Goal: Task Accomplishment & Management: Complete application form

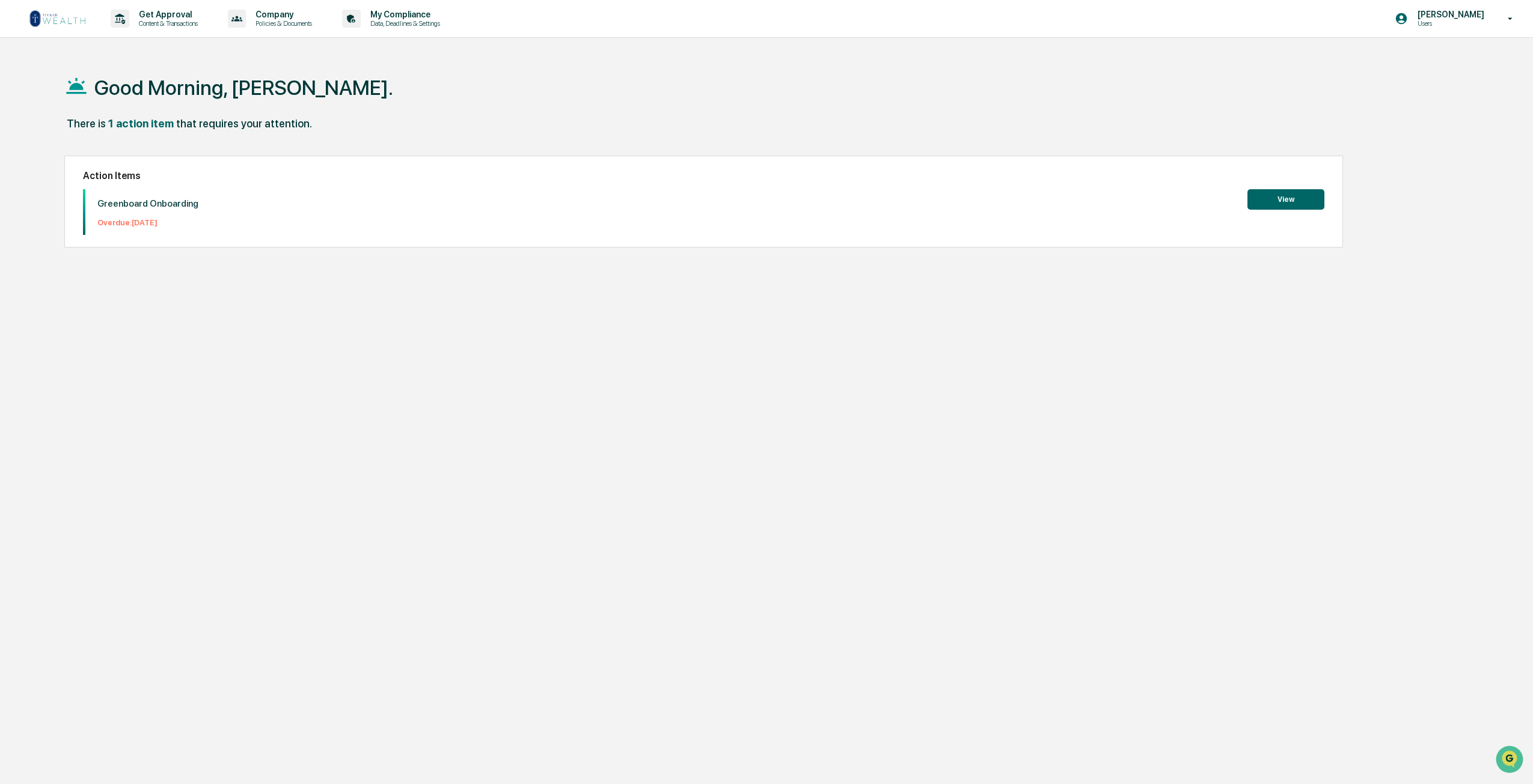
click at [1286, 195] on button "View" at bounding box center [1286, 199] width 77 height 21
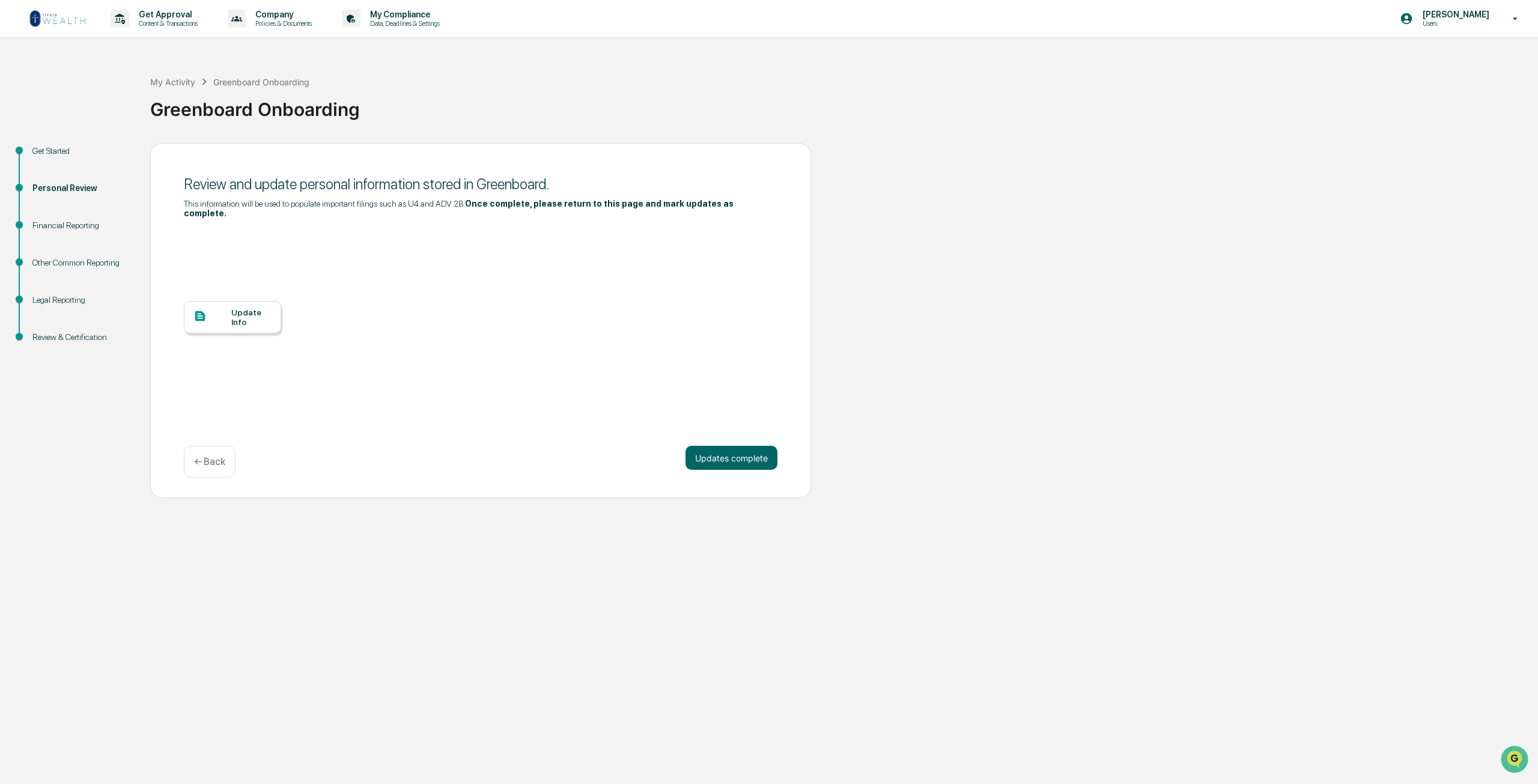
click at [243, 308] on div "Update Info" at bounding box center [251, 317] width 40 height 19
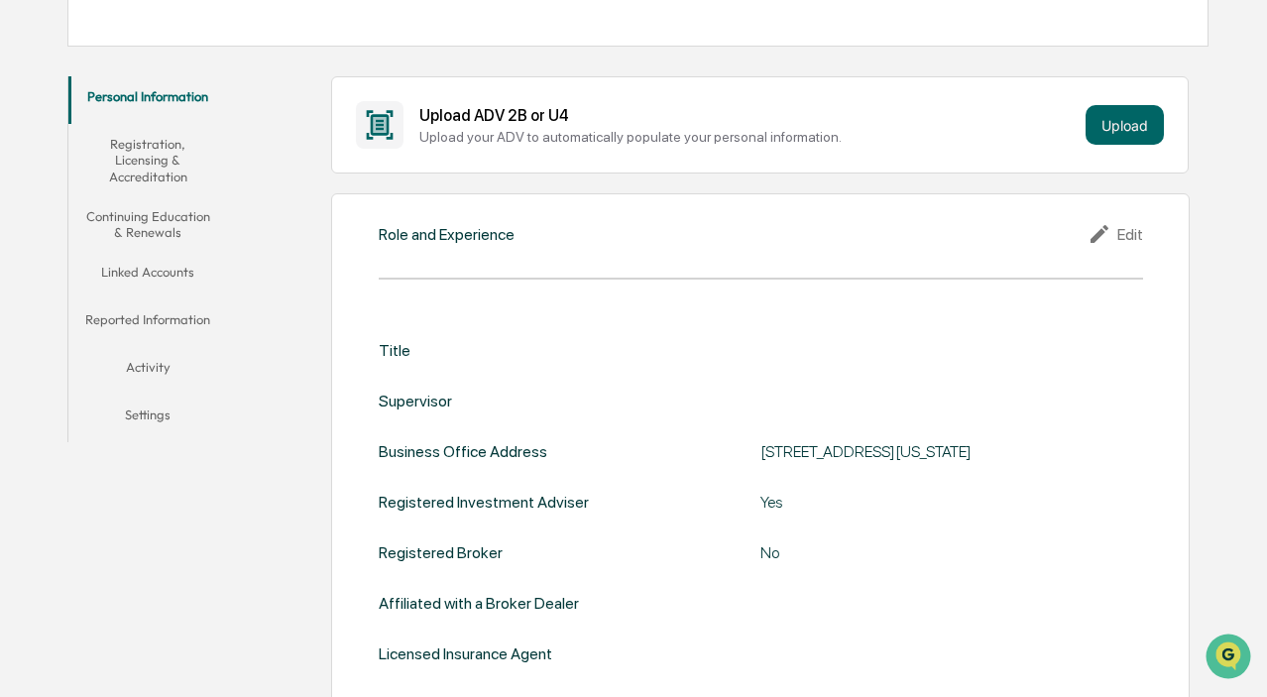
click at [792, 362] on div "Title Supervisor Business Office Address [STREET_ADDRESS][US_STATE] Registered …" at bounding box center [761, 502] width 764 height 322
click at [1118, 240] on div "Edit" at bounding box center [1116, 234] width 56 height 24
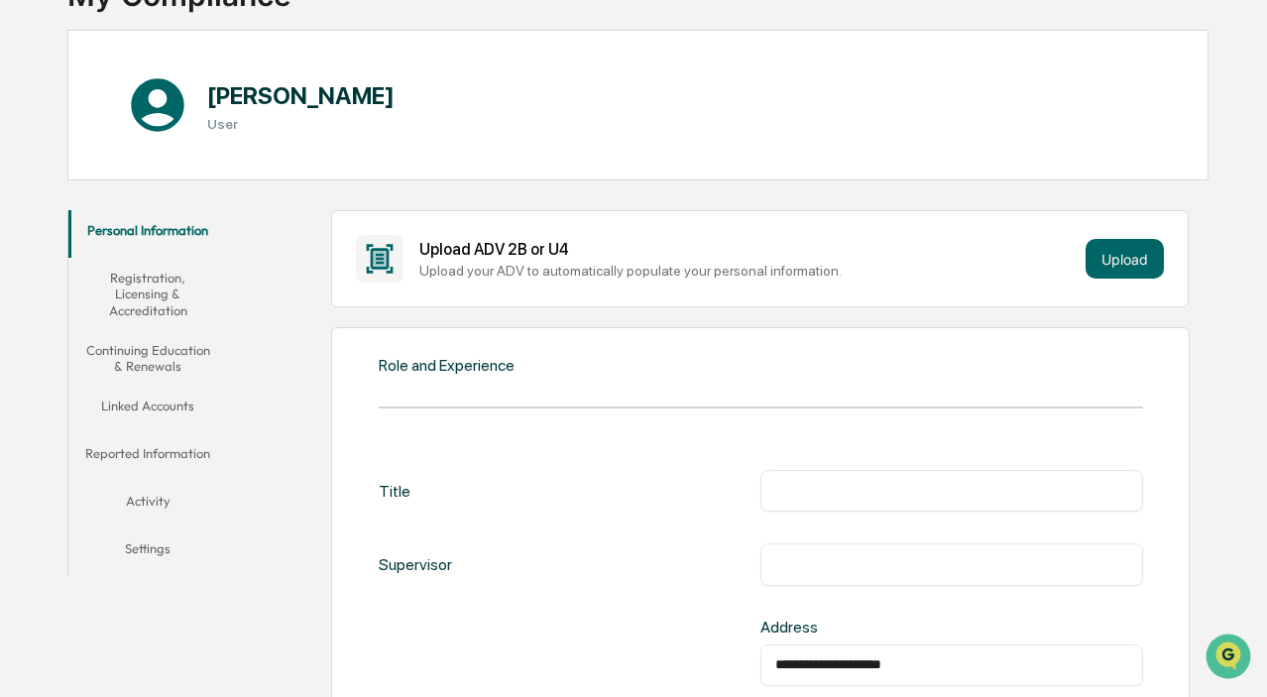
scroll to position [198, 0]
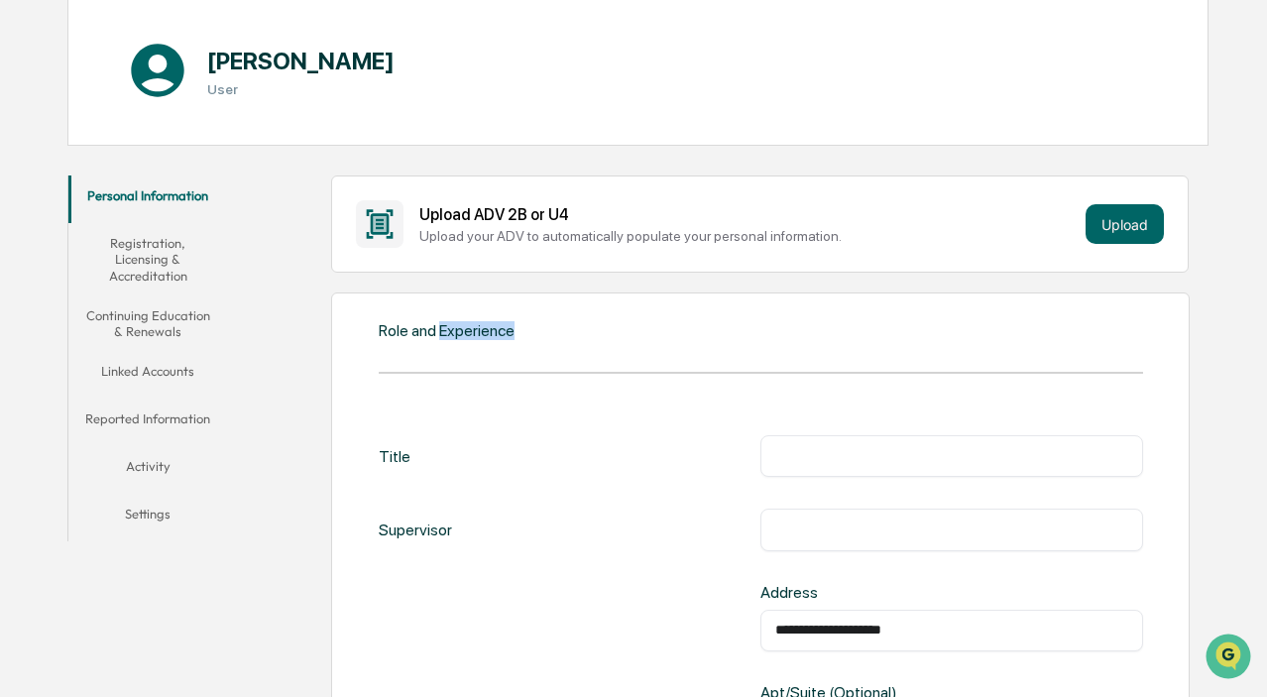
drag, startPoint x: 615, startPoint y: 345, endPoint x: 423, endPoint y: 310, distance: 194.5
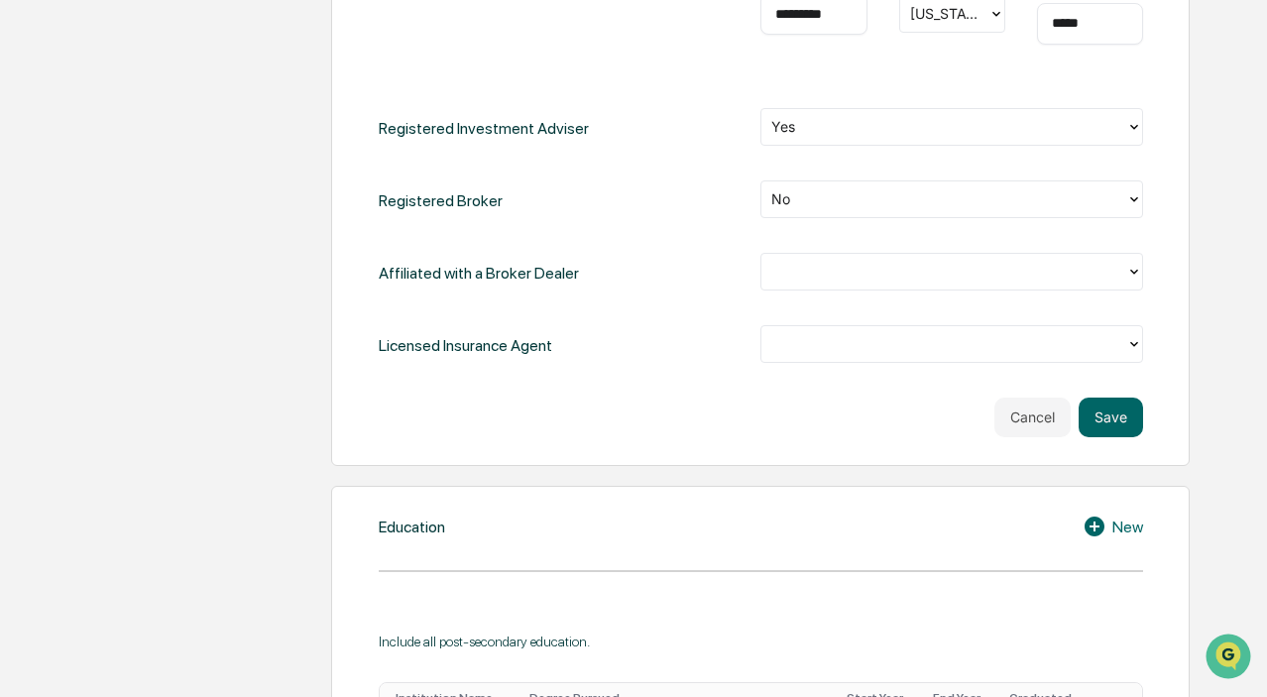
scroll to position [1091, 0]
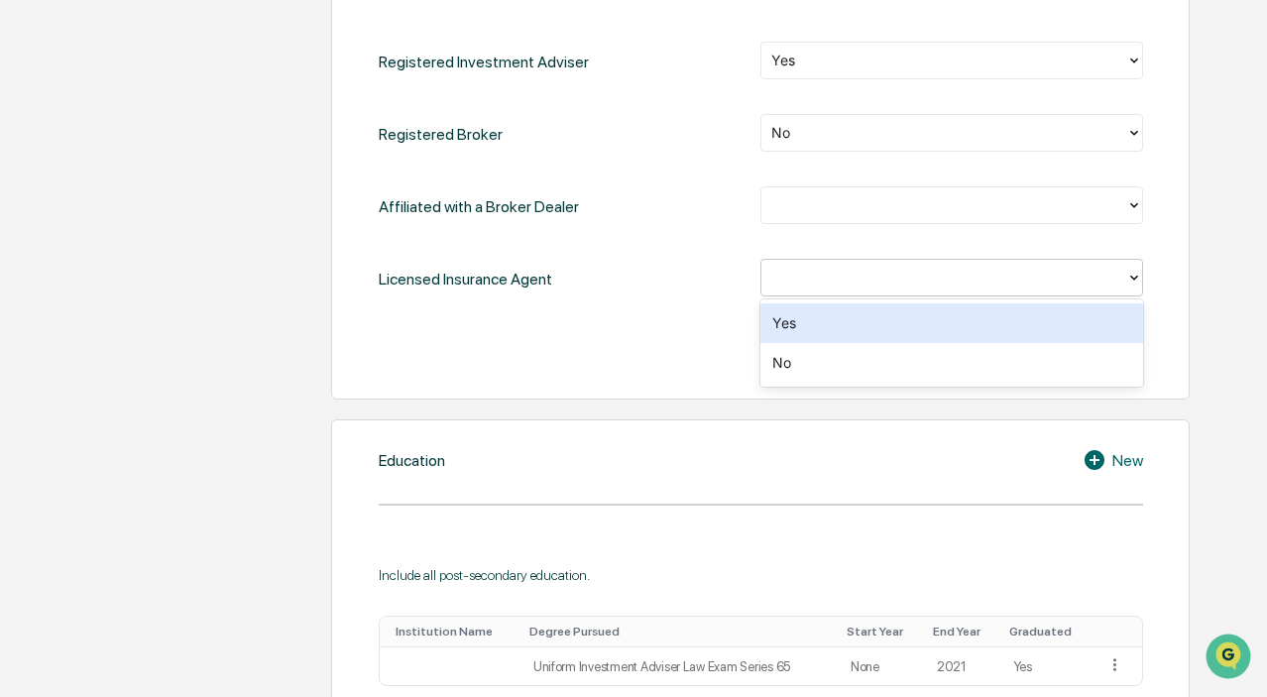
click at [935, 284] on div at bounding box center [943, 277] width 344 height 23
click at [891, 323] on div "Yes" at bounding box center [952, 323] width 382 height 40
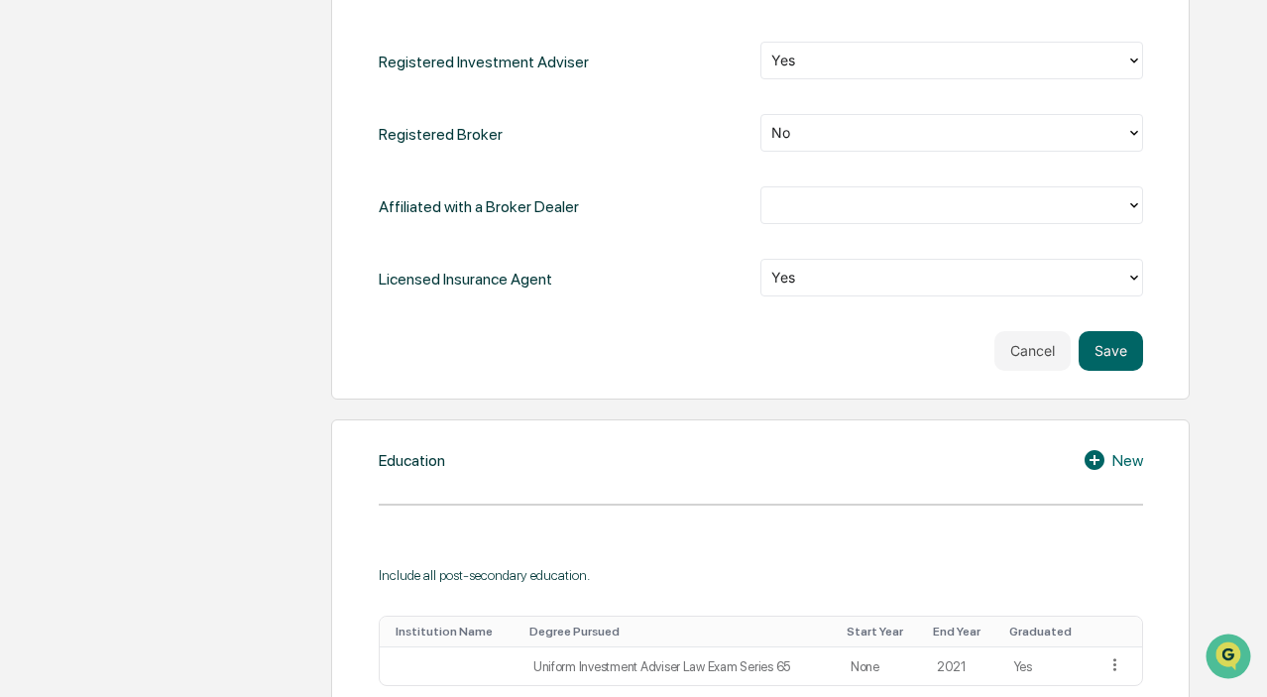
click at [836, 225] on div at bounding box center [952, 206] width 382 height 41
click at [845, 208] on div at bounding box center [943, 204] width 344 height 23
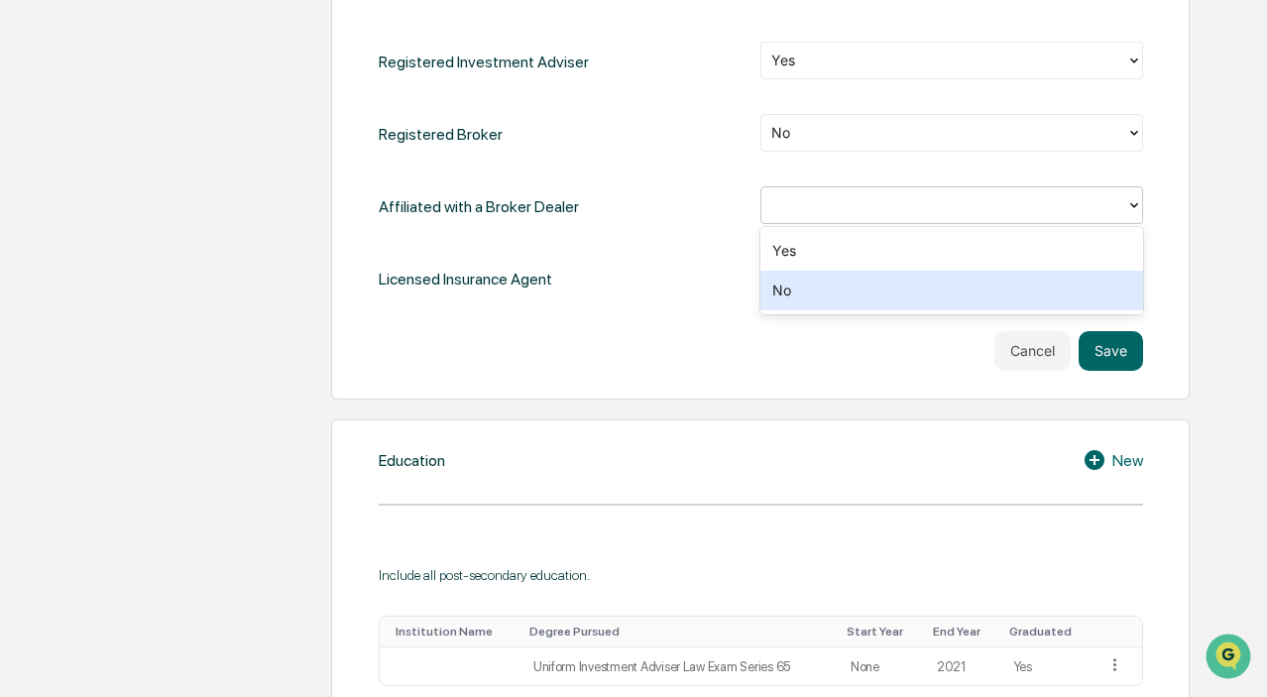
click at [825, 292] on div "No" at bounding box center [952, 291] width 382 height 40
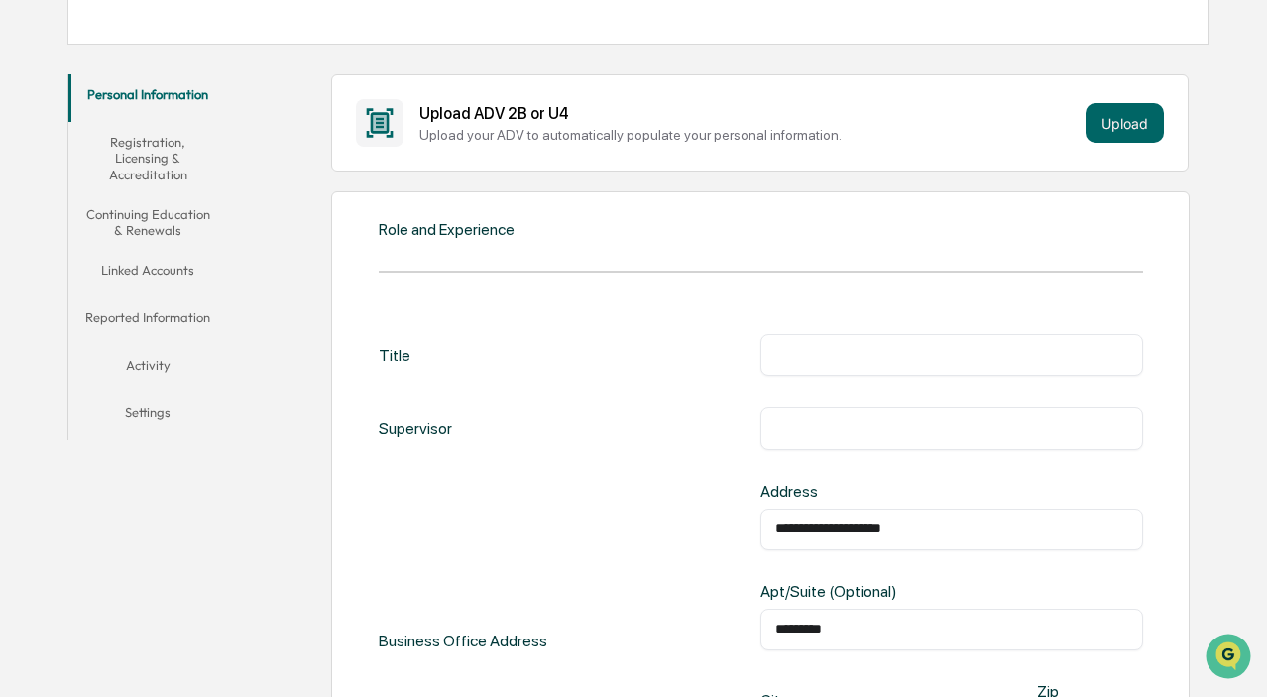
scroll to position [297, 0]
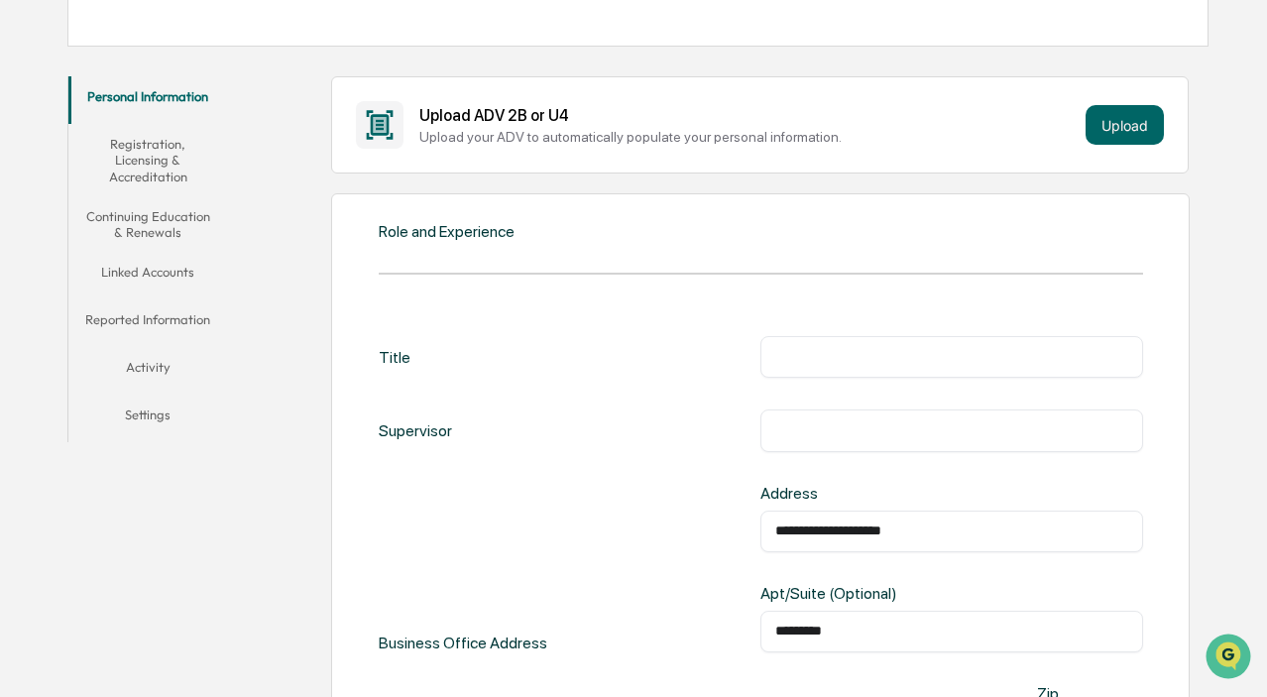
click at [804, 361] on input "text" at bounding box center [951, 357] width 352 height 20
type input "**********"
click at [798, 440] on input "text" at bounding box center [951, 430] width 352 height 20
type input "**********"
drag, startPoint x: 932, startPoint y: 443, endPoint x: 703, endPoint y: 397, distance: 233.8
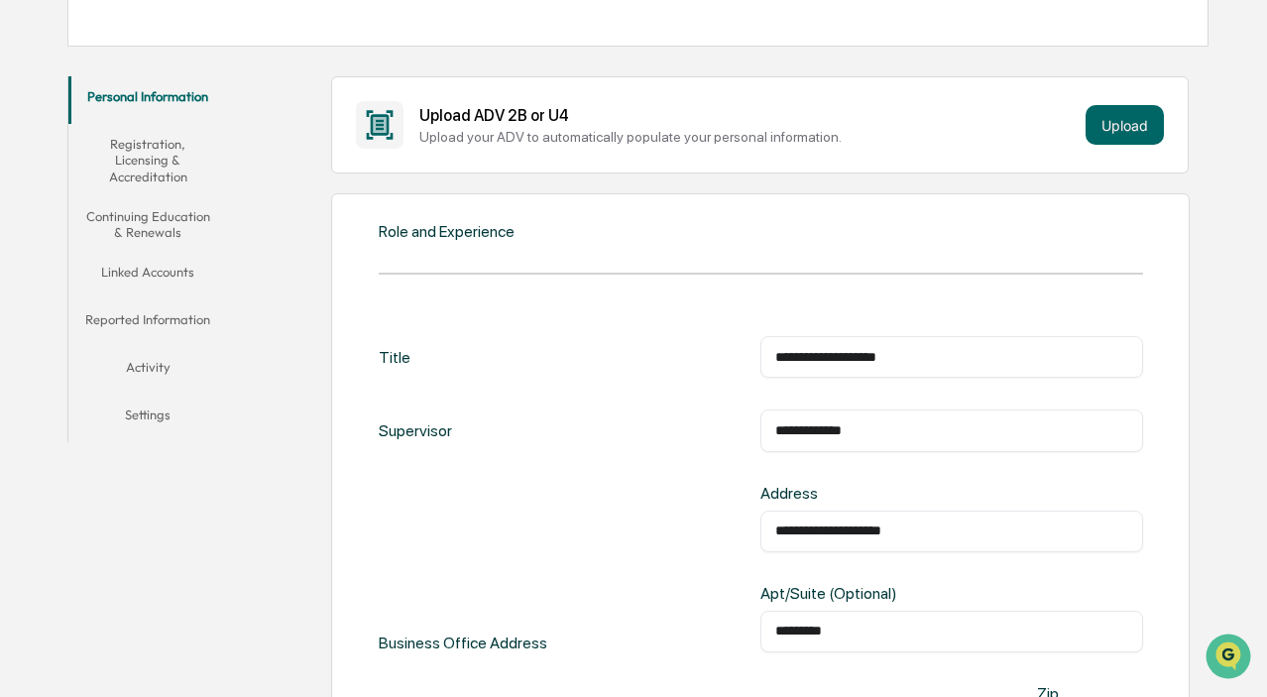
click at [912, 419] on div "**********" at bounding box center [952, 431] width 382 height 42
drag, startPoint x: 905, startPoint y: 426, endPoint x: 891, endPoint y: 386, distance: 43.0
drag, startPoint x: 929, startPoint y: 349, endPoint x: 681, endPoint y: 311, distance: 250.7
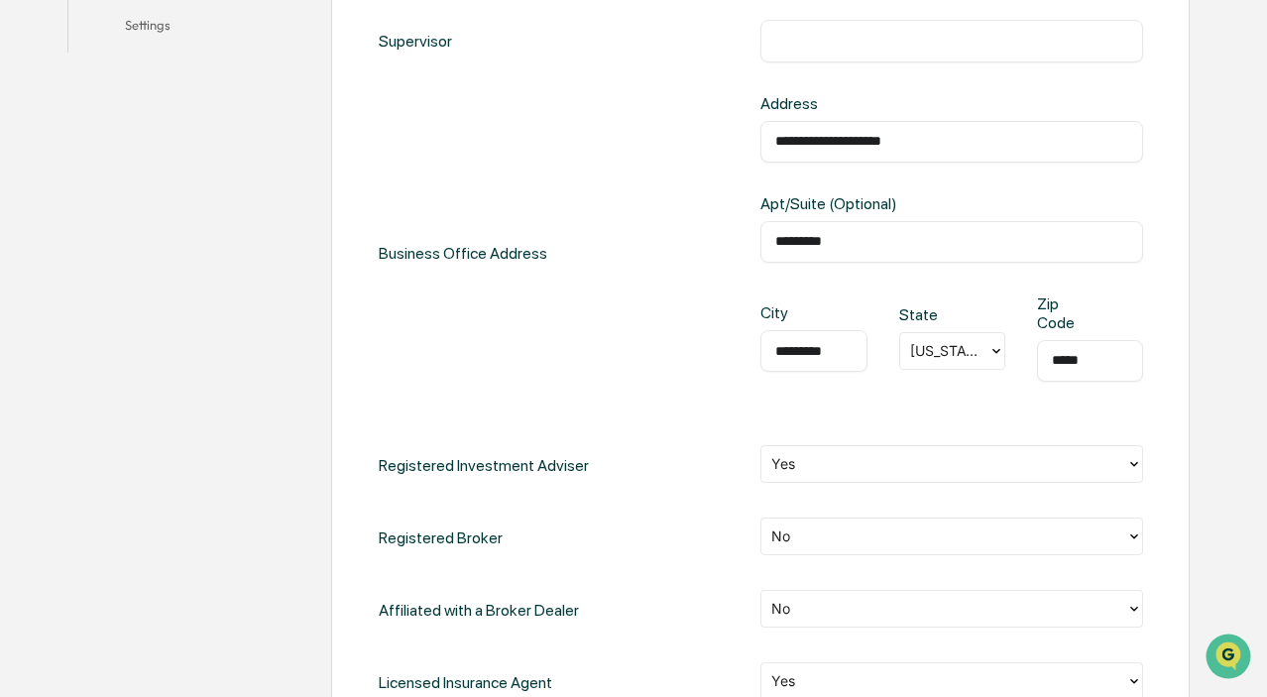
scroll to position [892, 0]
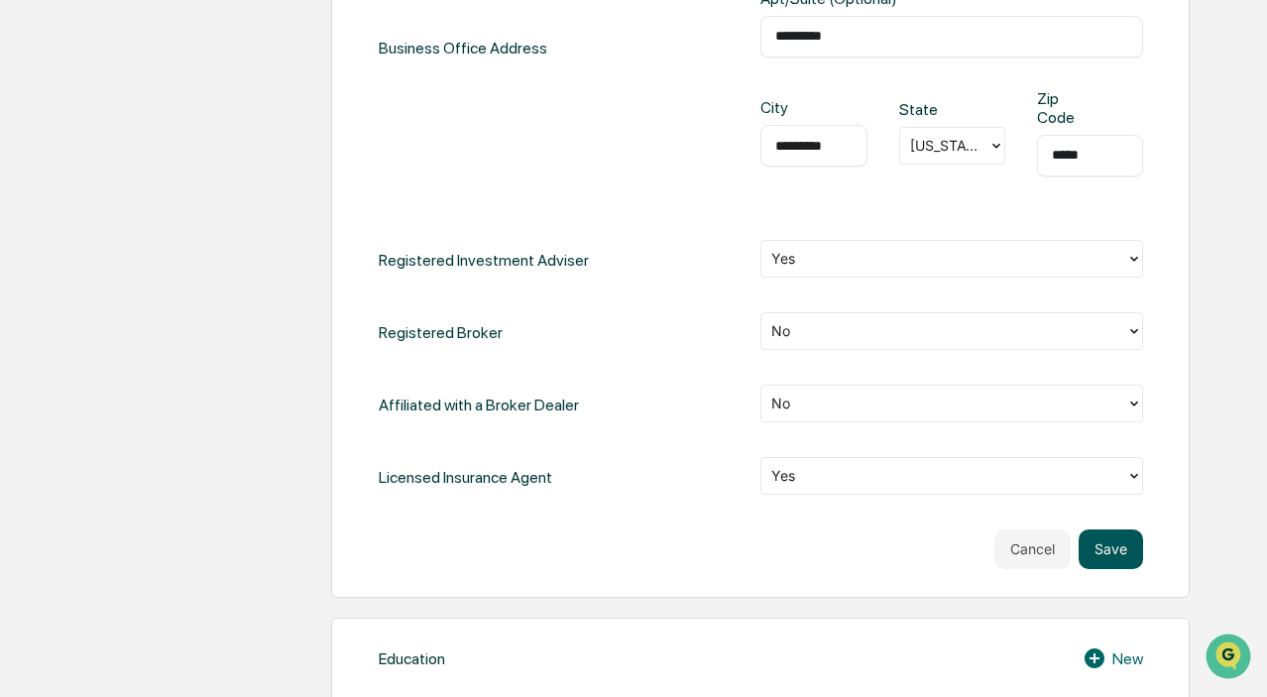
click at [1121, 537] on button "Save" at bounding box center [1111, 550] width 64 height 40
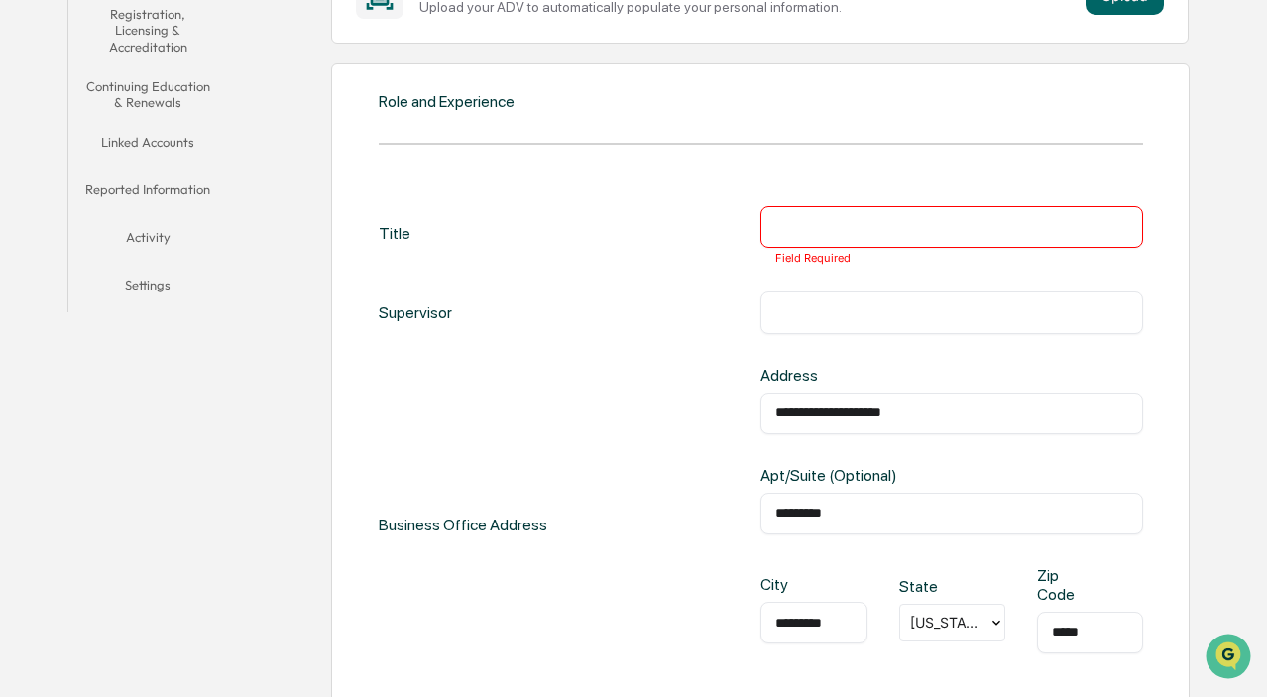
scroll to position [409, 0]
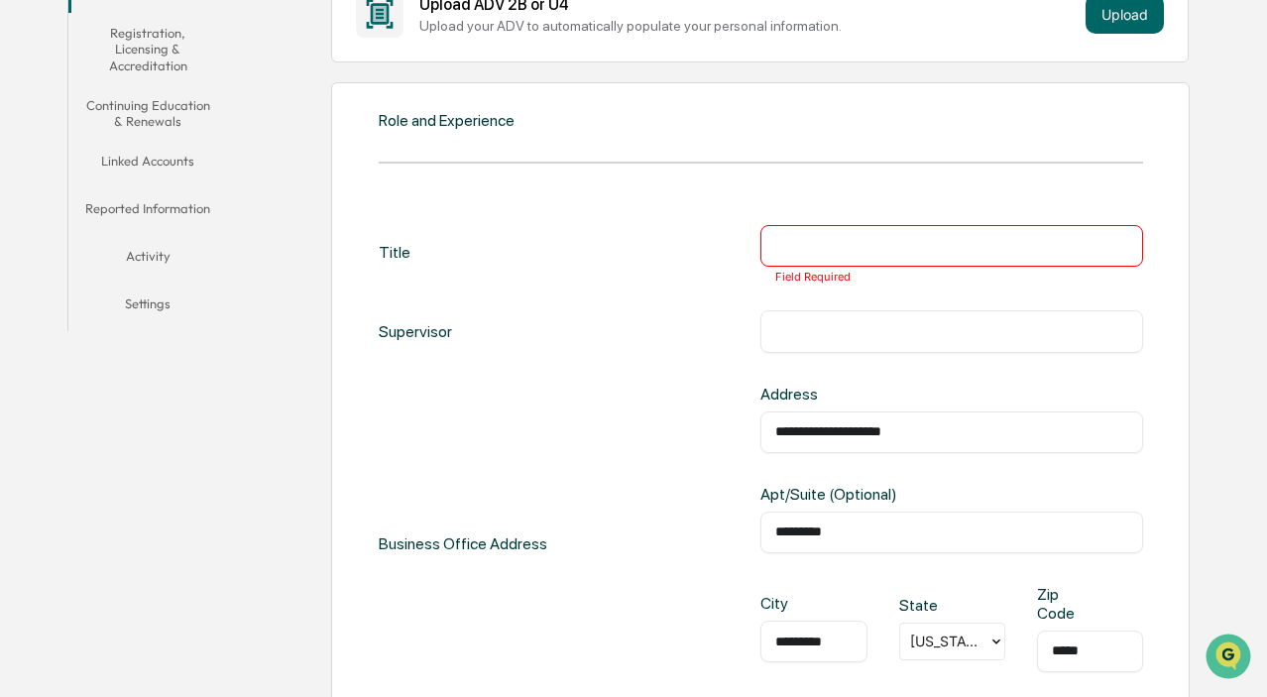
click at [820, 240] on input "text" at bounding box center [951, 246] width 352 height 20
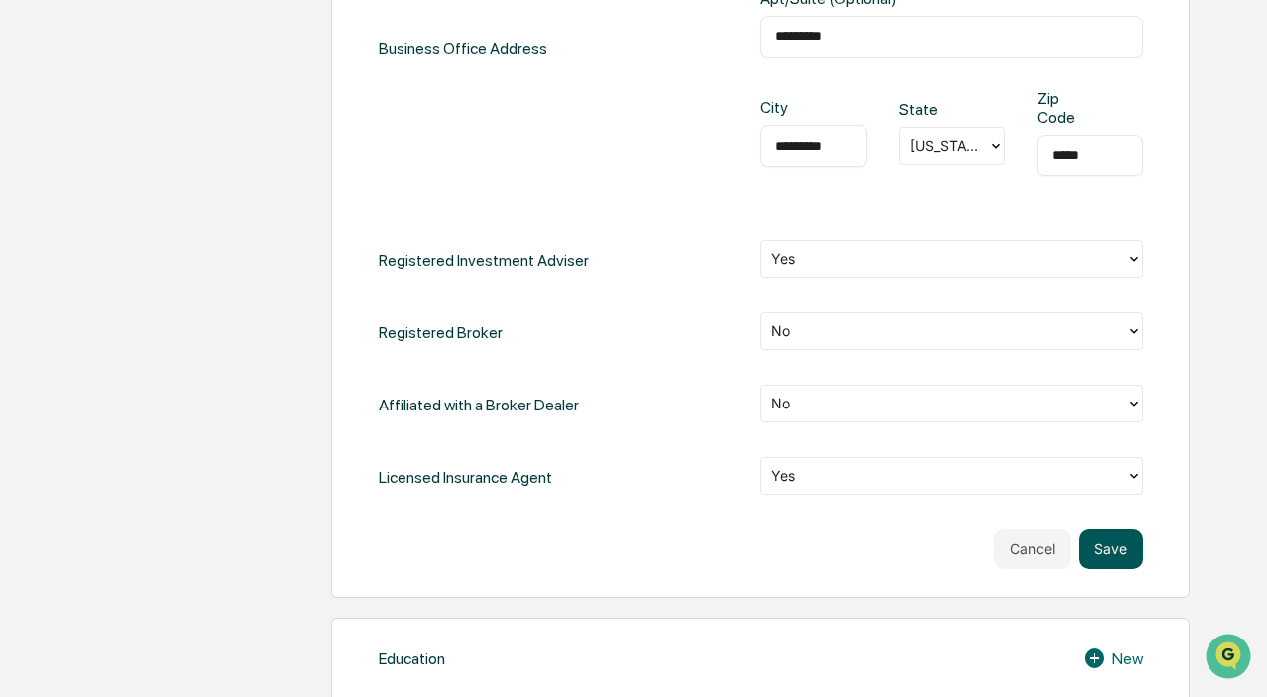
type input "**********"
click at [1109, 554] on button "Save" at bounding box center [1111, 550] width 64 height 40
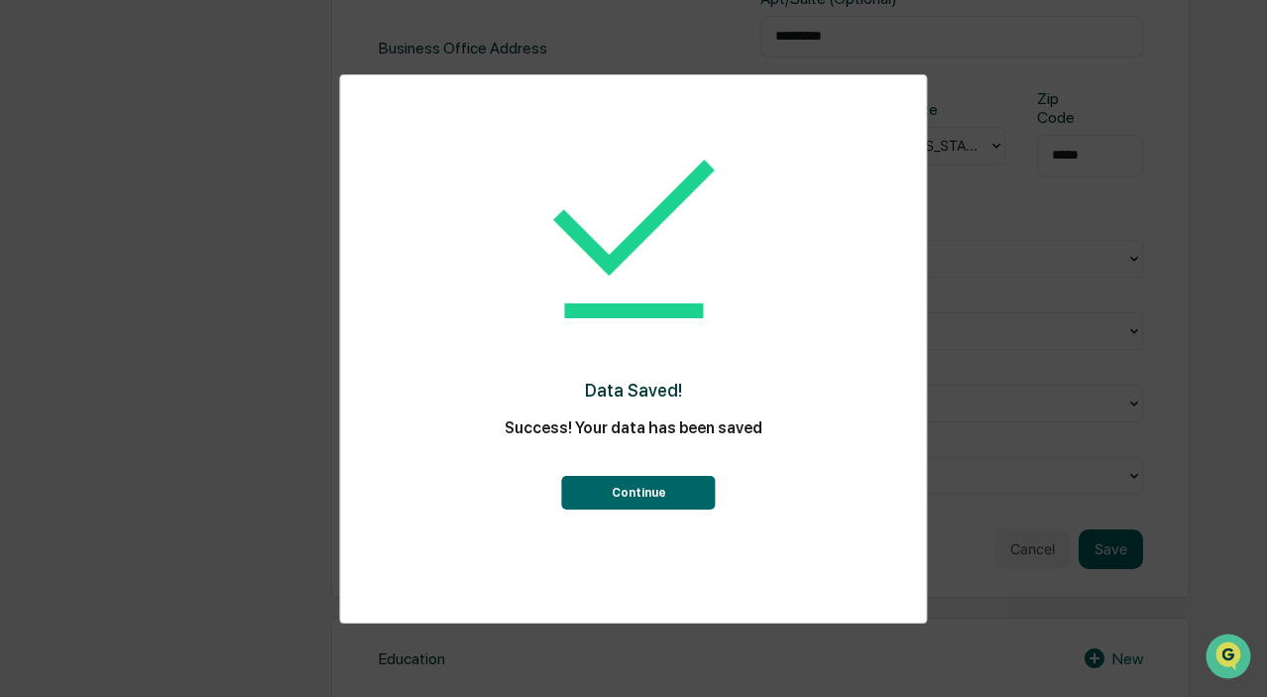
click at [656, 487] on button "Continue" at bounding box center [639, 493] width 154 height 34
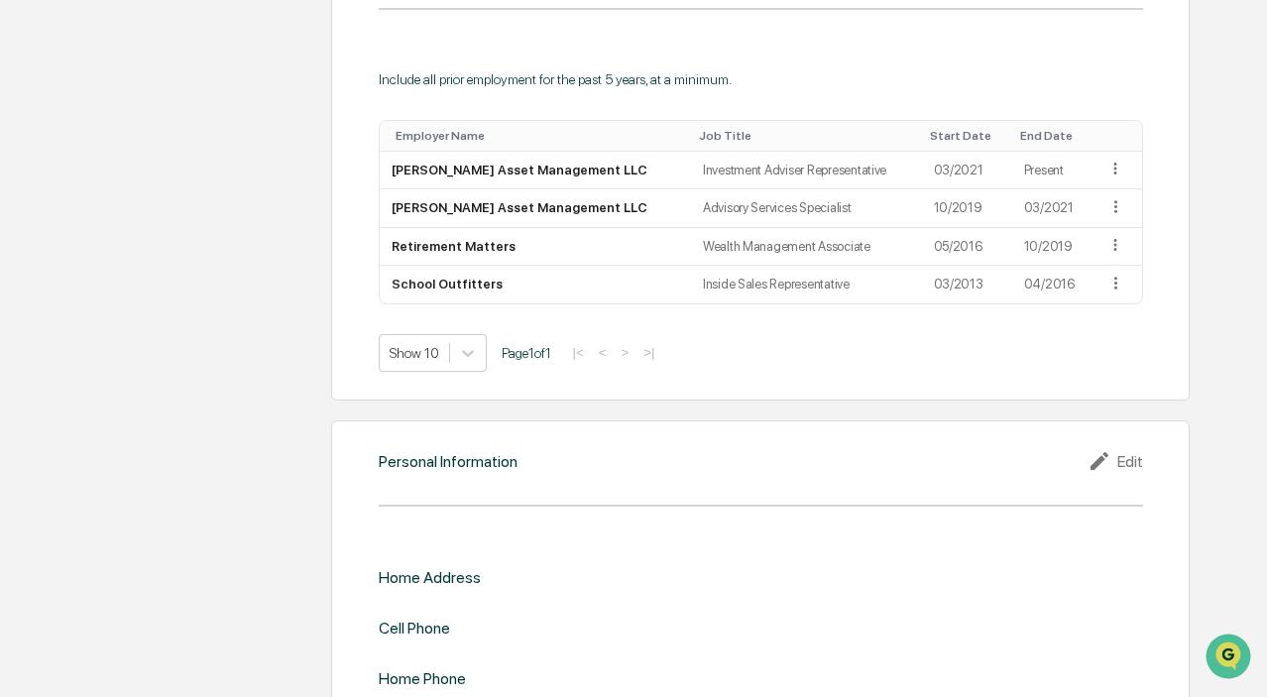
scroll to position [1582, 0]
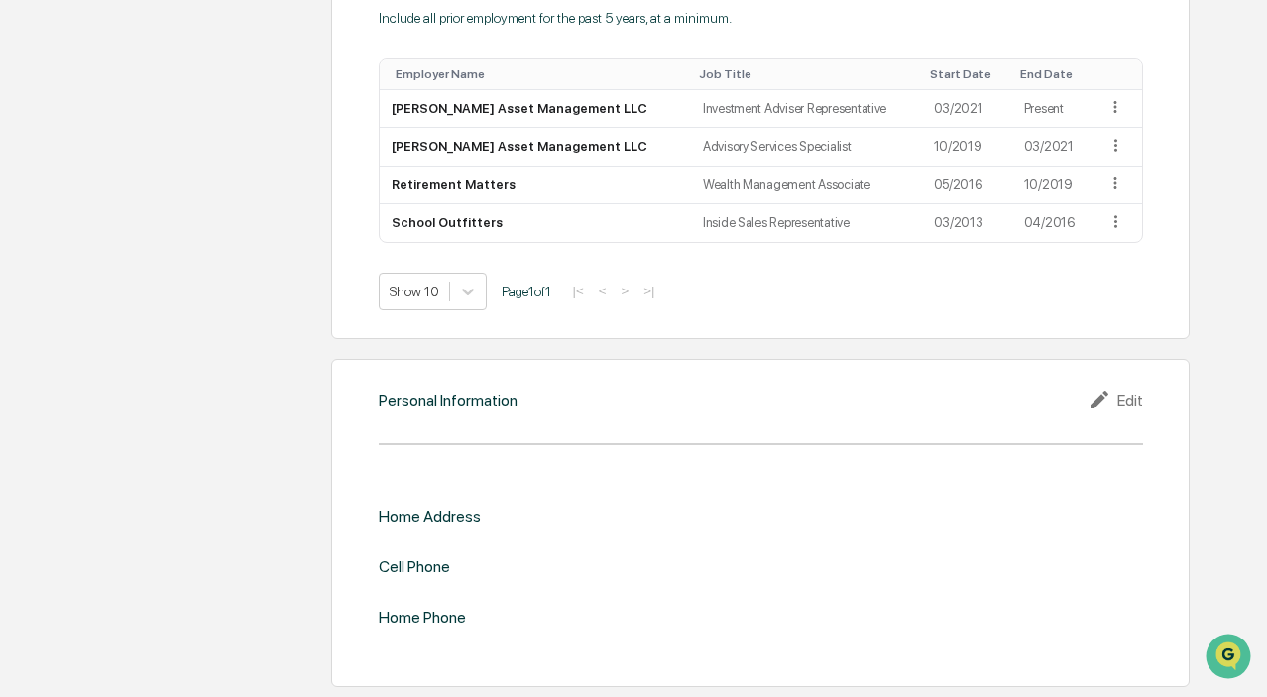
click at [1127, 402] on div "Edit" at bounding box center [1116, 400] width 56 height 24
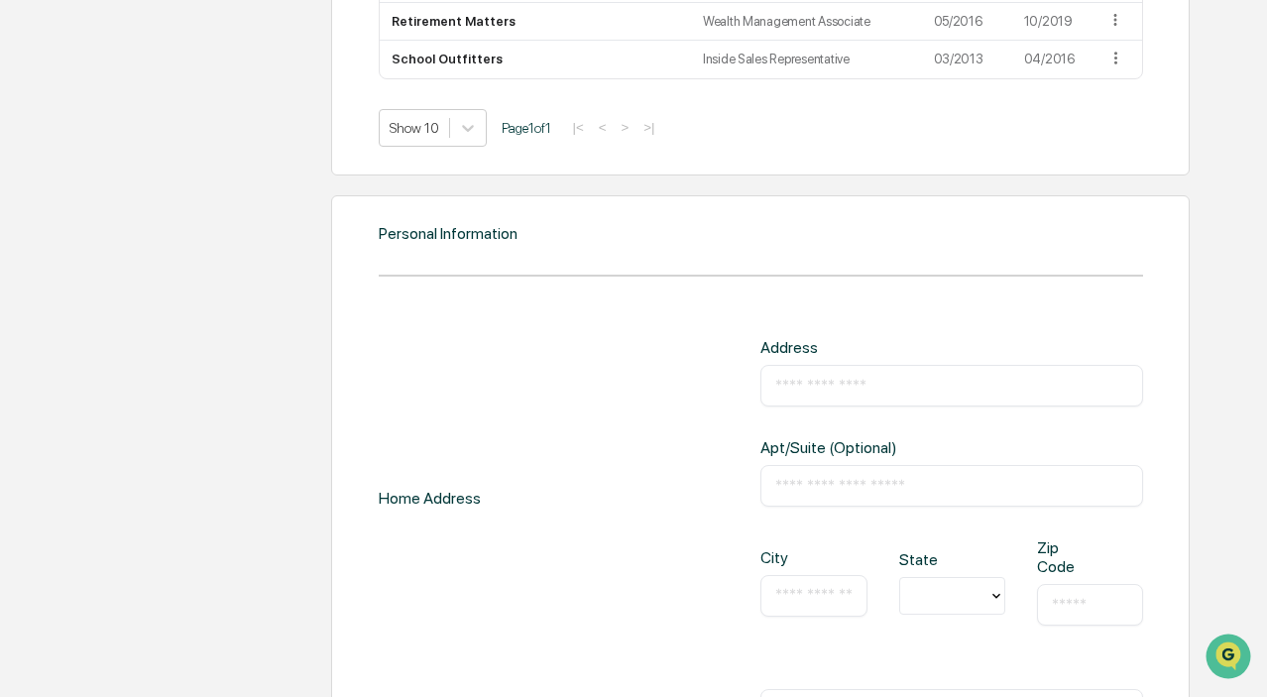
scroll to position [1963, 0]
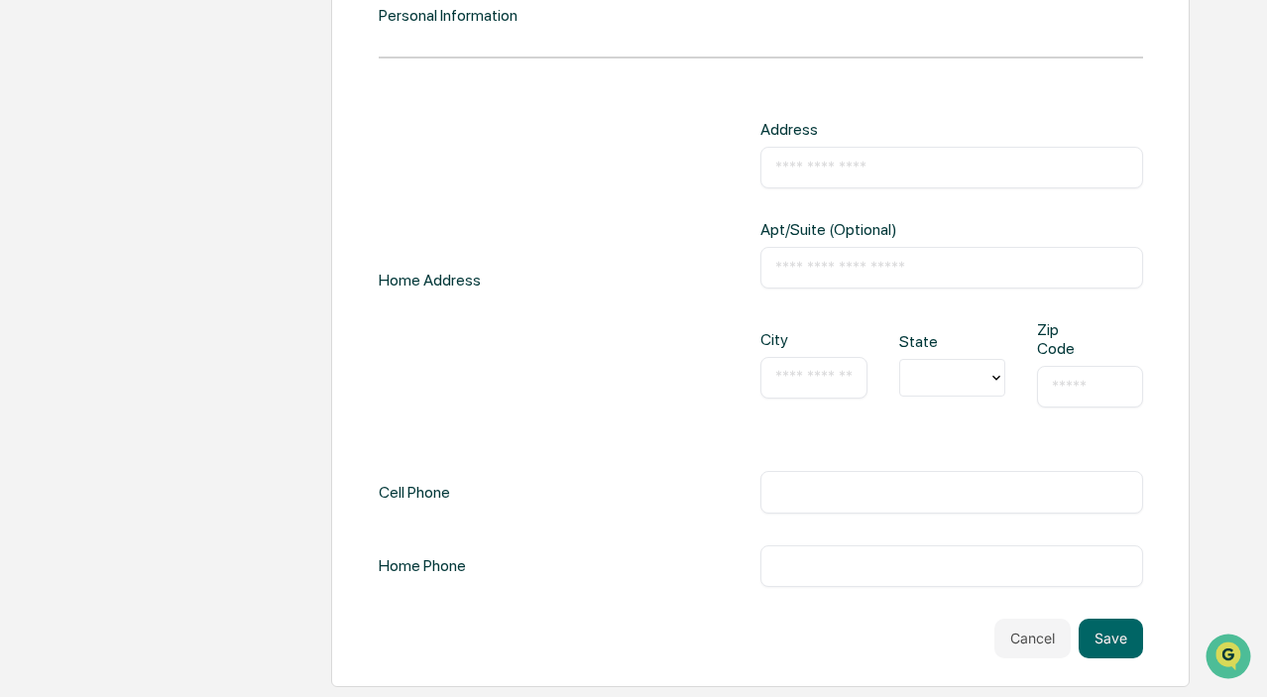
click at [806, 169] on input "text" at bounding box center [951, 168] width 352 height 20
type input "**********"
type input "**"
click at [853, 269] on input "text" at bounding box center [951, 268] width 352 height 20
click at [786, 375] on input "text" at bounding box center [813, 378] width 76 height 20
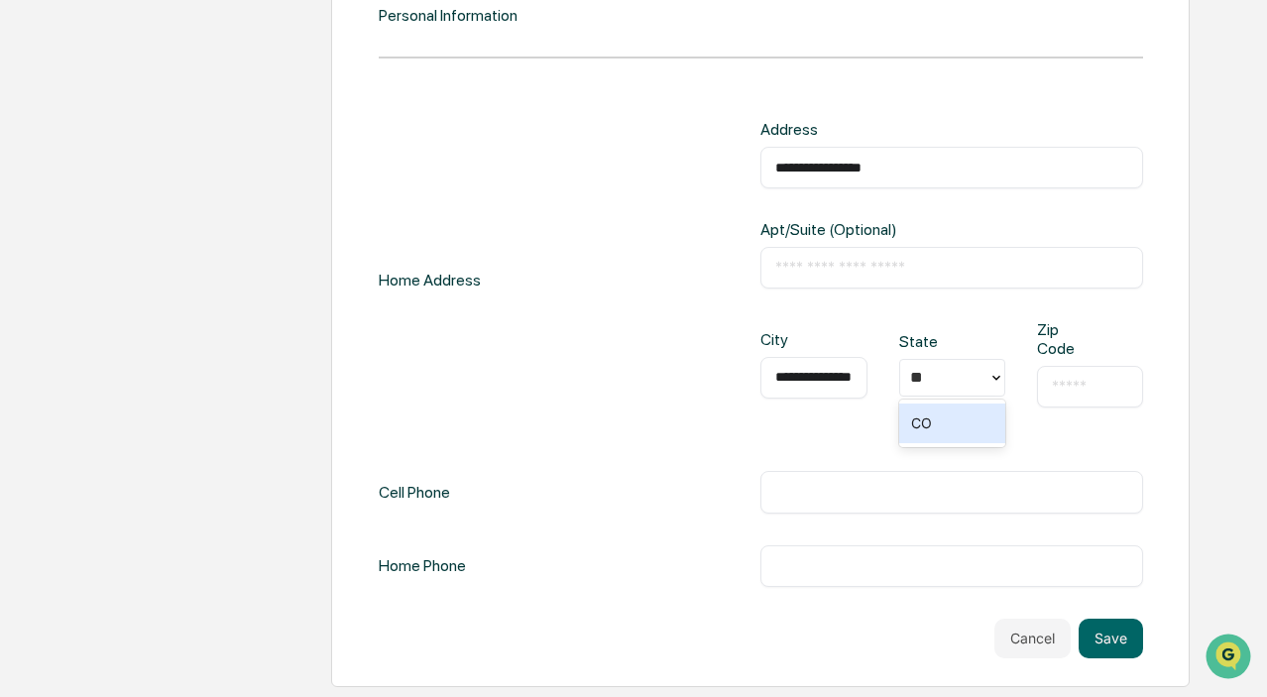
scroll to position [0, 38]
type input "**********"
click at [1099, 389] on input "text" at bounding box center [1090, 387] width 76 height 20
type input "*****"
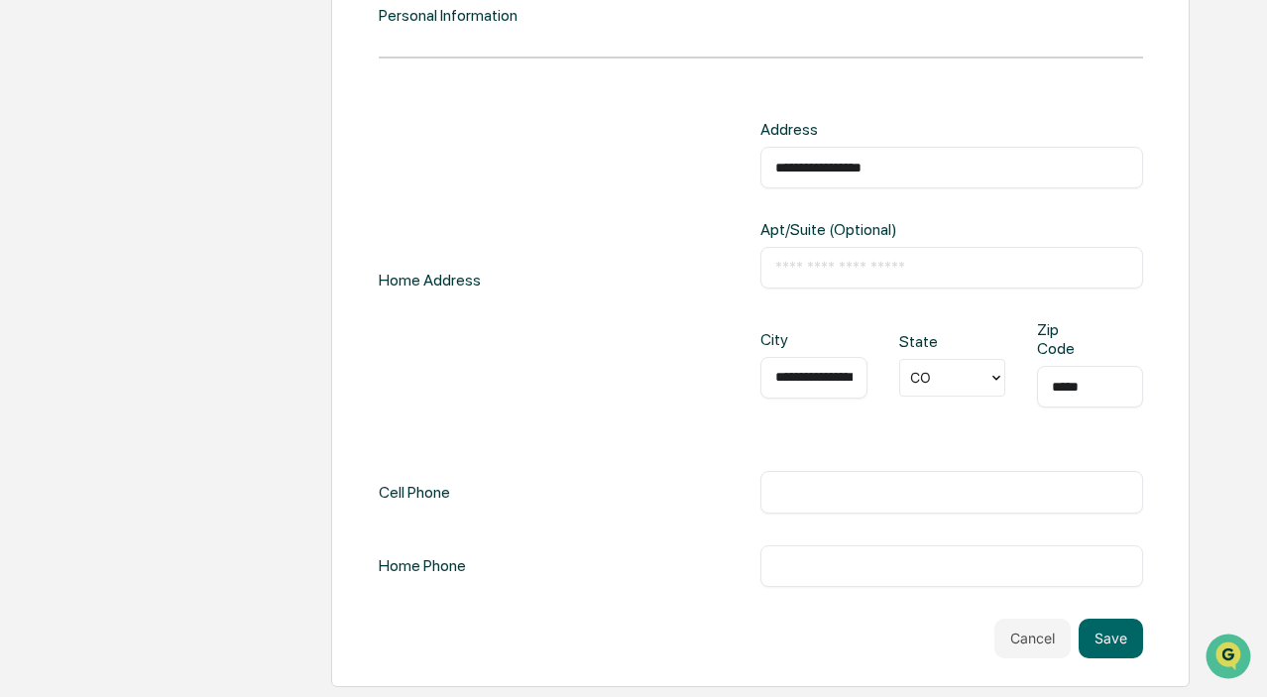
drag, startPoint x: 970, startPoint y: 481, endPoint x: 967, endPoint y: 492, distance: 11.3
click at [970, 484] on div "​" at bounding box center [952, 492] width 382 height 42
click at [967, 492] on input "text" at bounding box center [951, 492] width 352 height 20
type input "**********"
click at [1108, 645] on button "Save" at bounding box center [1111, 639] width 64 height 40
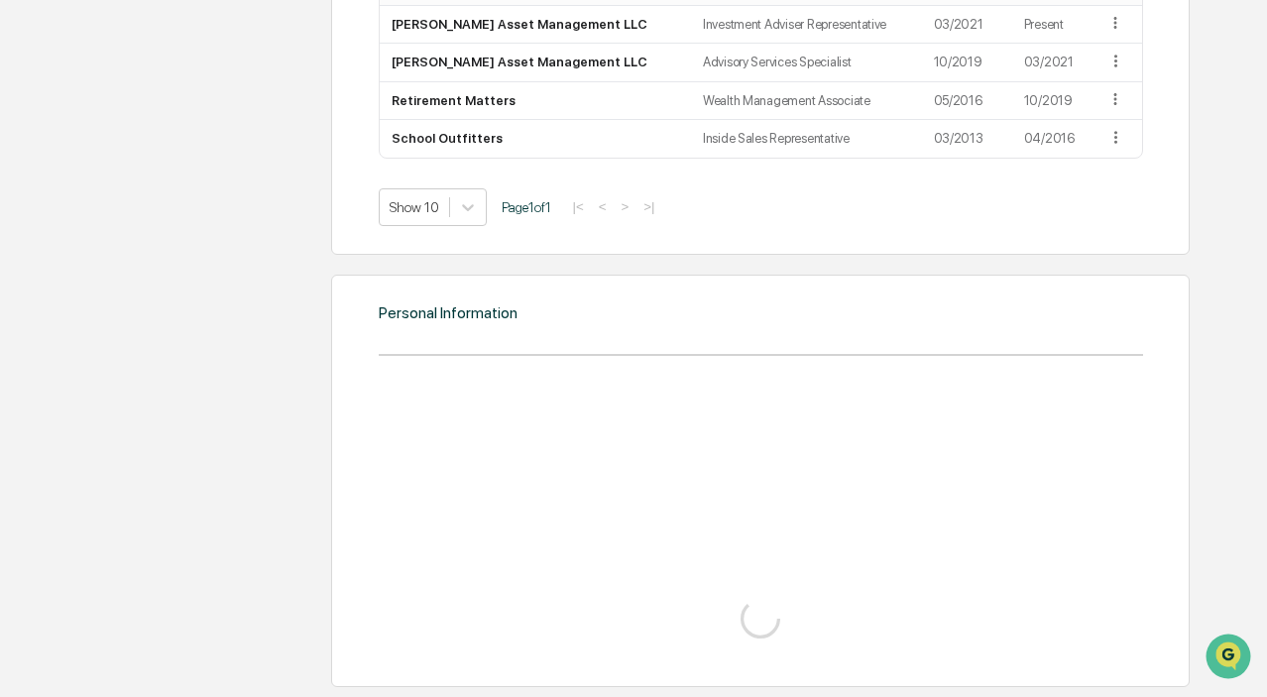
scroll to position [1963, 0]
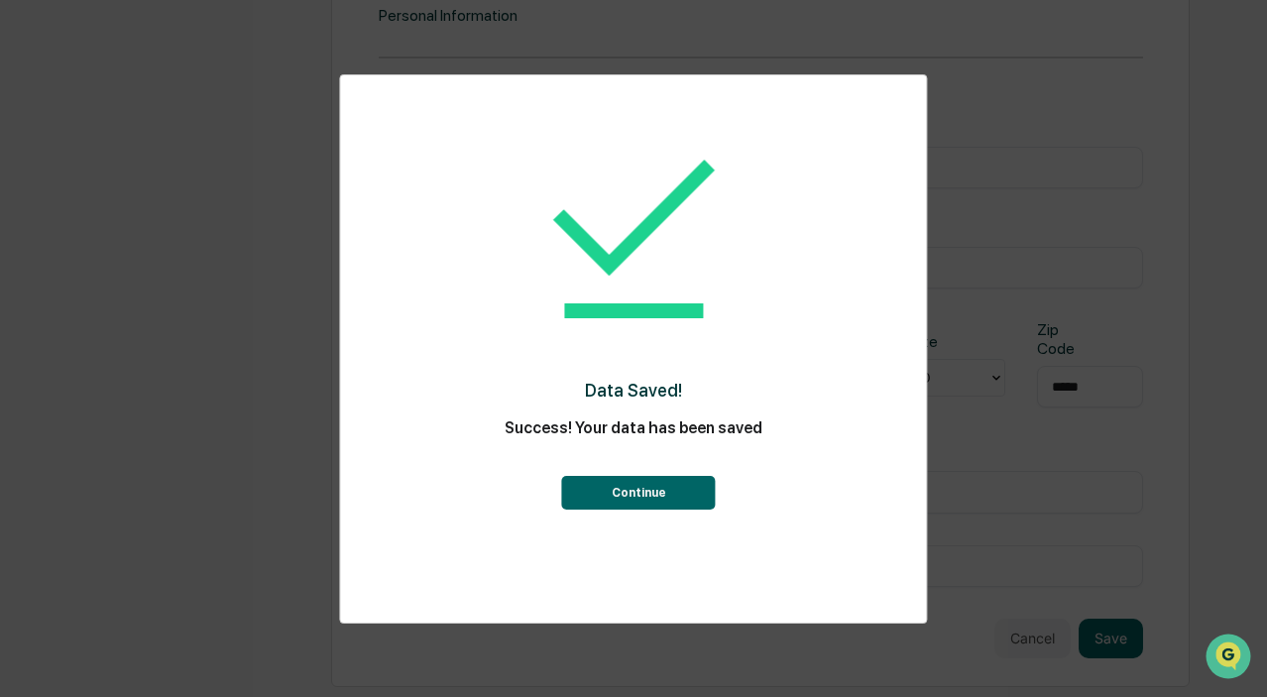
click at [673, 499] on button "Continue" at bounding box center [639, 493] width 154 height 34
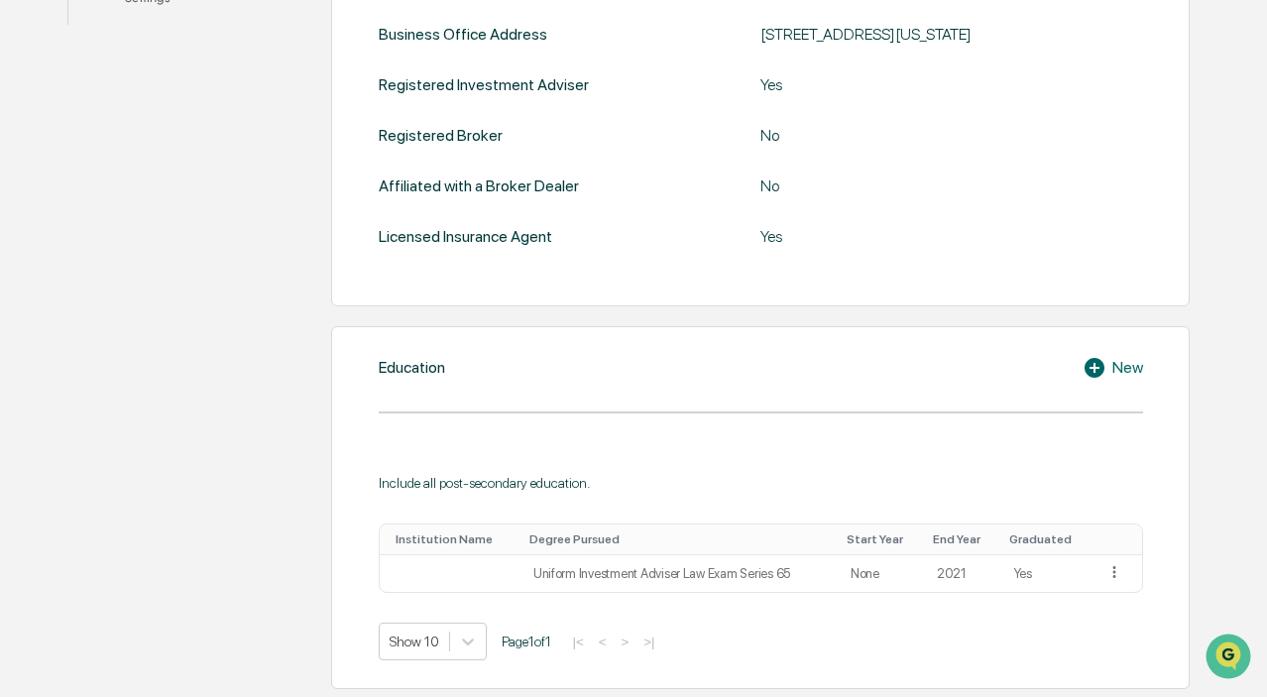
scroll to position [120, 0]
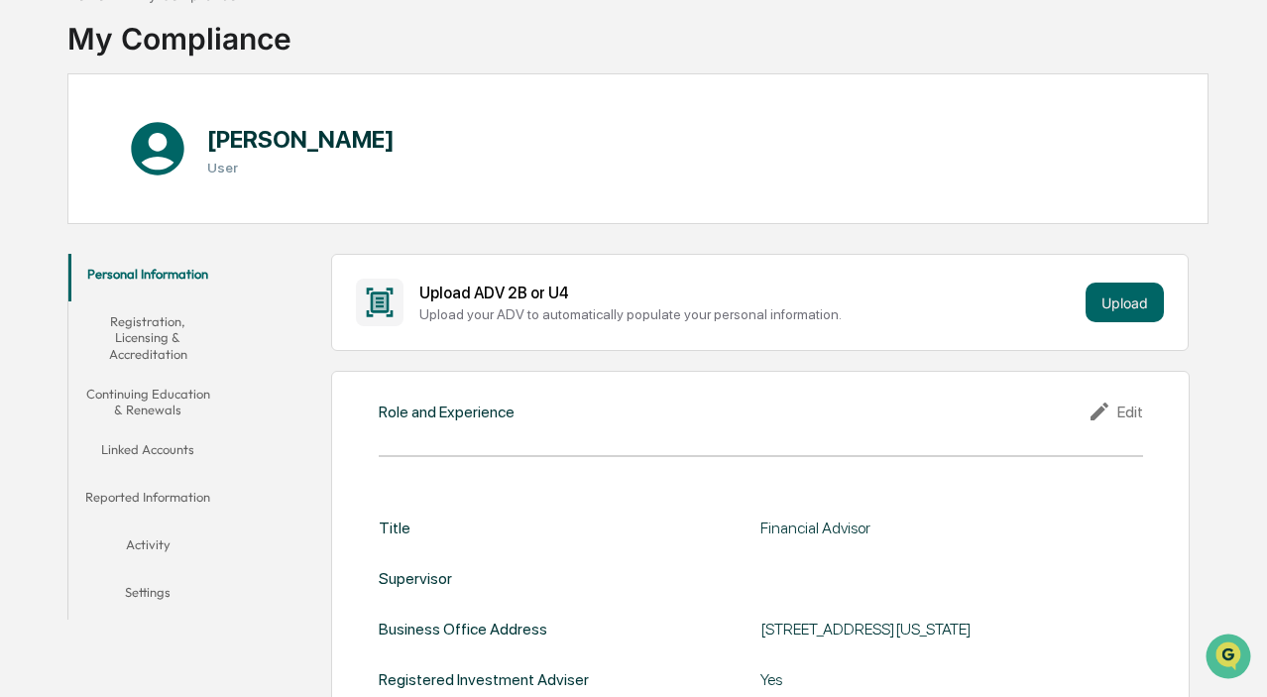
click at [119, 342] on button "Registration, Licensing & Accreditation" at bounding box center [147, 337] width 159 height 72
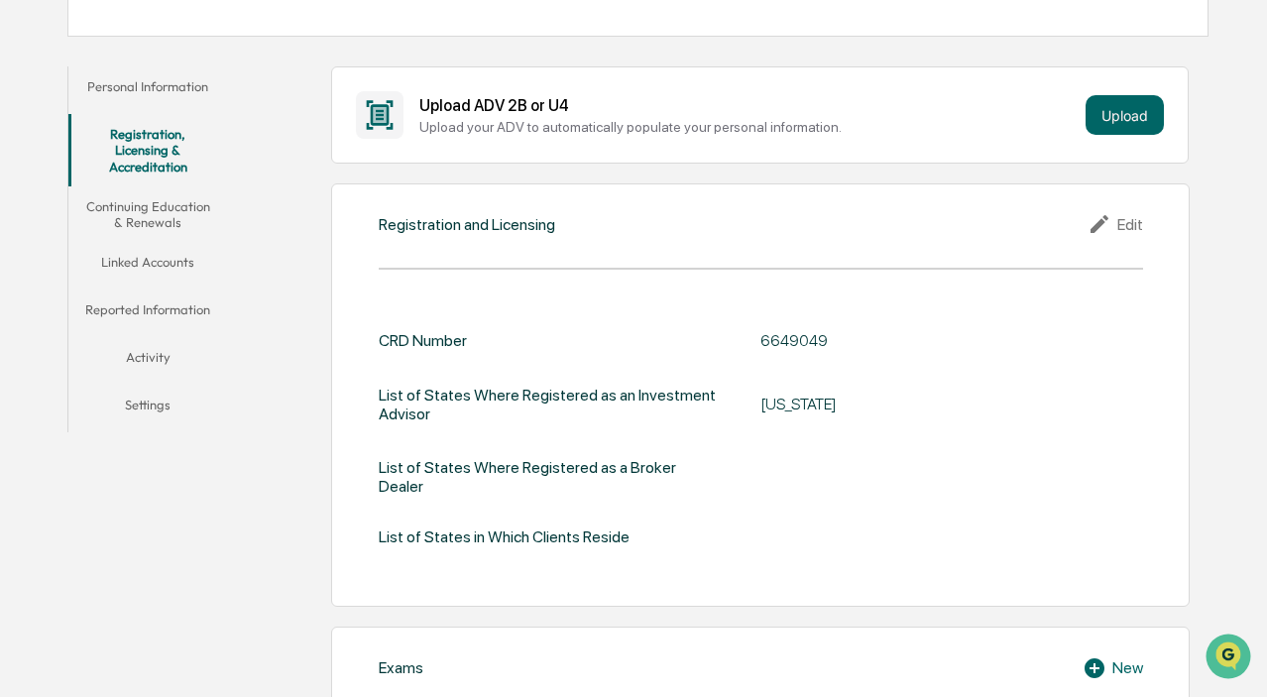
scroll to position [297, 0]
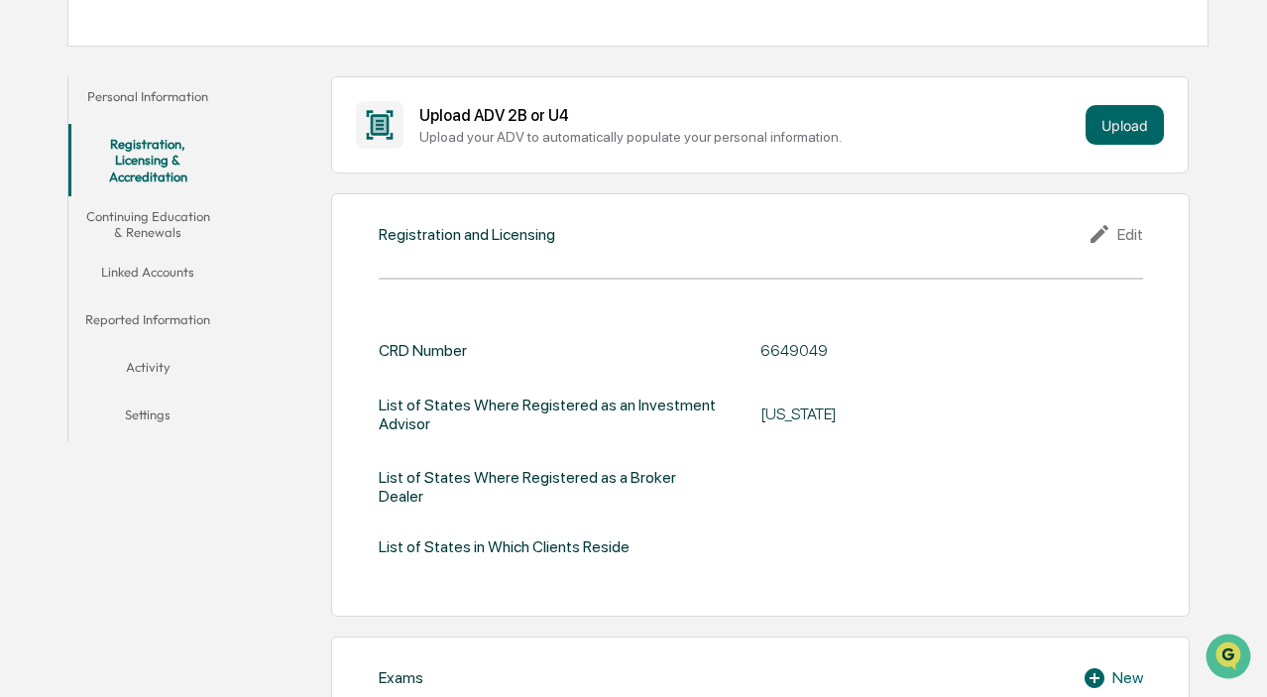
click at [1120, 233] on div "Edit" at bounding box center [1116, 234] width 56 height 24
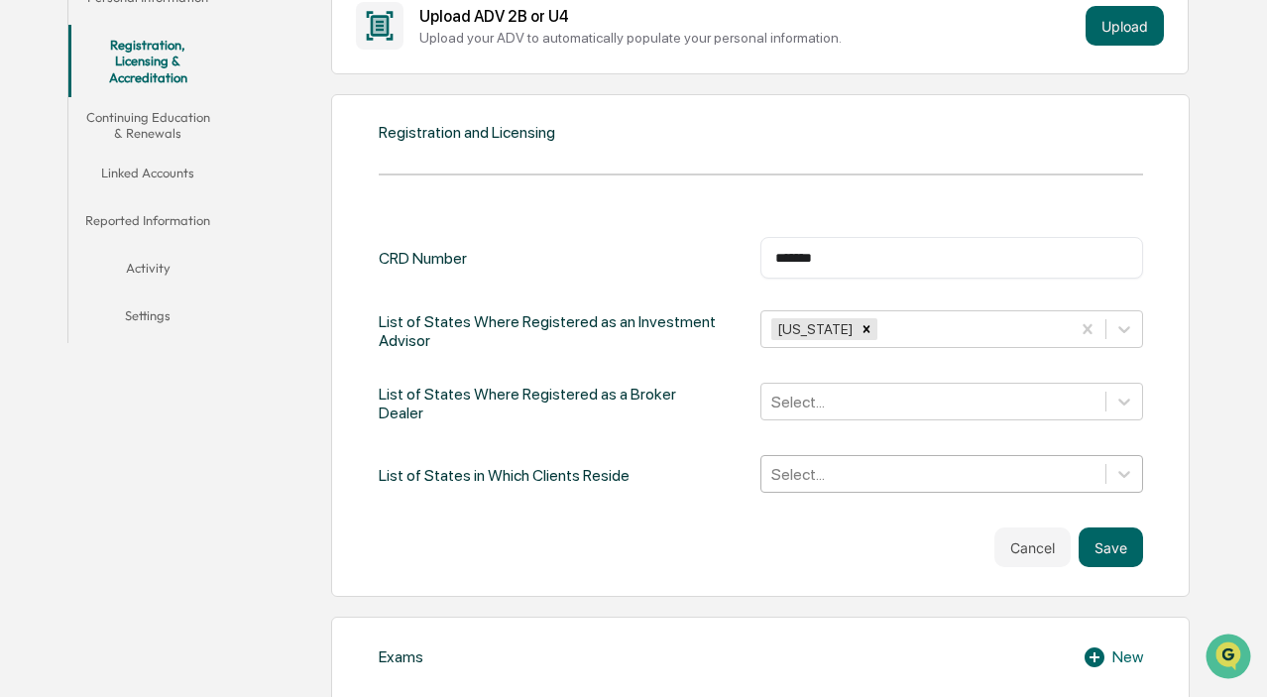
click at [845, 490] on div "Select..." at bounding box center [952, 474] width 382 height 38
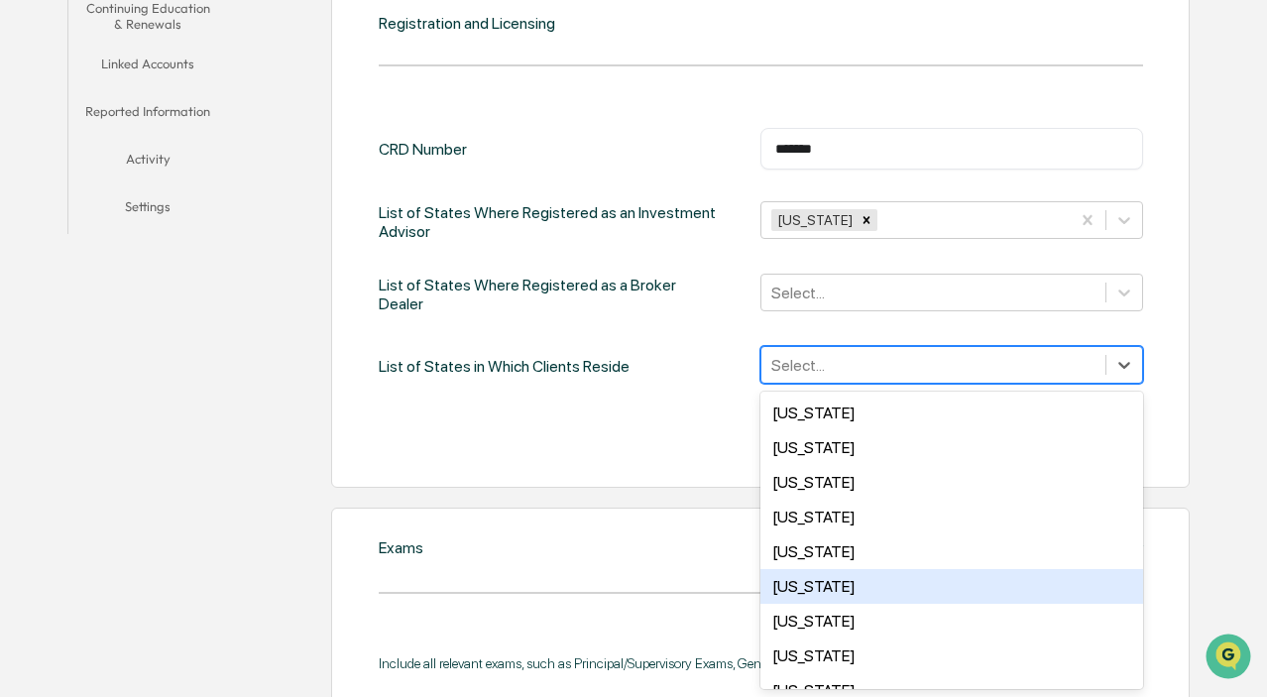
click at [807, 585] on div "[US_STATE]" at bounding box center [952, 586] width 382 height 35
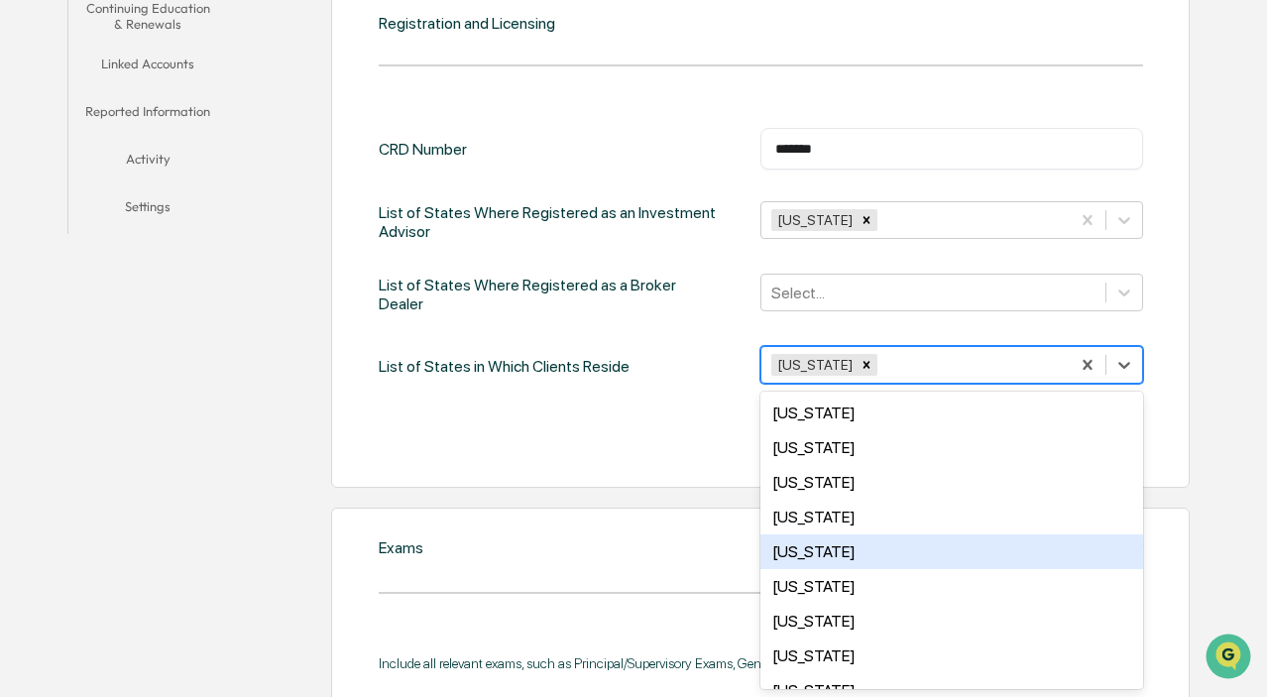
click at [679, 423] on div "Cancel Save" at bounding box center [761, 438] width 764 height 40
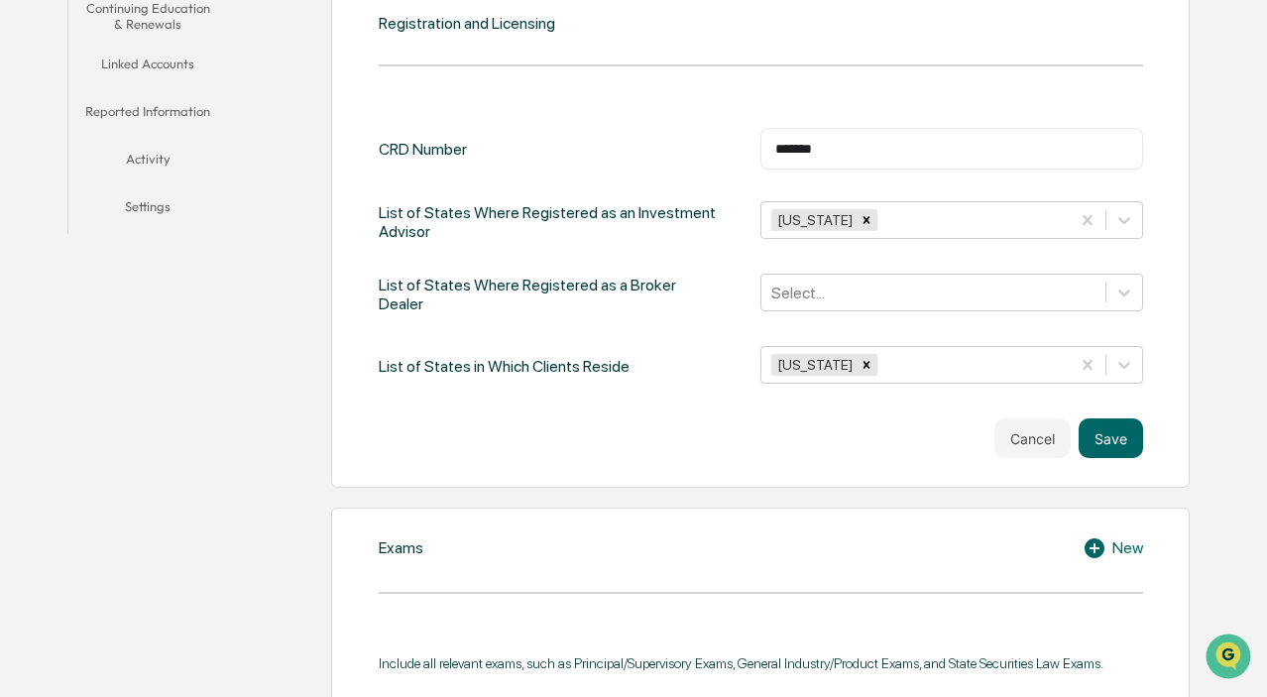
click at [1073, 441] on div "Cancel Save" at bounding box center [761, 438] width 764 height 40
click at [1091, 443] on button "Save" at bounding box center [1111, 438] width 64 height 40
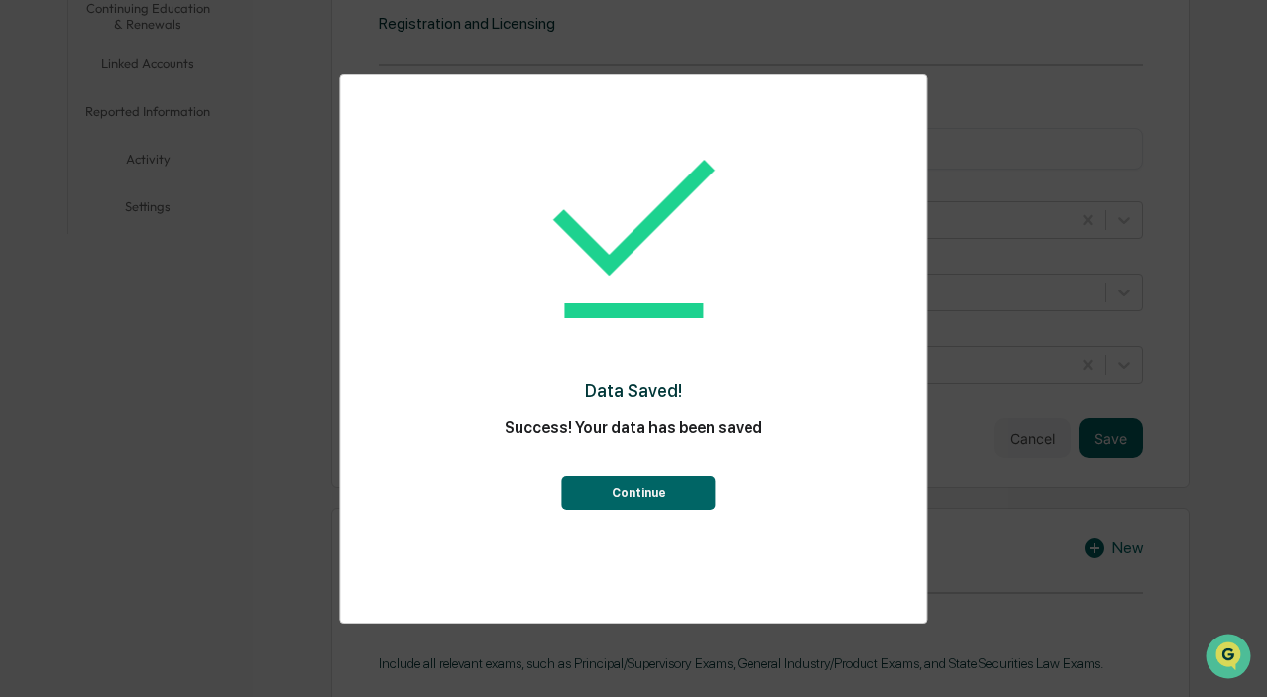
click at [689, 486] on button "Continue" at bounding box center [639, 493] width 154 height 34
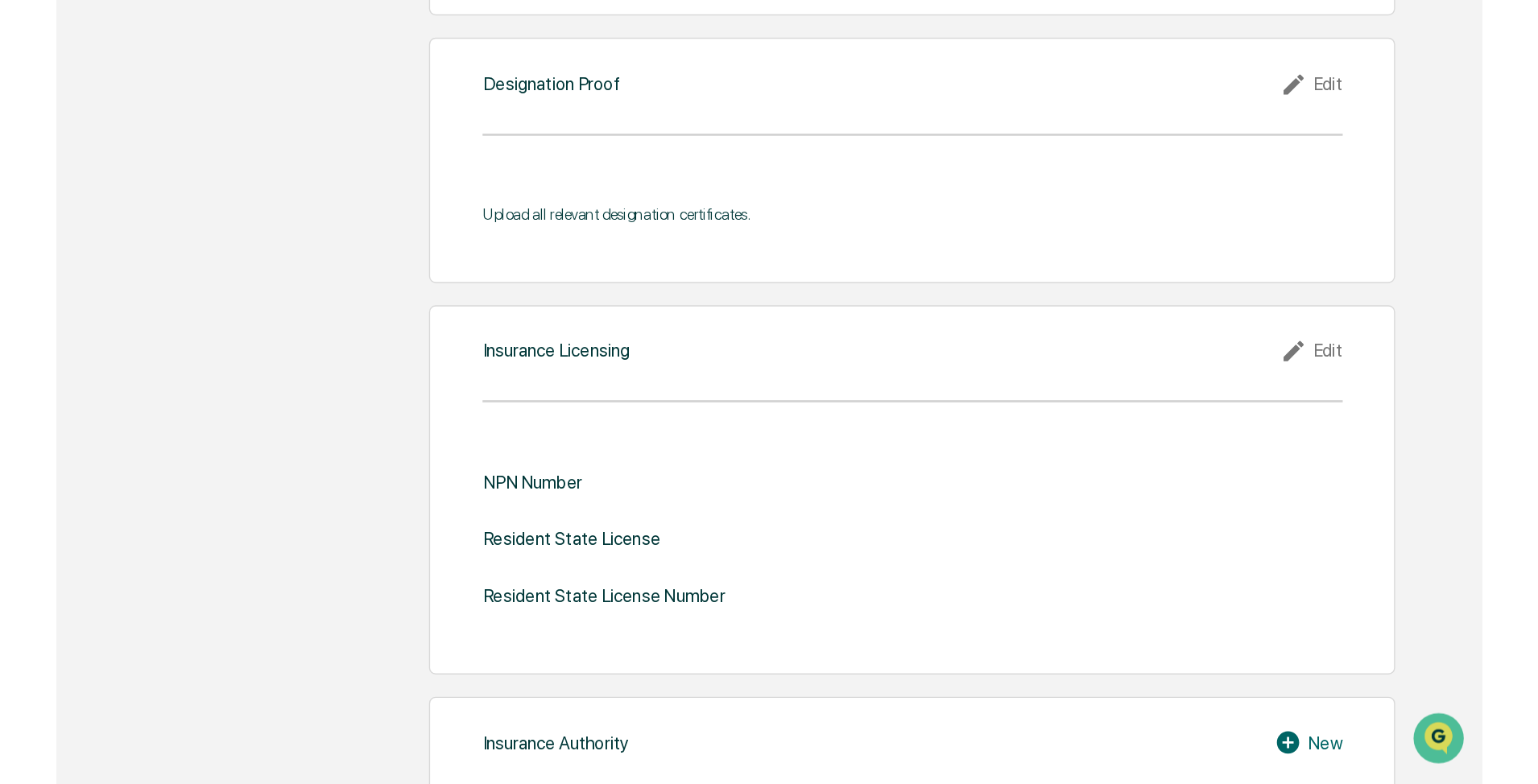
scroll to position [1537, 0]
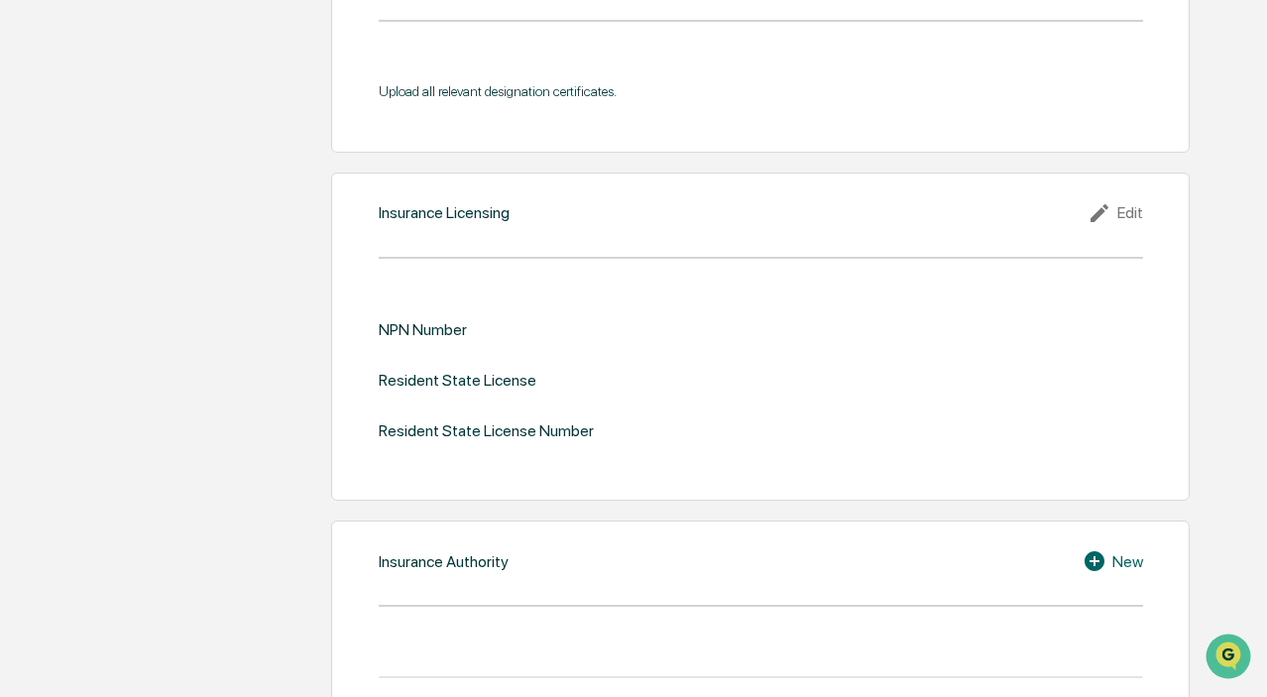
click at [431, 320] on div "NPN Number" at bounding box center [423, 329] width 88 height 19
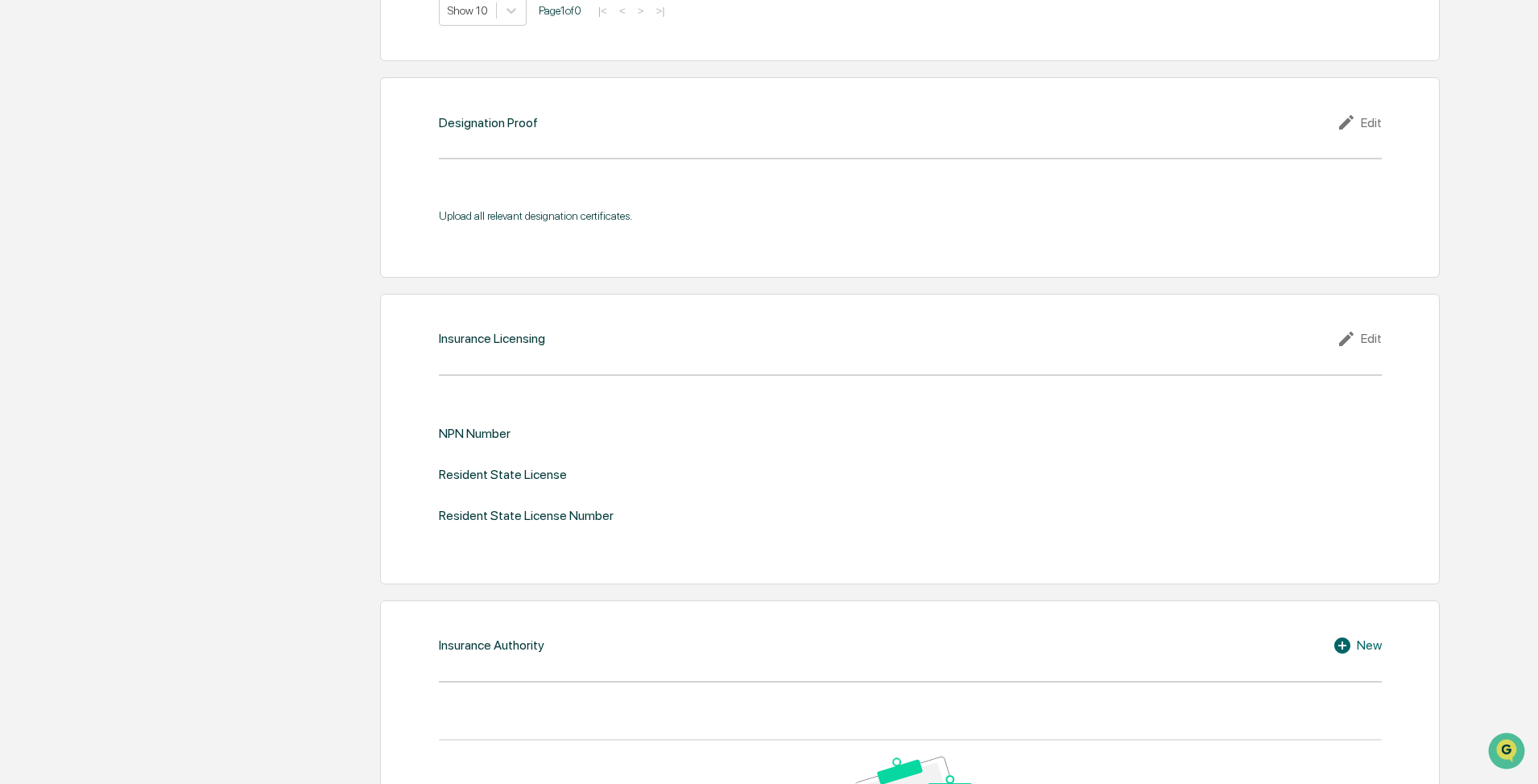
click at [1028, 330] on div "Edit" at bounding box center [1359, 339] width 45 height 19
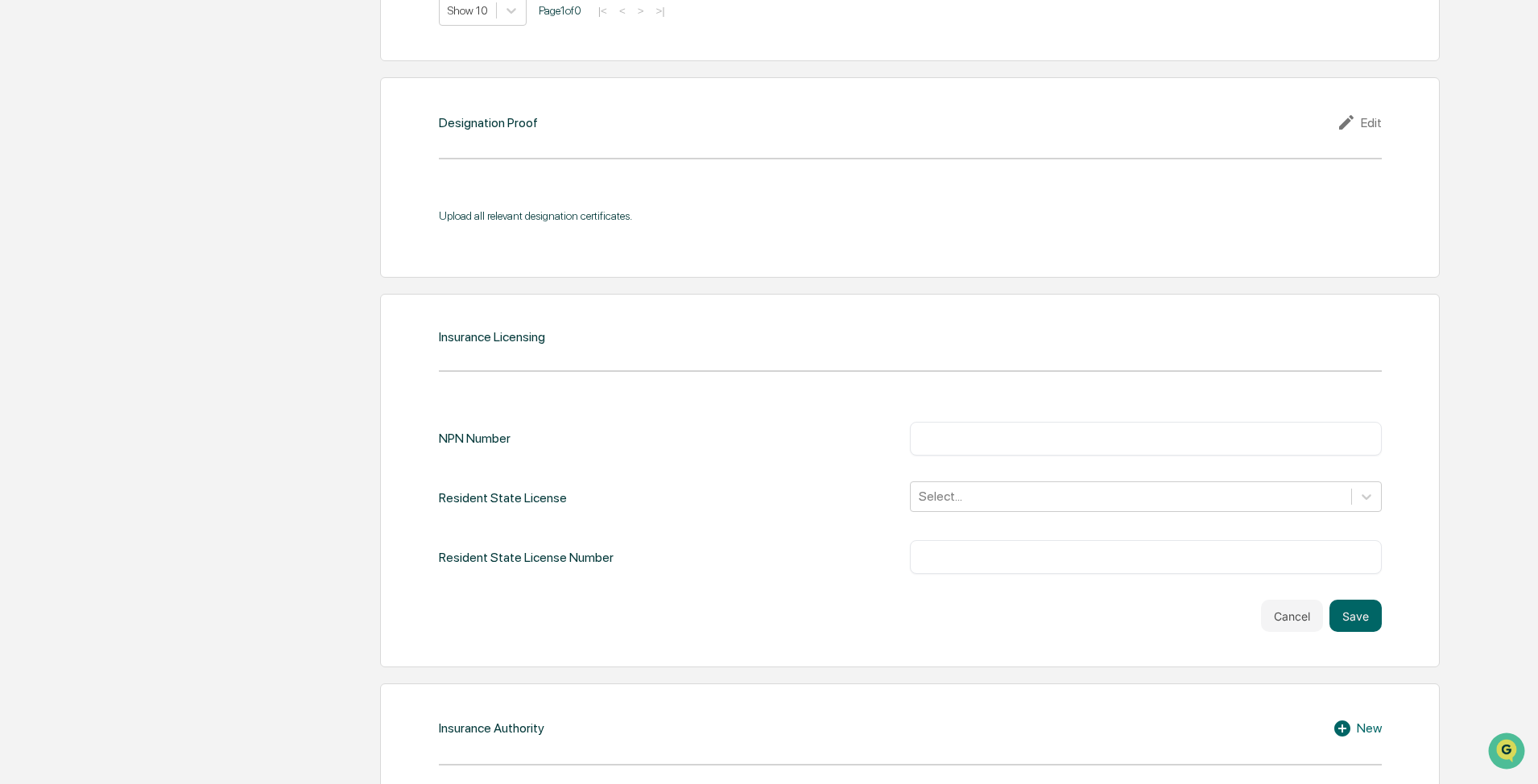
click at [1028, 334] on div "Insurance Licensing NPN Number ​ Resident State License Select... Resident Stat…" at bounding box center [909, 480] width 1060 height 373
click at [1018, 432] on input "text" at bounding box center [1145, 439] width 447 height 16
click at [982, 493] on div at bounding box center [1130, 496] width 425 height 19
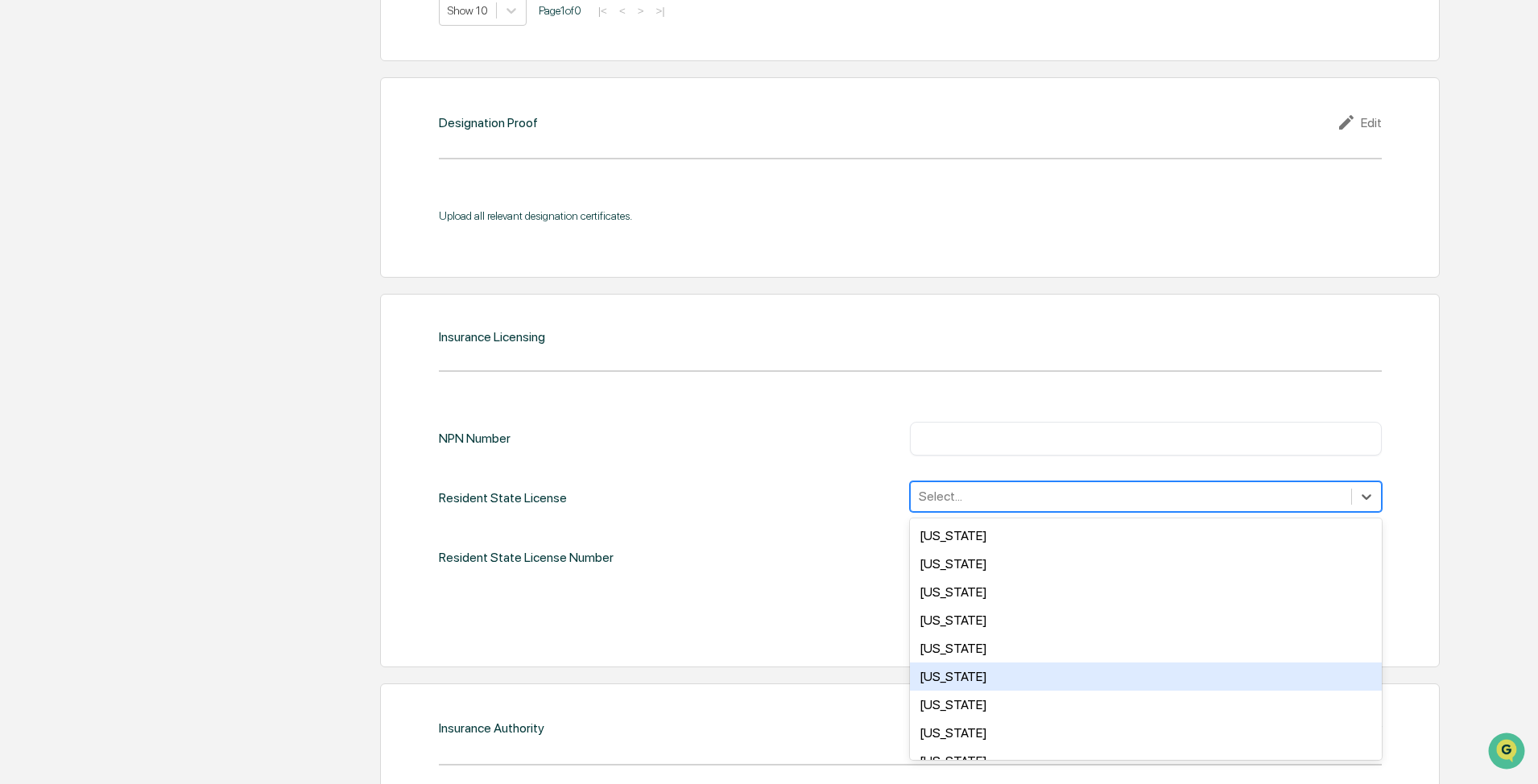
drag, startPoint x: 977, startPoint y: 674, endPoint x: 983, endPoint y: 536, distance: 138.1
click at [977, 565] on div "[US_STATE]" at bounding box center [1145, 676] width 472 height 28
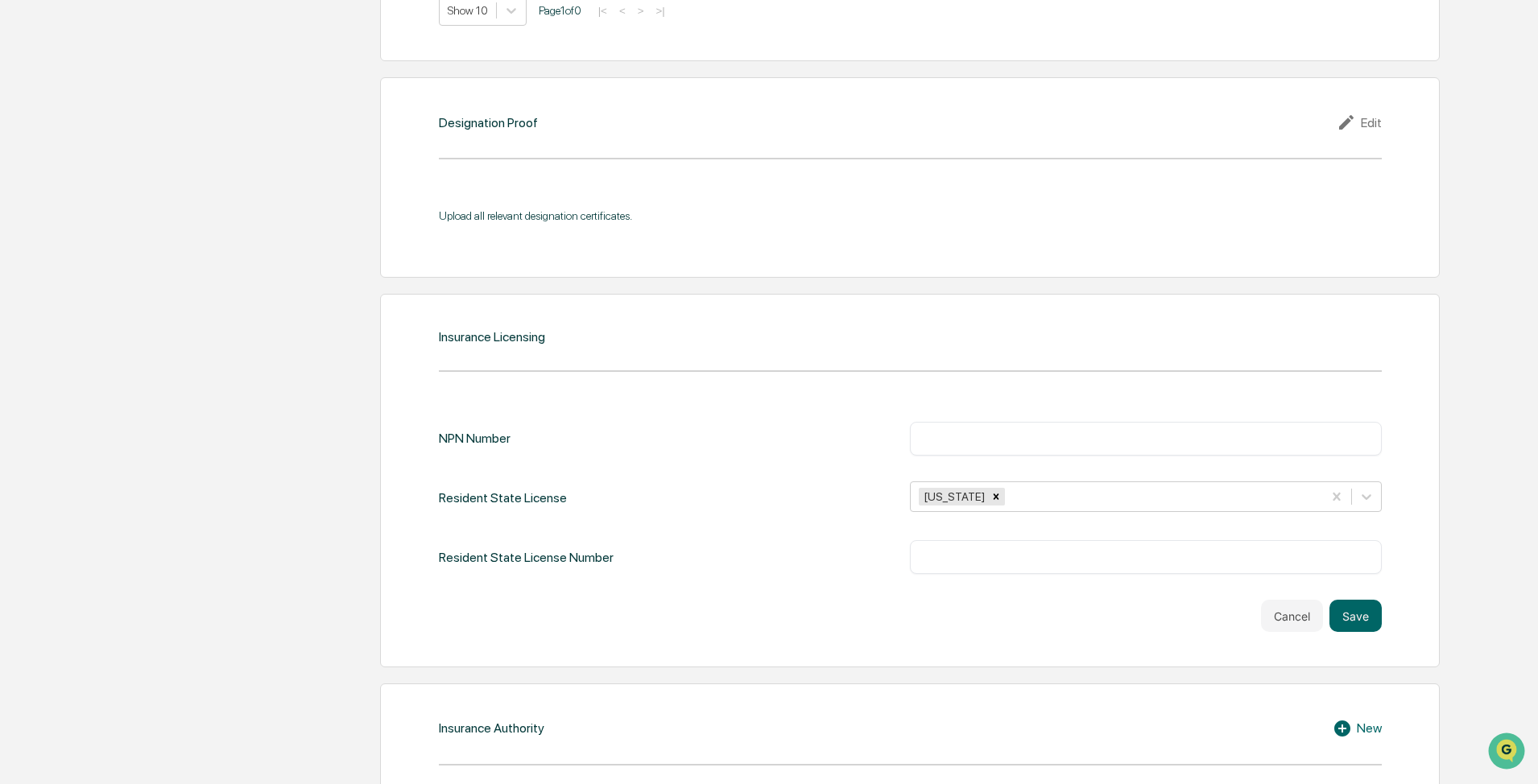
click at [974, 443] on input "text" at bounding box center [1145, 439] width 447 height 16
click at [957, 549] on input "text" at bounding box center [1145, 557] width 447 height 16
paste input "******"
type input "******"
click at [956, 448] on div "​" at bounding box center [1145, 439] width 472 height 34
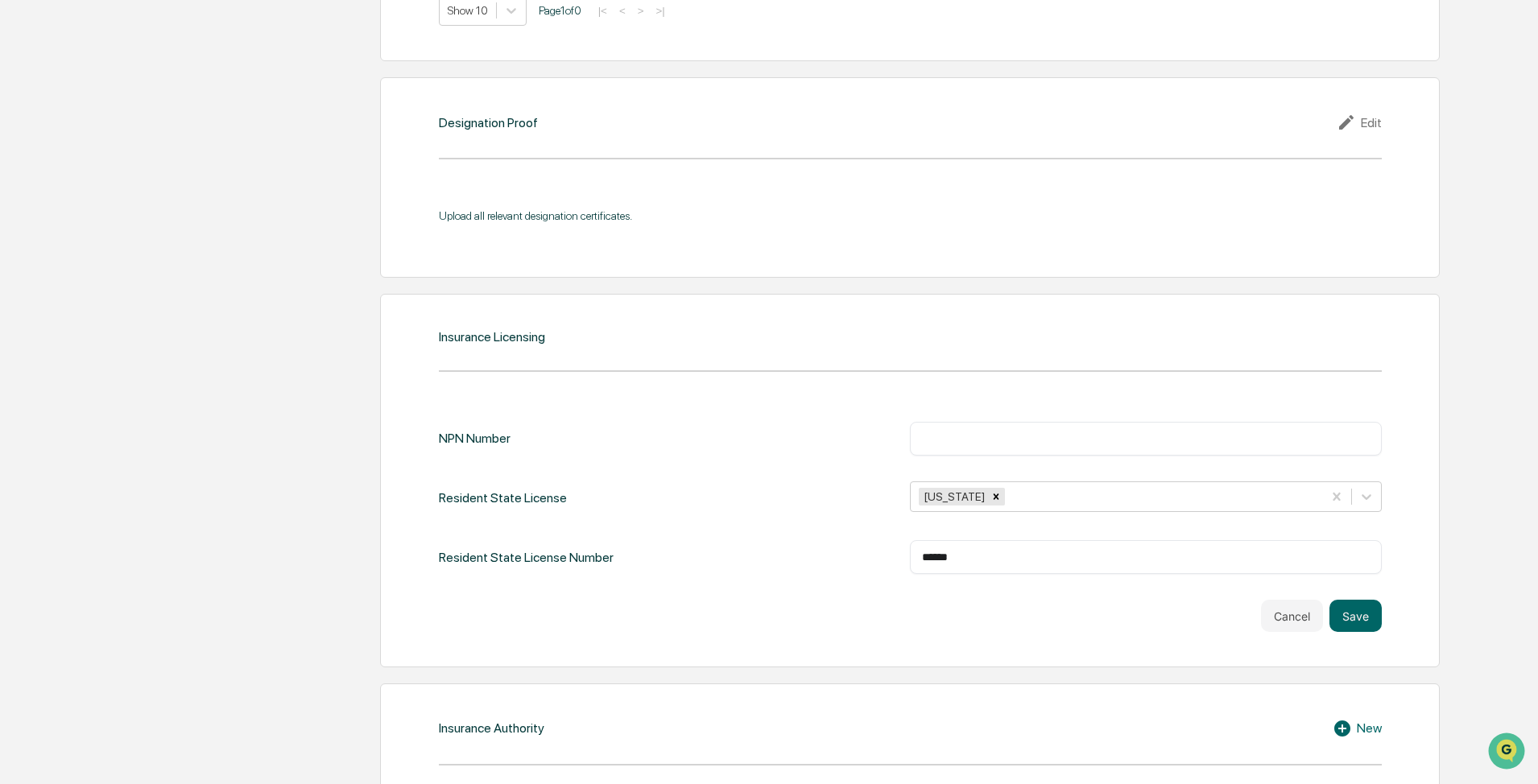
click at [996, 452] on div "​" at bounding box center [1145, 439] width 472 height 34
drag, startPoint x: 985, startPoint y: 424, endPoint x: 973, endPoint y: 437, distance: 17.7
click at [984, 424] on div "​" at bounding box center [1145, 439] width 472 height 34
click at [973, 437] on input "text" at bounding box center [1145, 439] width 447 height 16
drag, startPoint x: 973, startPoint y: 437, endPoint x: 845, endPoint y: 440, distance: 128.0
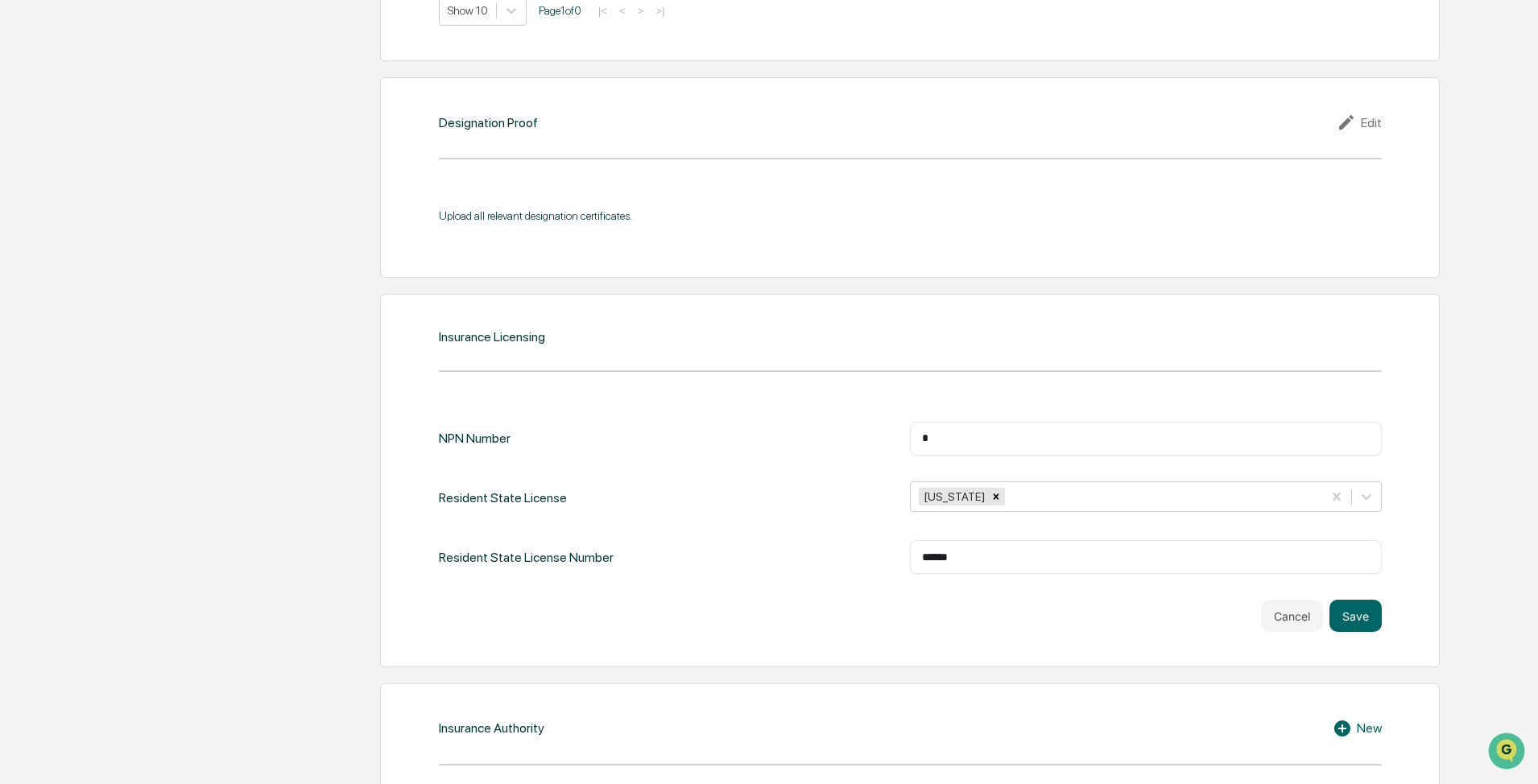
click at [845, 440] on div "NPN Number * ​" at bounding box center [909, 439] width 943 height 34
paste input "*****"
click at [982, 434] on input "******" at bounding box center [1145, 439] width 447 height 16
drag, startPoint x: 982, startPoint y: 441, endPoint x: 821, endPoint y: 418, distance: 162.6
click at [799, 416] on div "NPN Number ****** ​ Resident State License [US_STATE] Resident State License Nu…" at bounding box center [909, 515] width 943 height 235
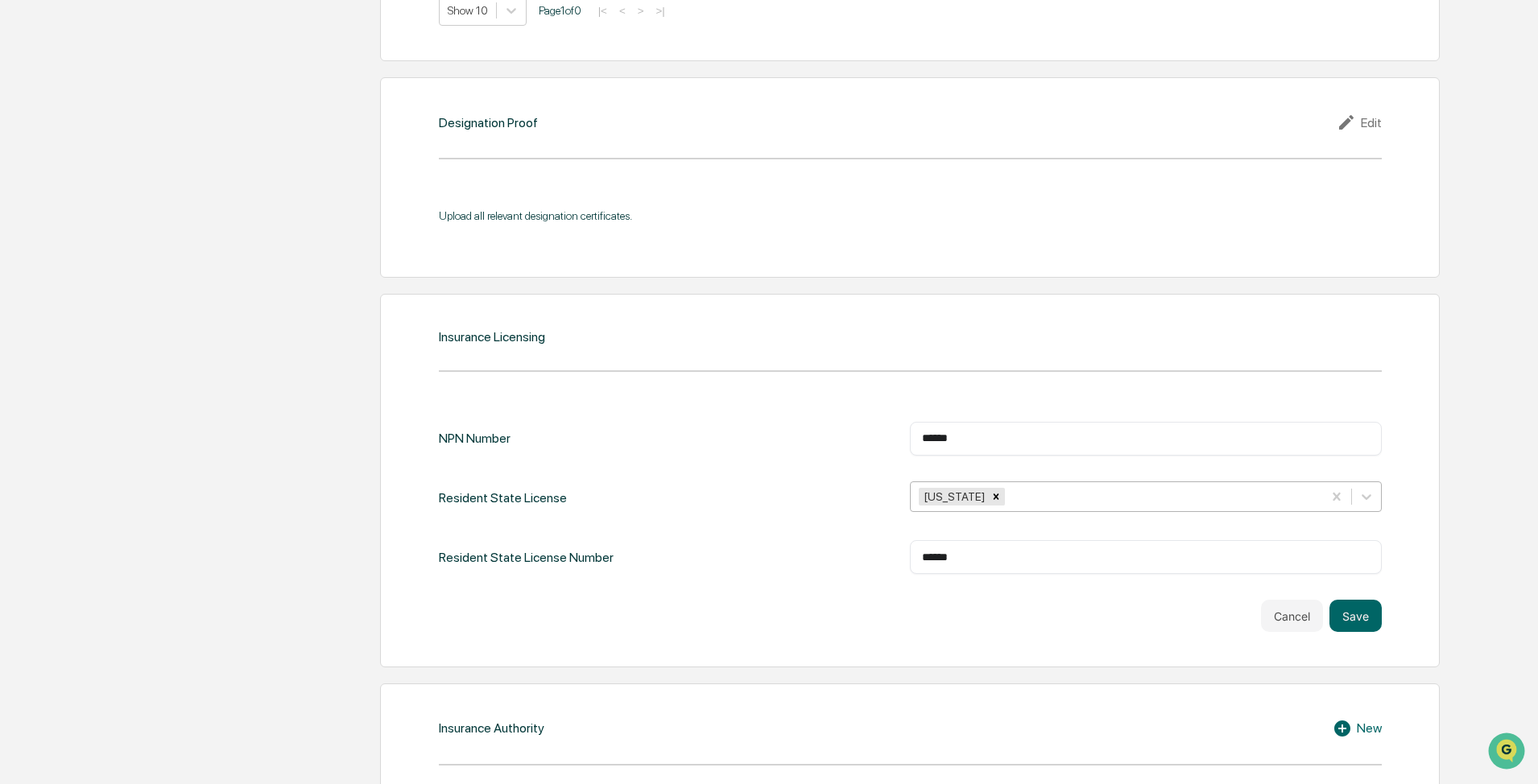
paste input "**"
type input "********"
click at [1028, 565] on div "Insurance Licensing NPN Number ******** ​ Resident State License [US_STATE] Res…" at bounding box center [909, 480] width 1060 height 373
click at [1028, 565] on button "Save" at bounding box center [1355, 616] width 52 height 32
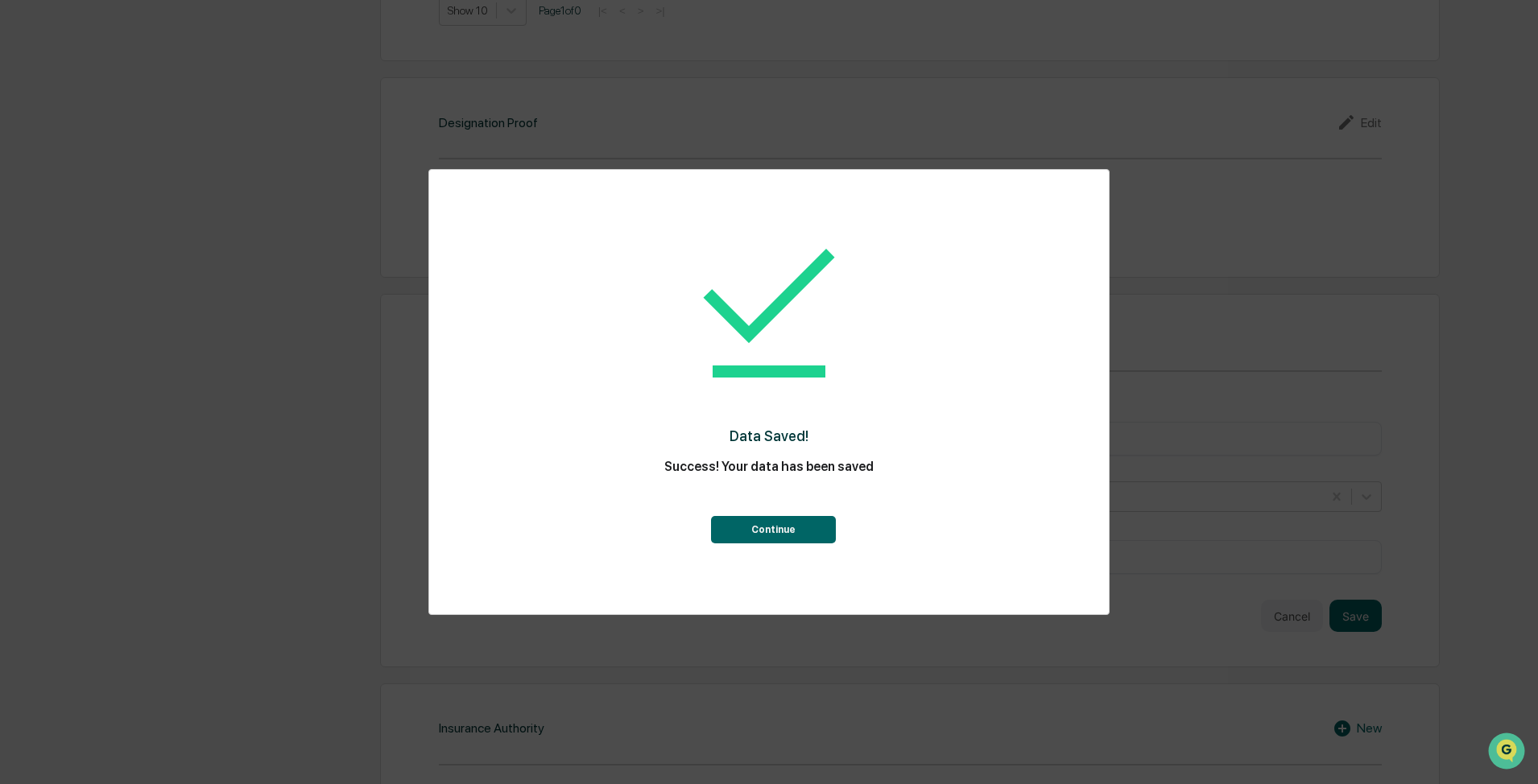
click at [824, 519] on button "Continue" at bounding box center [774, 530] width 125 height 28
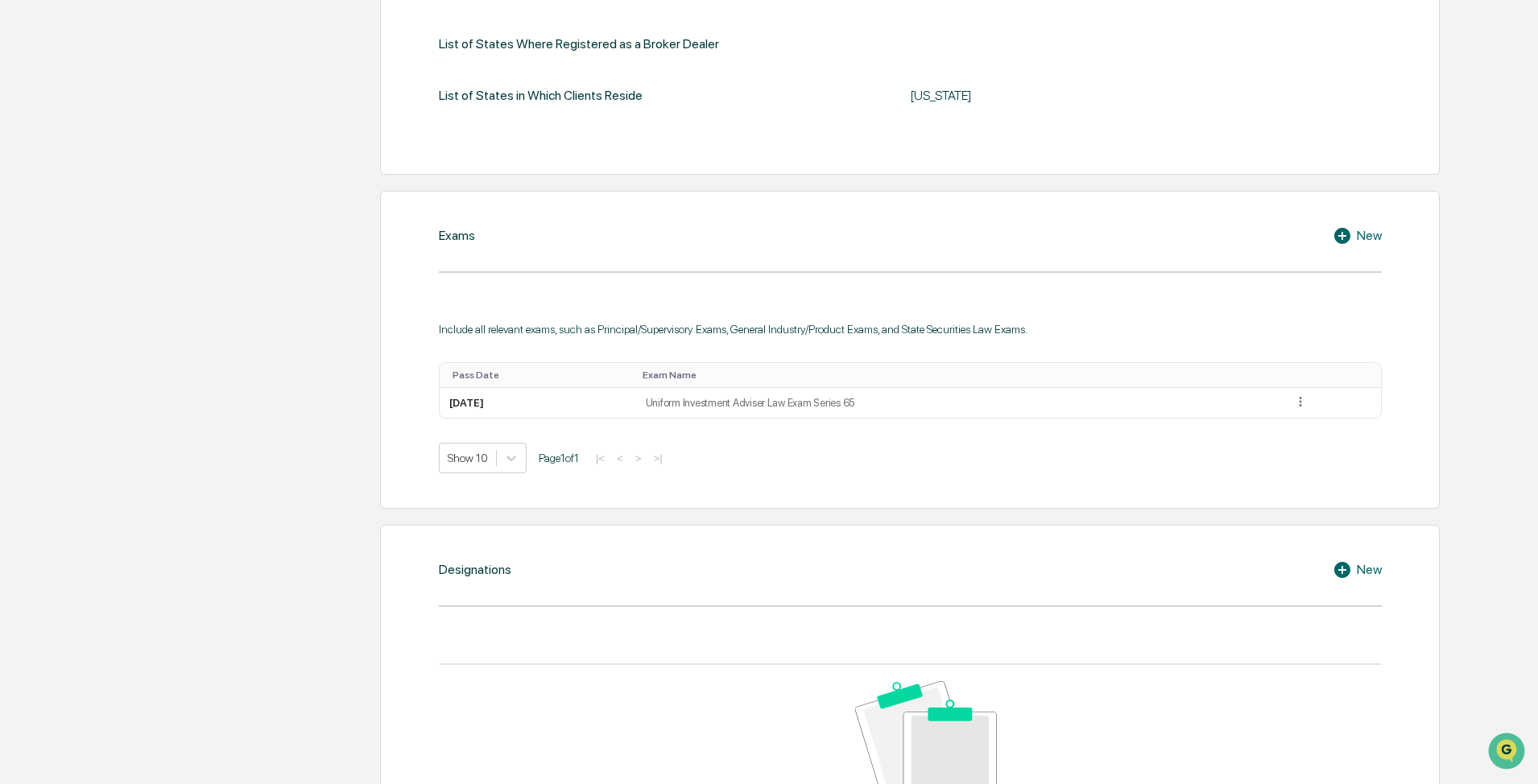
scroll to position [142, 0]
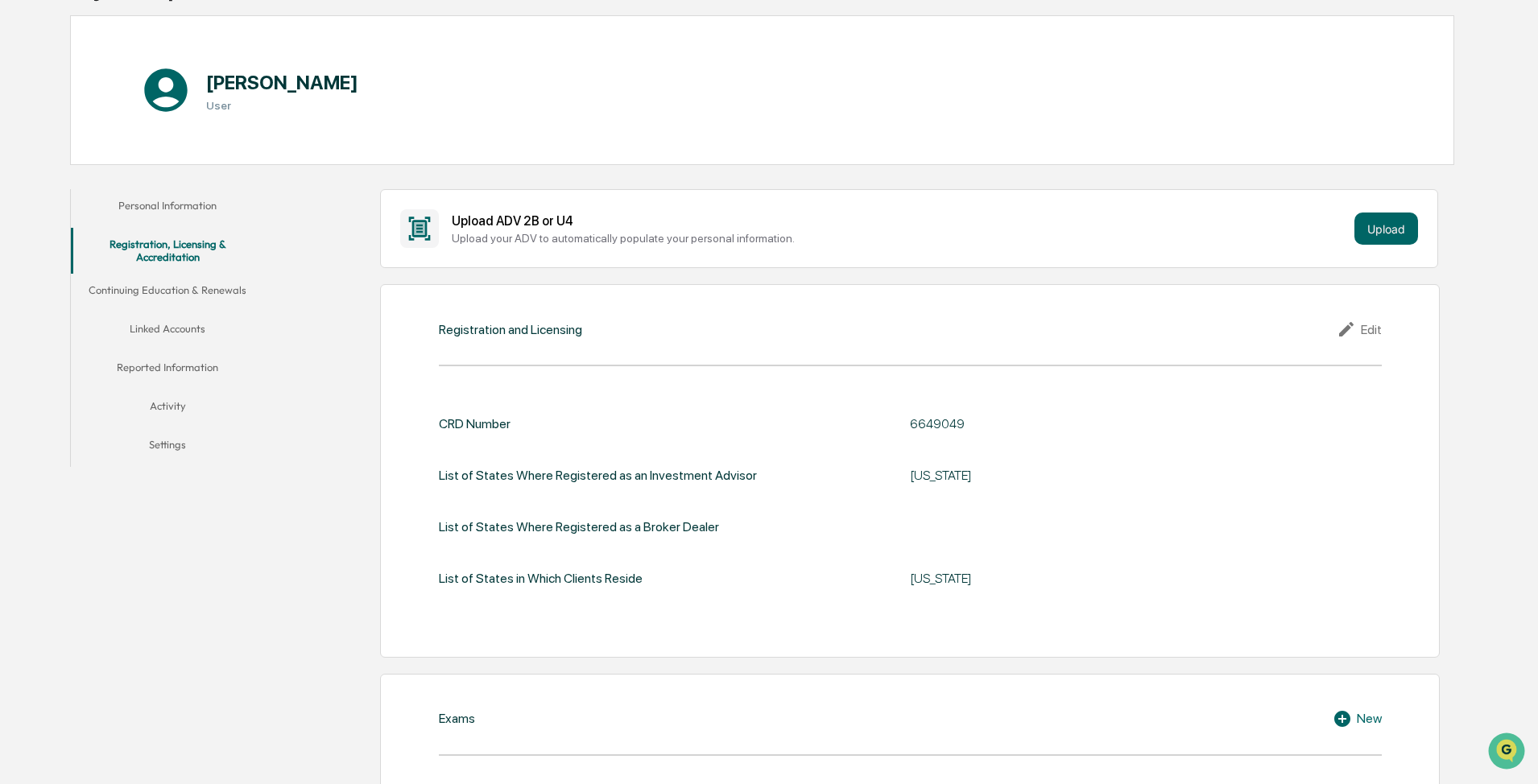
click at [89, 286] on button "Continuing Education & Renewals" at bounding box center [167, 293] width 193 height 39
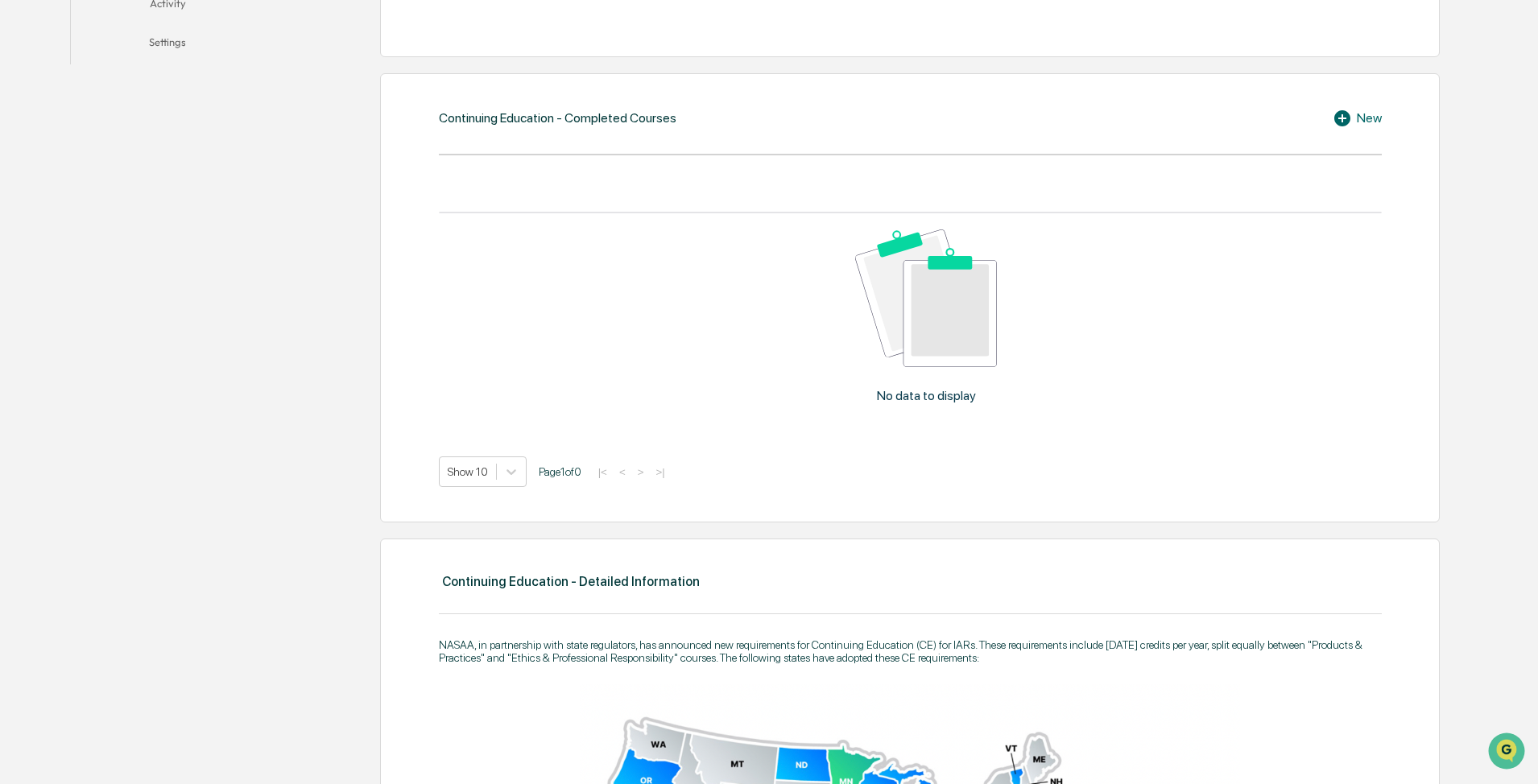
scroll to position [1027, 0]
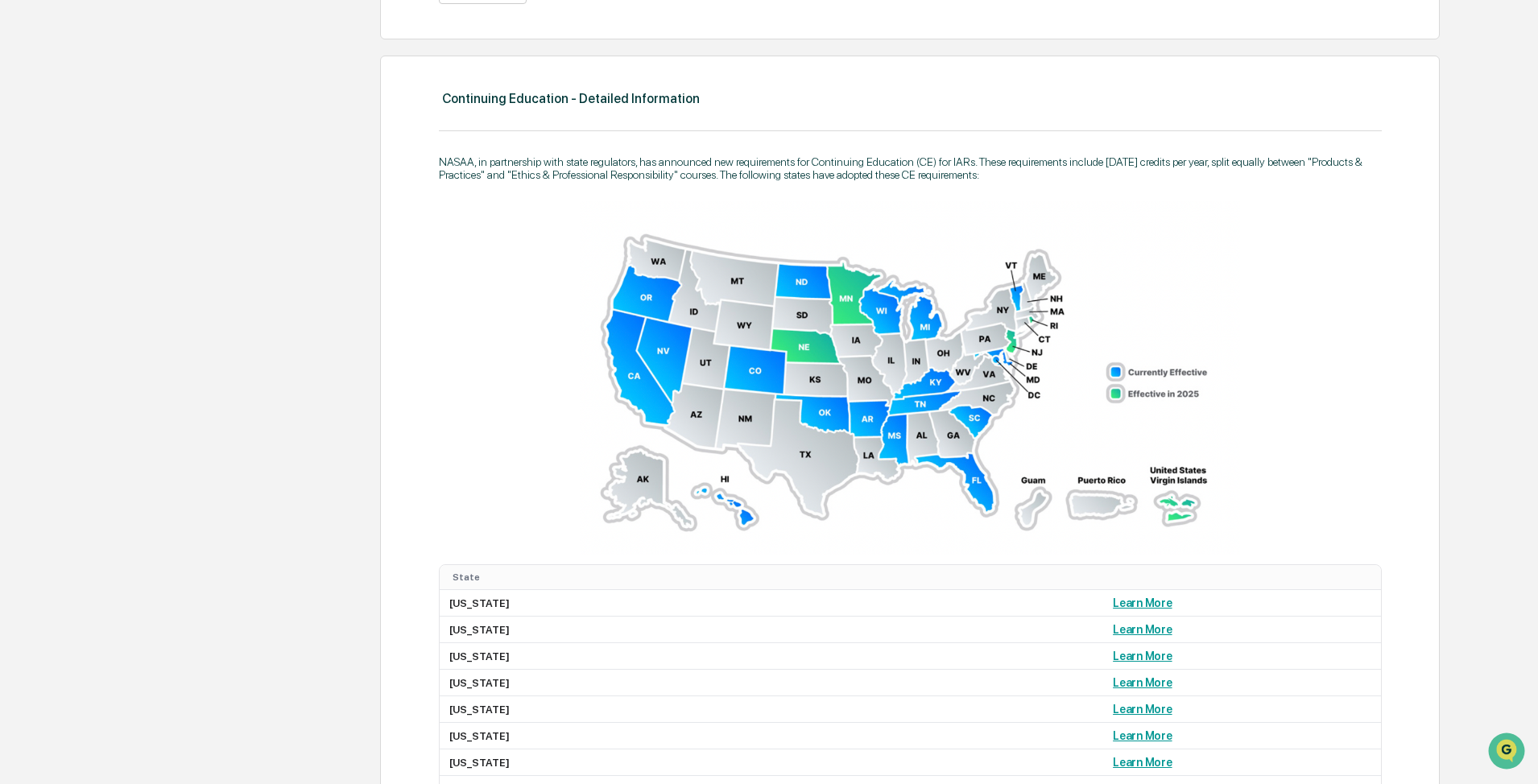
click at [761, 367] on img at bounding box center [909, 377] width 660 height 353
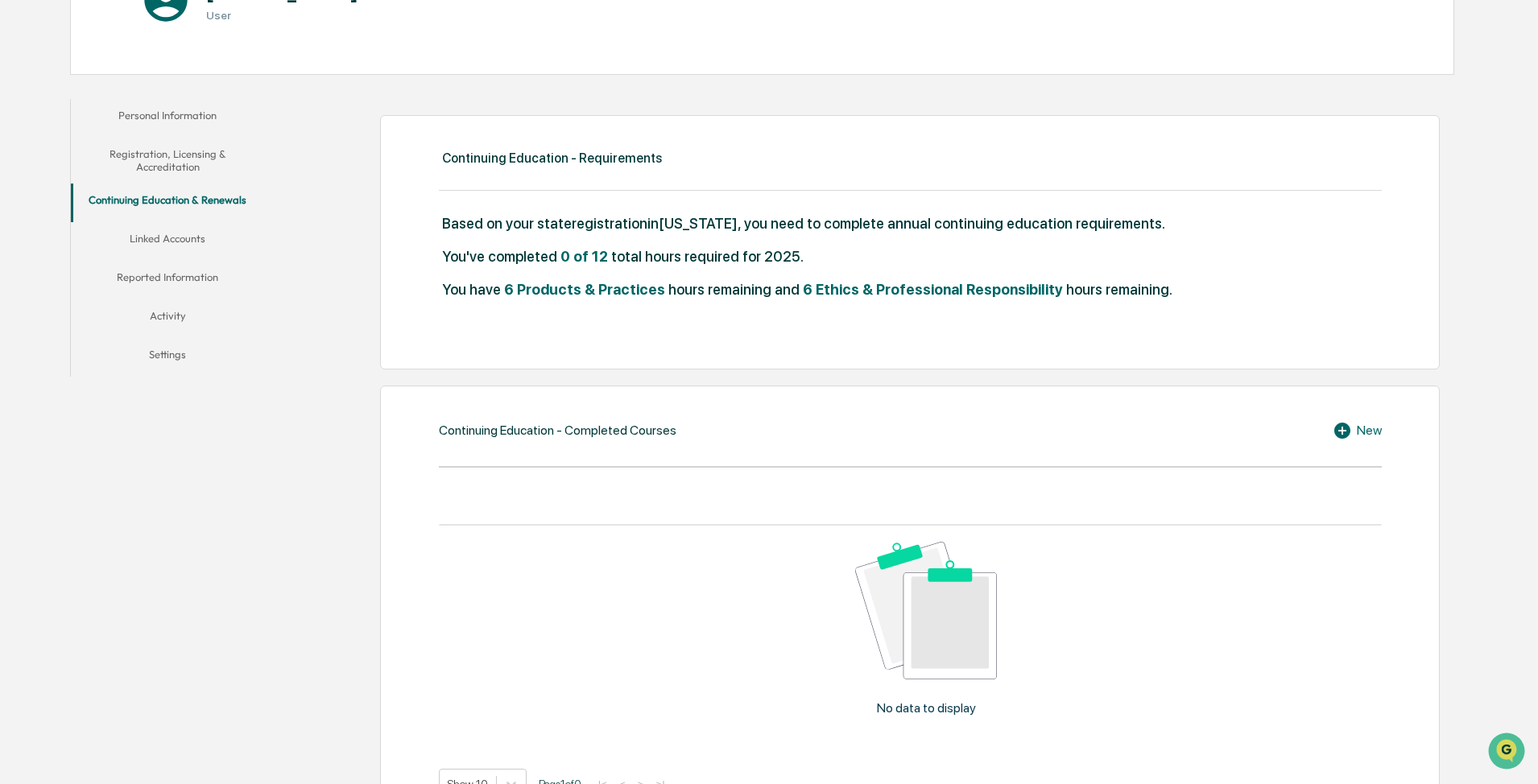
click at [182, 238] on button "Linked Accounts" at bounding box center [167, 242] width 193 height 39
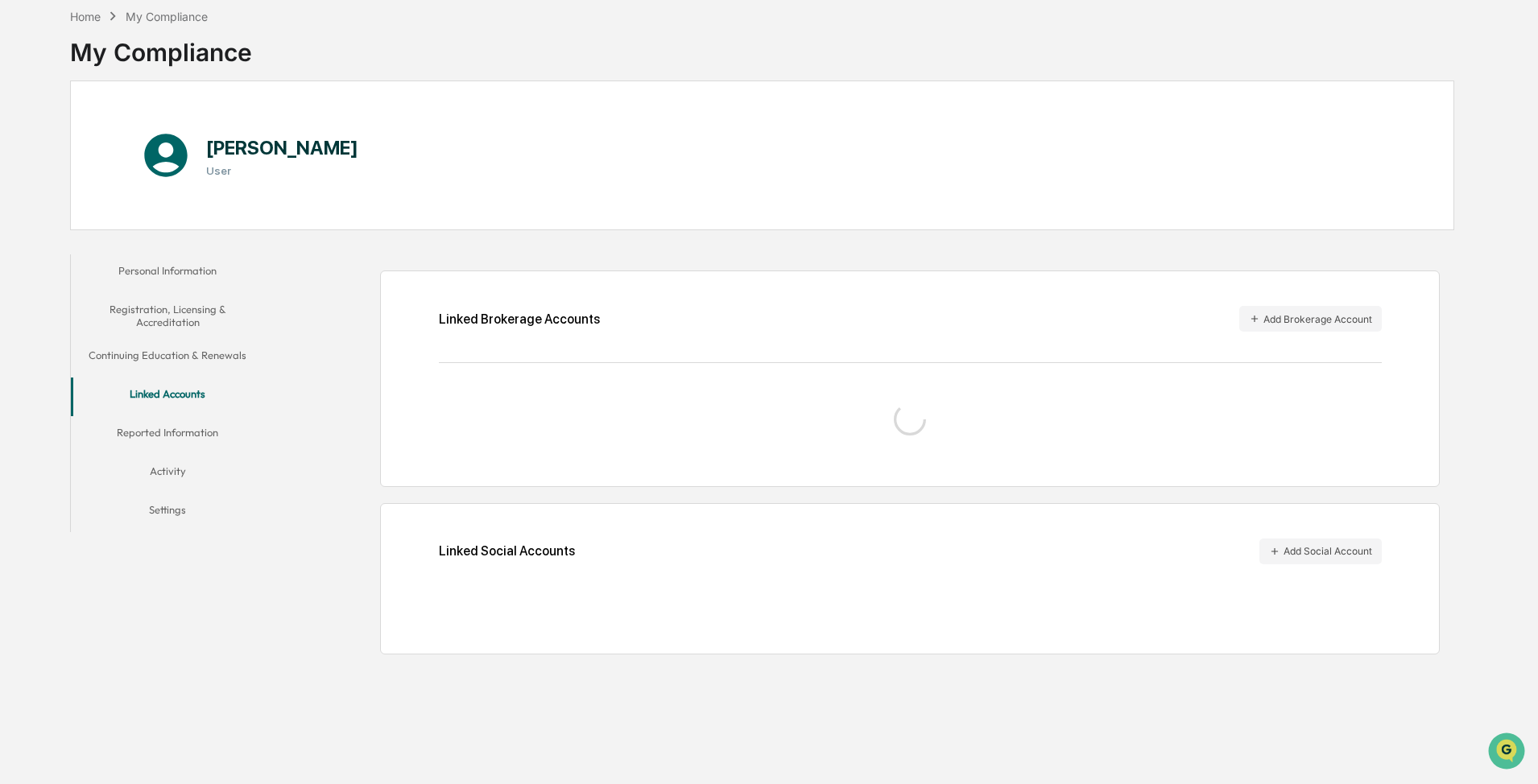
scroll to position [76, 0]
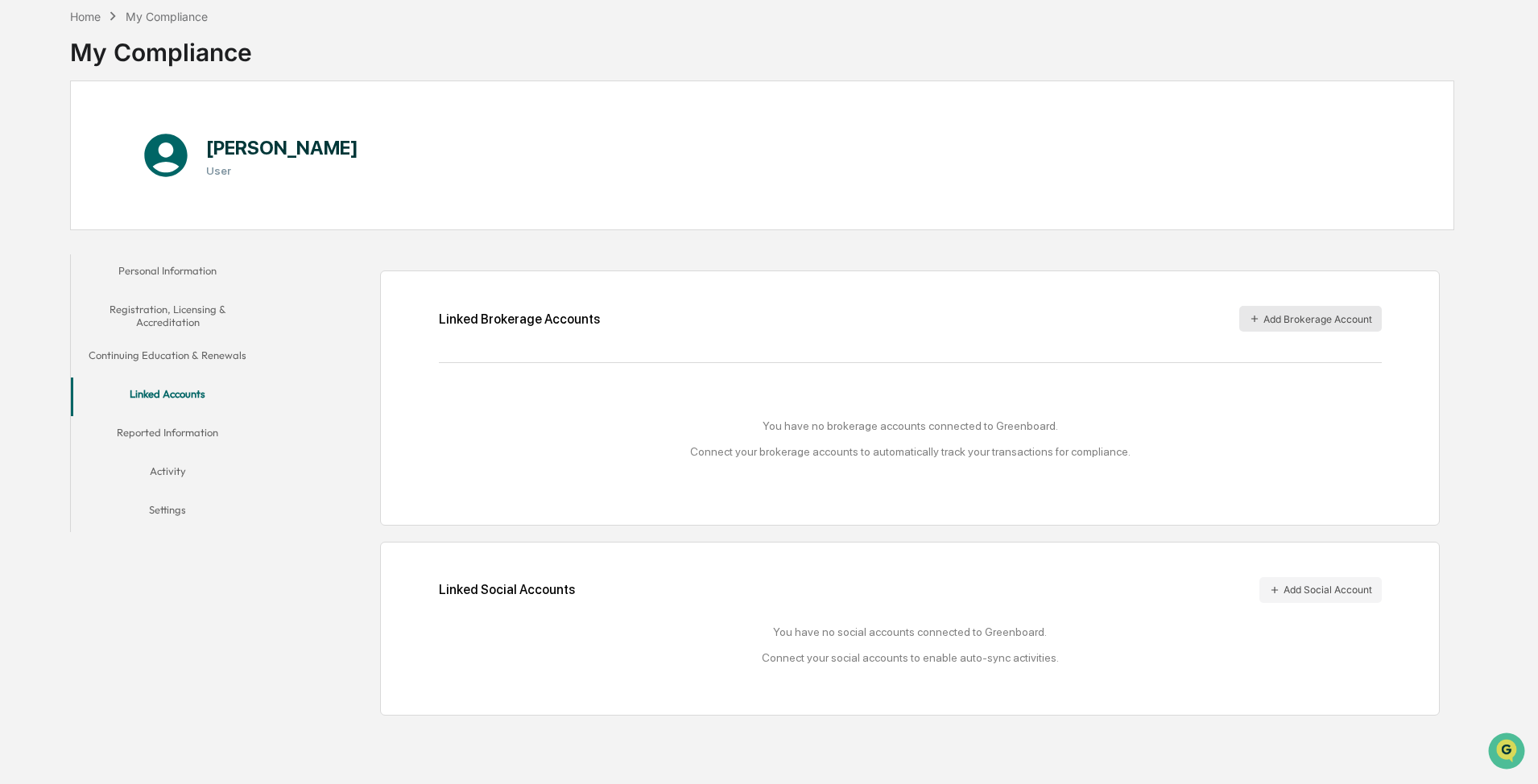
click at [1028, 315] on button "Add Brokerage Account" at bounding box center [1311, 319] width 143 height 26
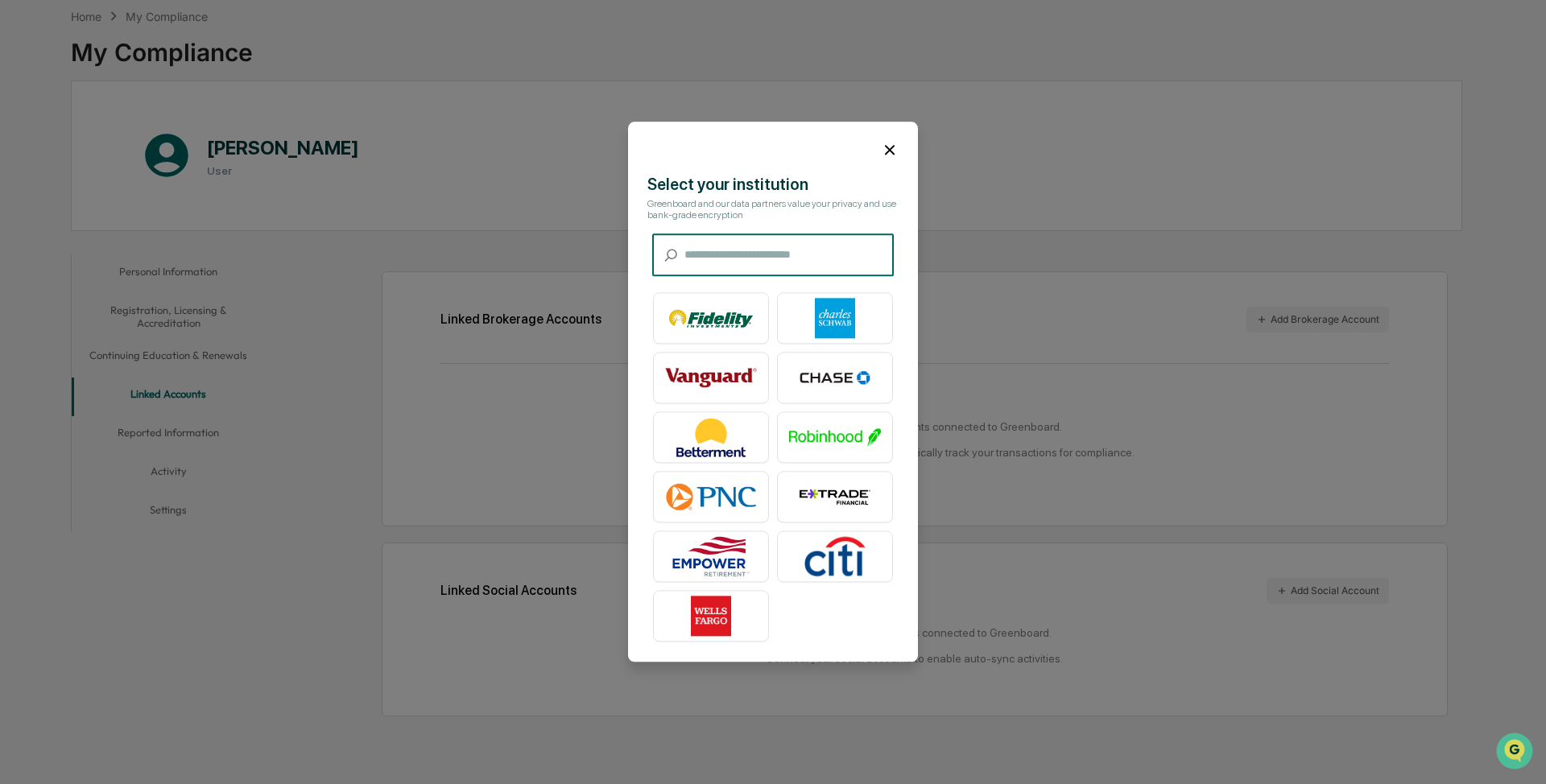
click at [691, 242] on input "text" at bounding box center [789, 256] width 209 height 43
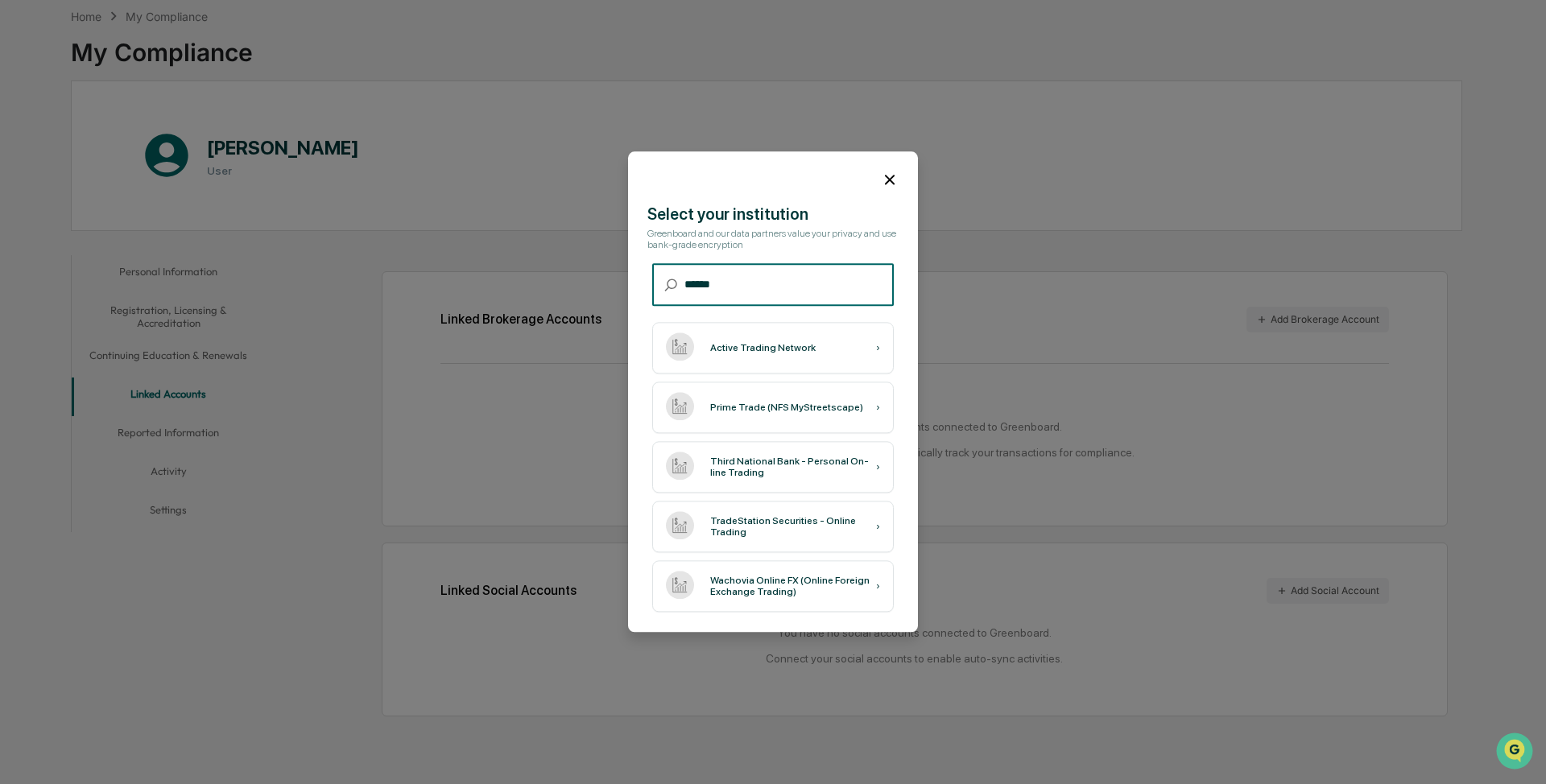
drag, startPoint x: 804, startPoint y: 276, endPoint x: 614, endPoint y: 256, distance: 191.0
click at [614, 256] on body "Get Approval Content & Transactions Company Policies & Documents My Compliance …" at bounding box center [773, 354] width 1546 height 860
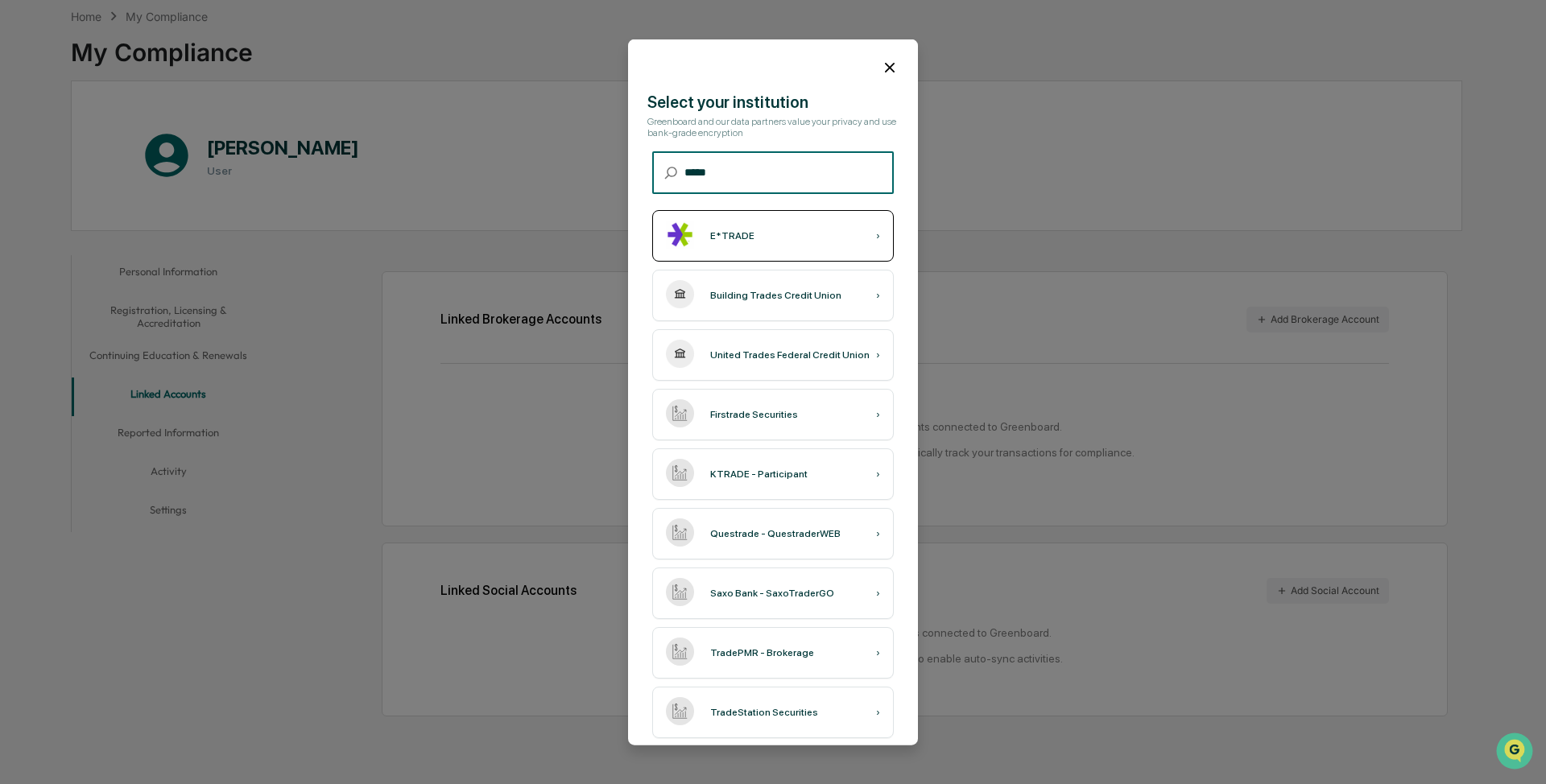
type input "*****"
click at [765, 234] on div "E*TRADE ›" at bounding box center [772, 235] width 241 height 51
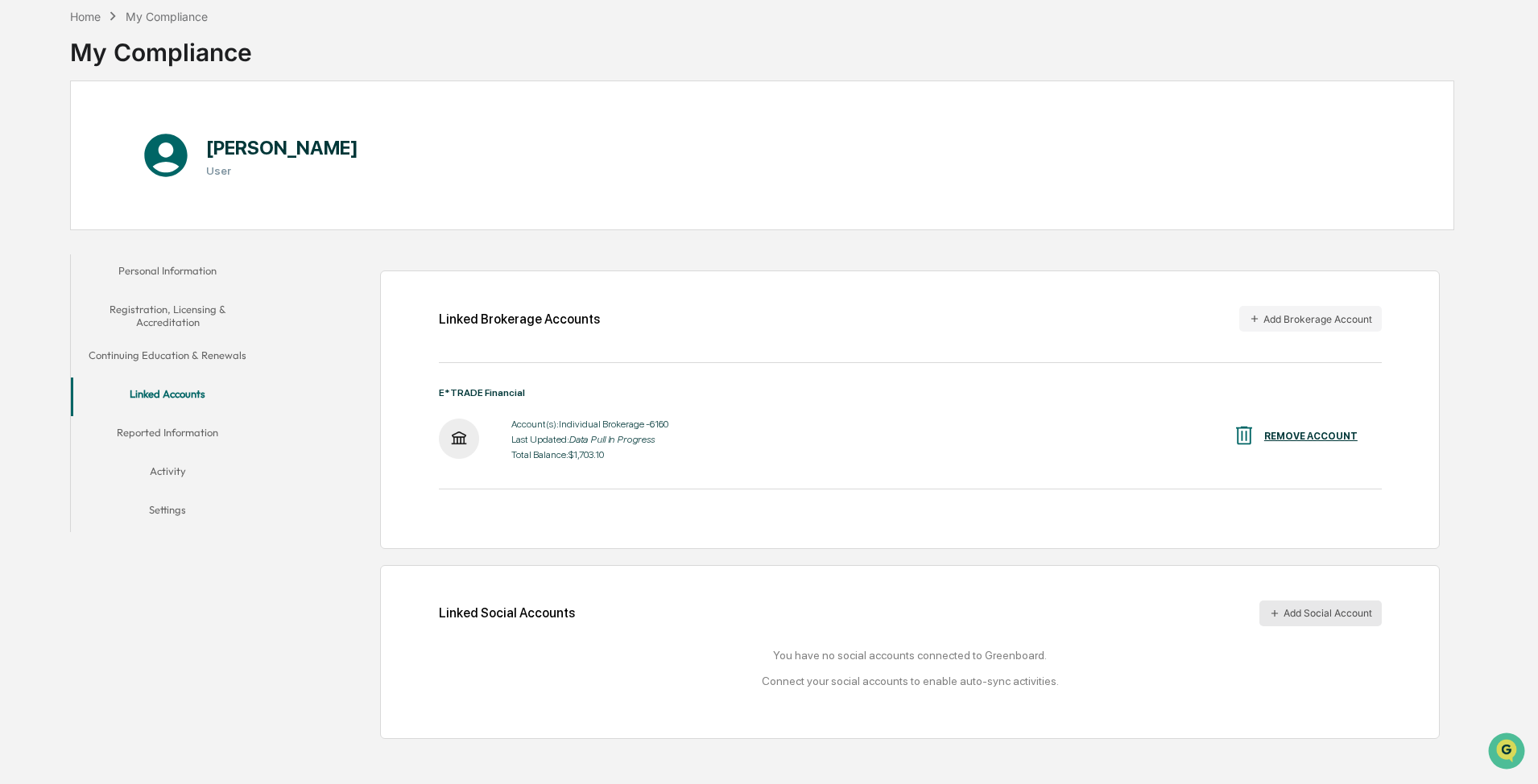
click at [1028, 565] on button "Add Social Account" at bounding box center [1320, 614] width 123 height 26
click at [175, 437] on button "Reported Information" at bounding box center [167, 436] width 193 height 39
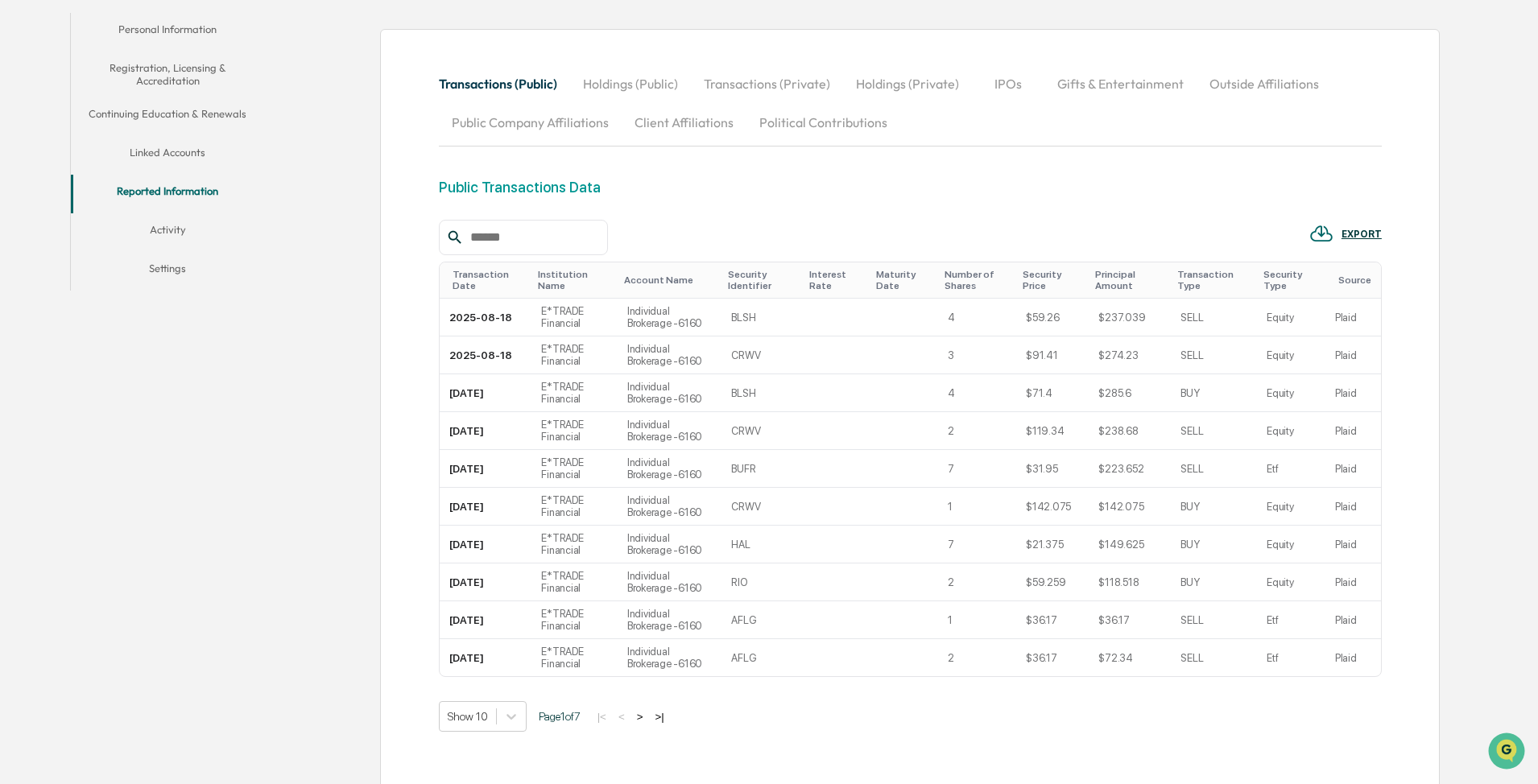
click at [607, 88] on button "Holdings (Public)" at bounding box center [630, 84] width 121 height 39
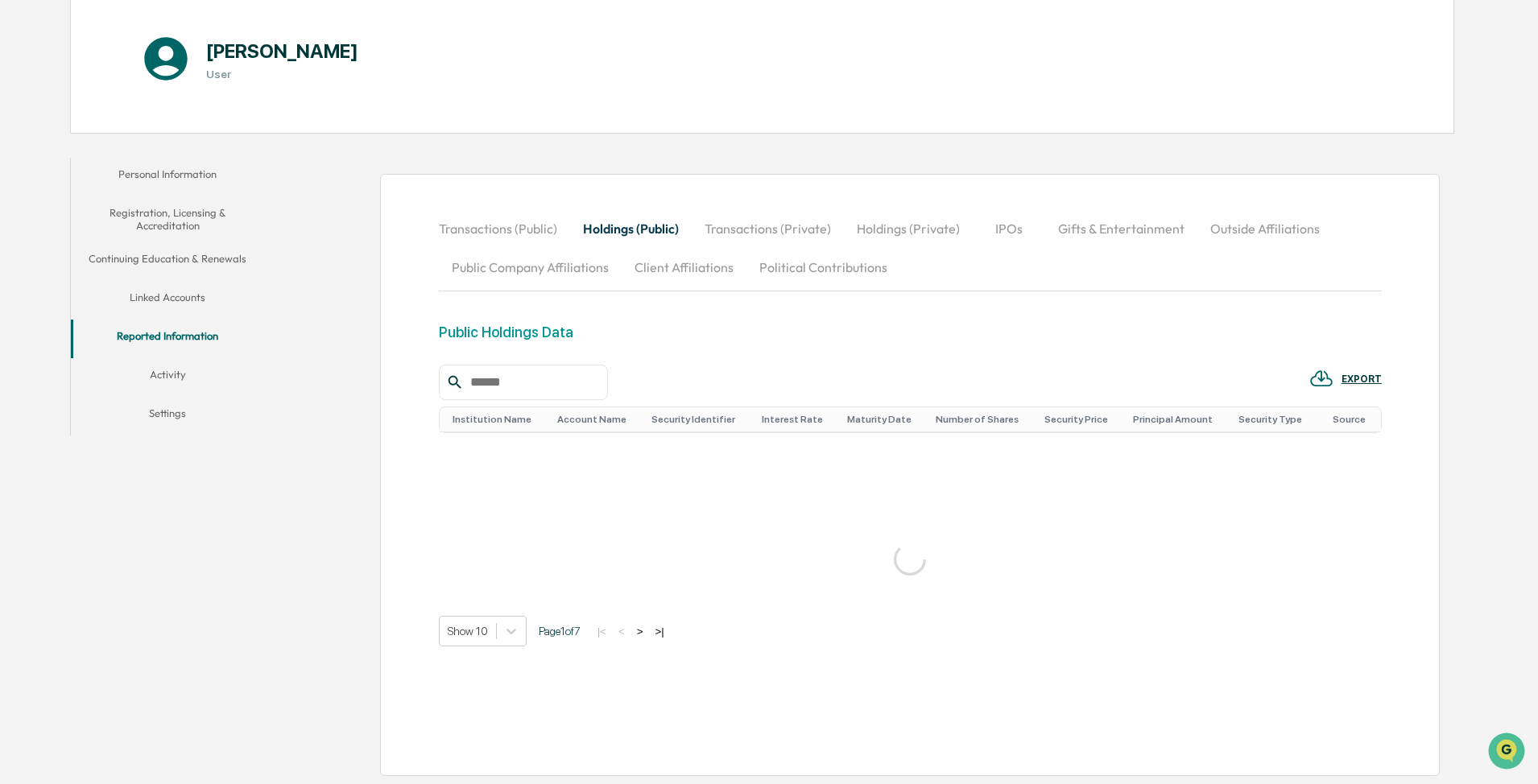
scroll to position [117, 0]
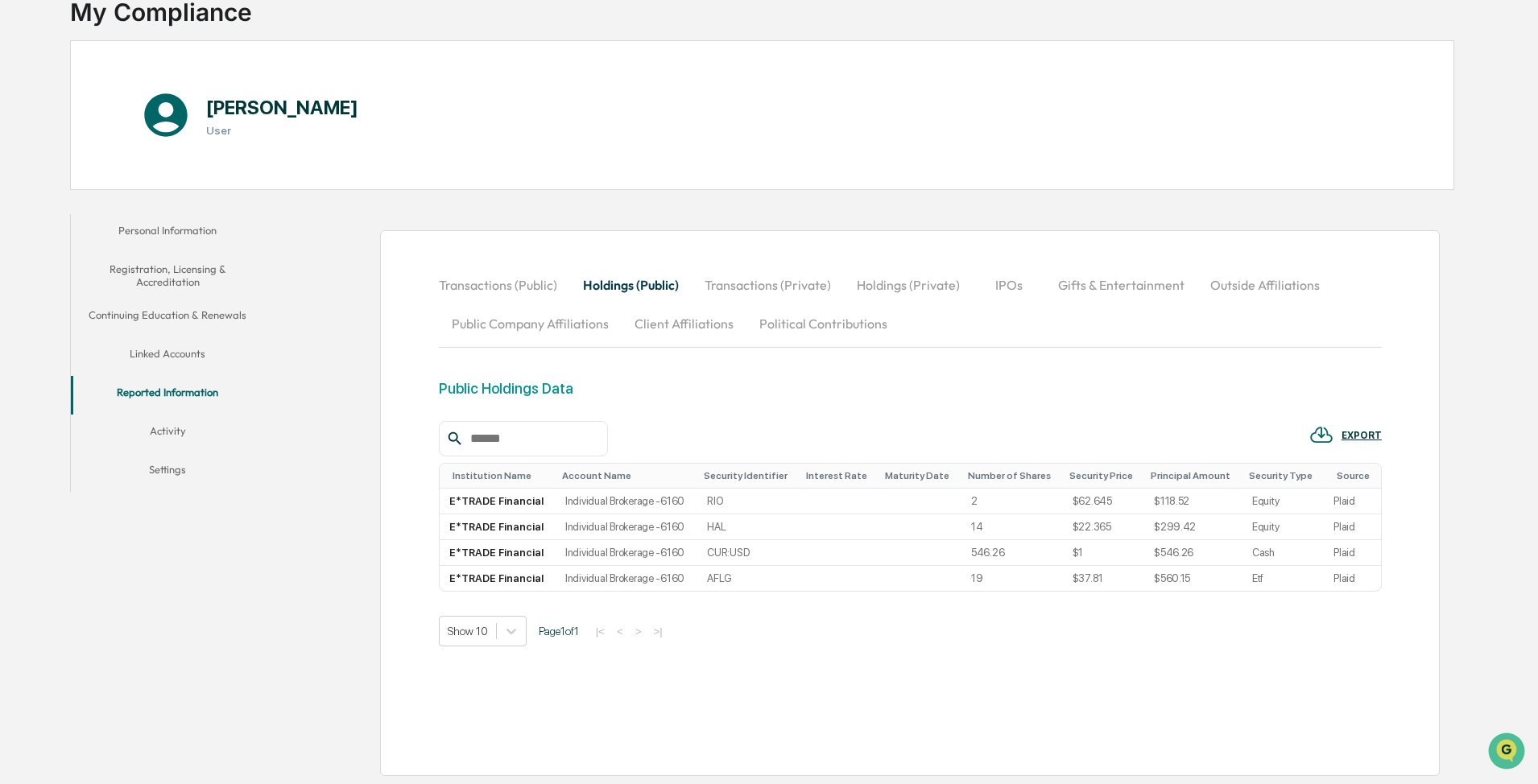
click at [504, 289] on button "Transactions (Public)" at bounding box center [504, 285] width 132 height 39
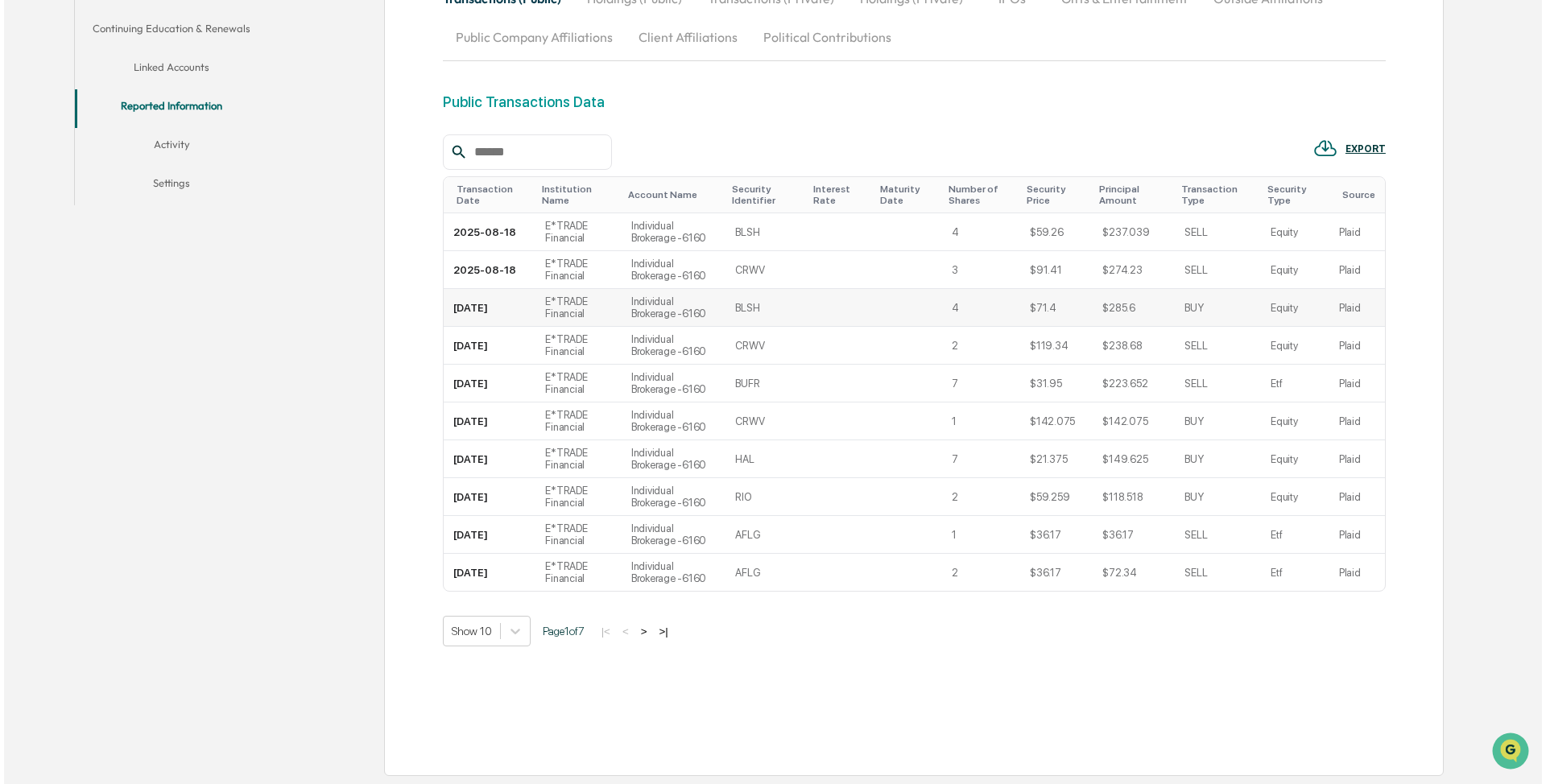
scroll to position [0, 0]
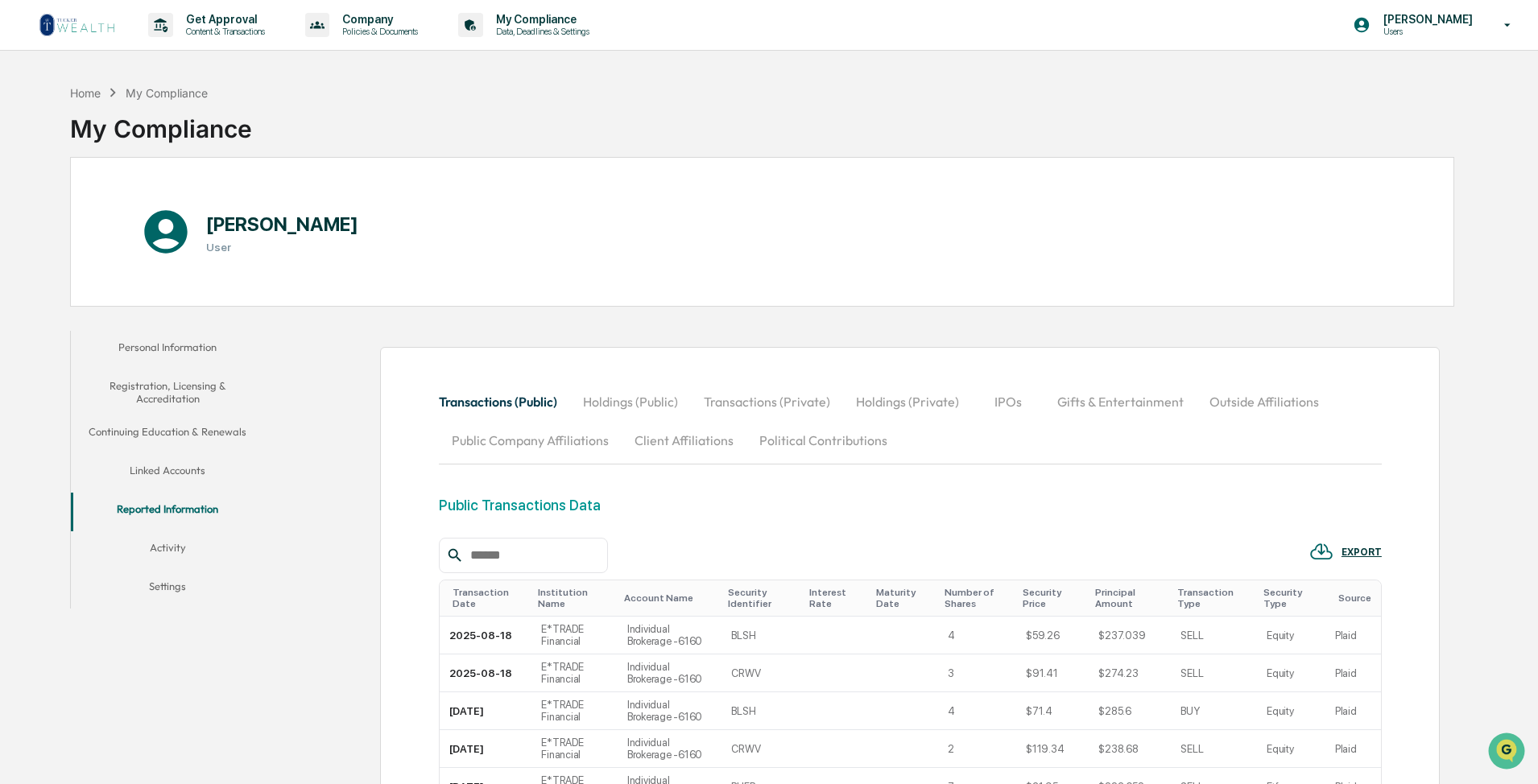
click at [790, 389] on button "Transactions (Private)" at bounding box center [767, 402] width 152 height 39
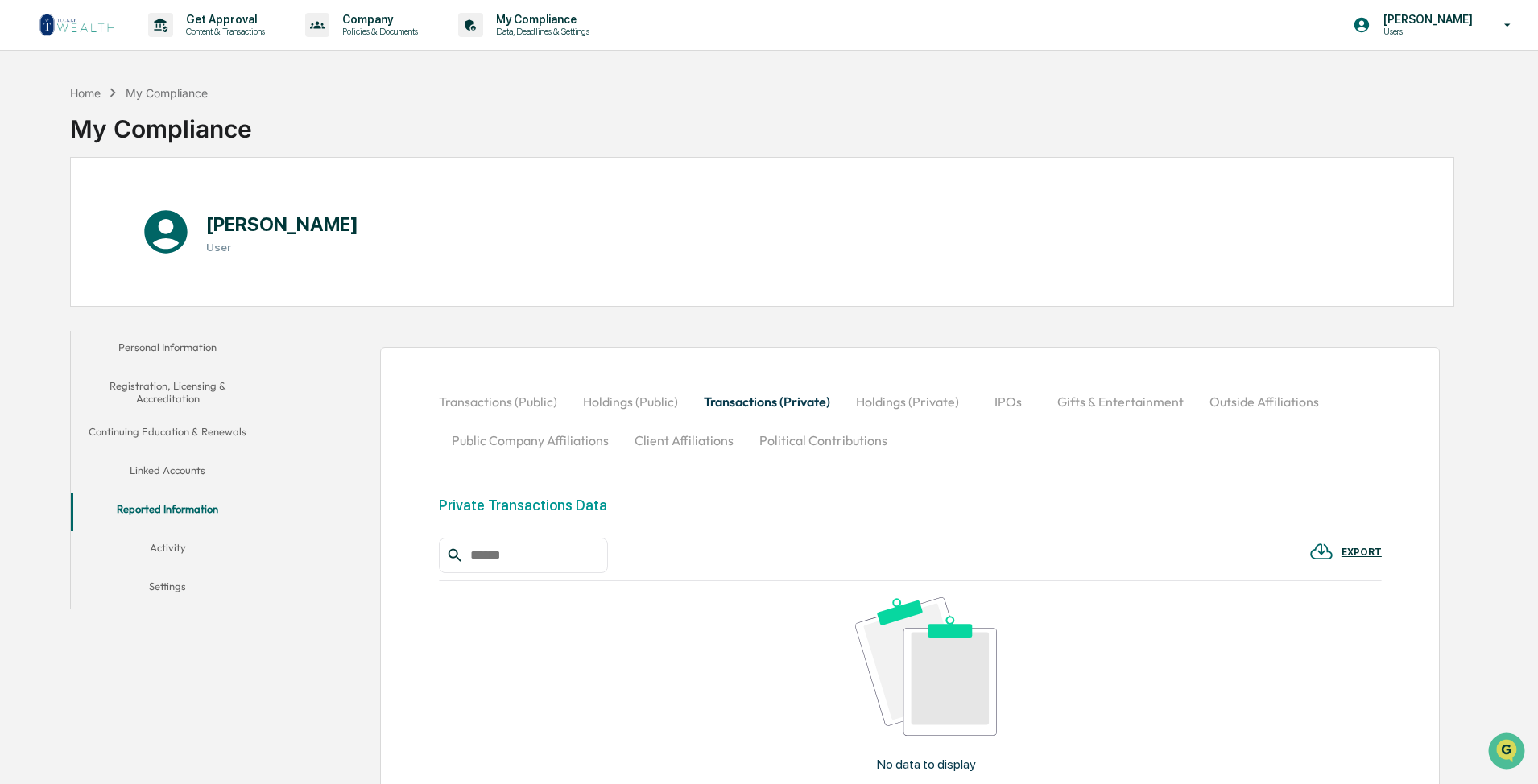
click at [498, 450] on button "Public Company Affiliations" at bounding box center [529, 441] width 183 height 39
click at [503, 383] on button "Transactions (Public)" at bounding box center [504, 402] width 132 height 39
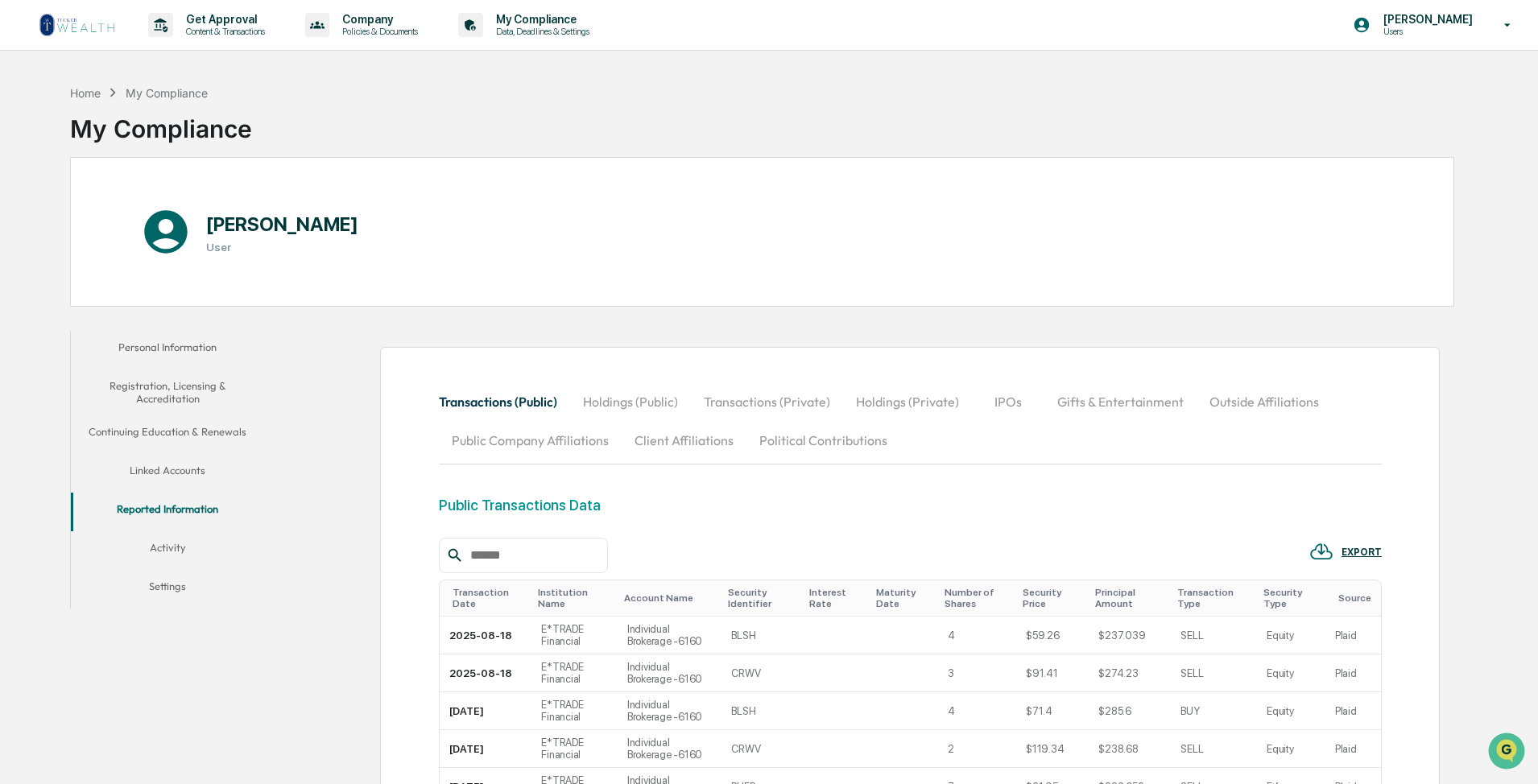
click at [161, 565] on button "Activity" at bounding box center [167, 550] width 193 height 39
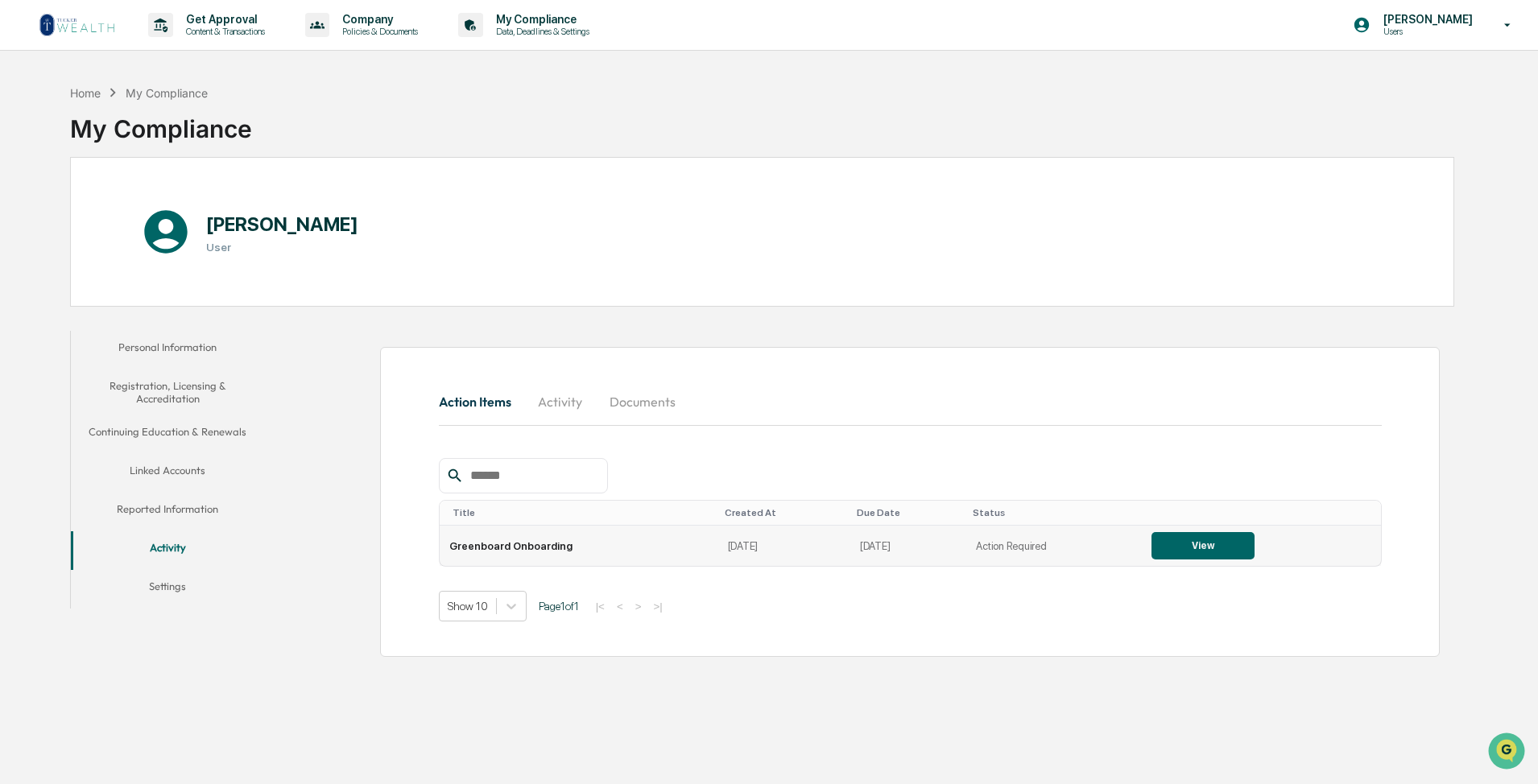
click at [1028, 533] on button "View" at bounding box center [1203, 545] width 103 height 28
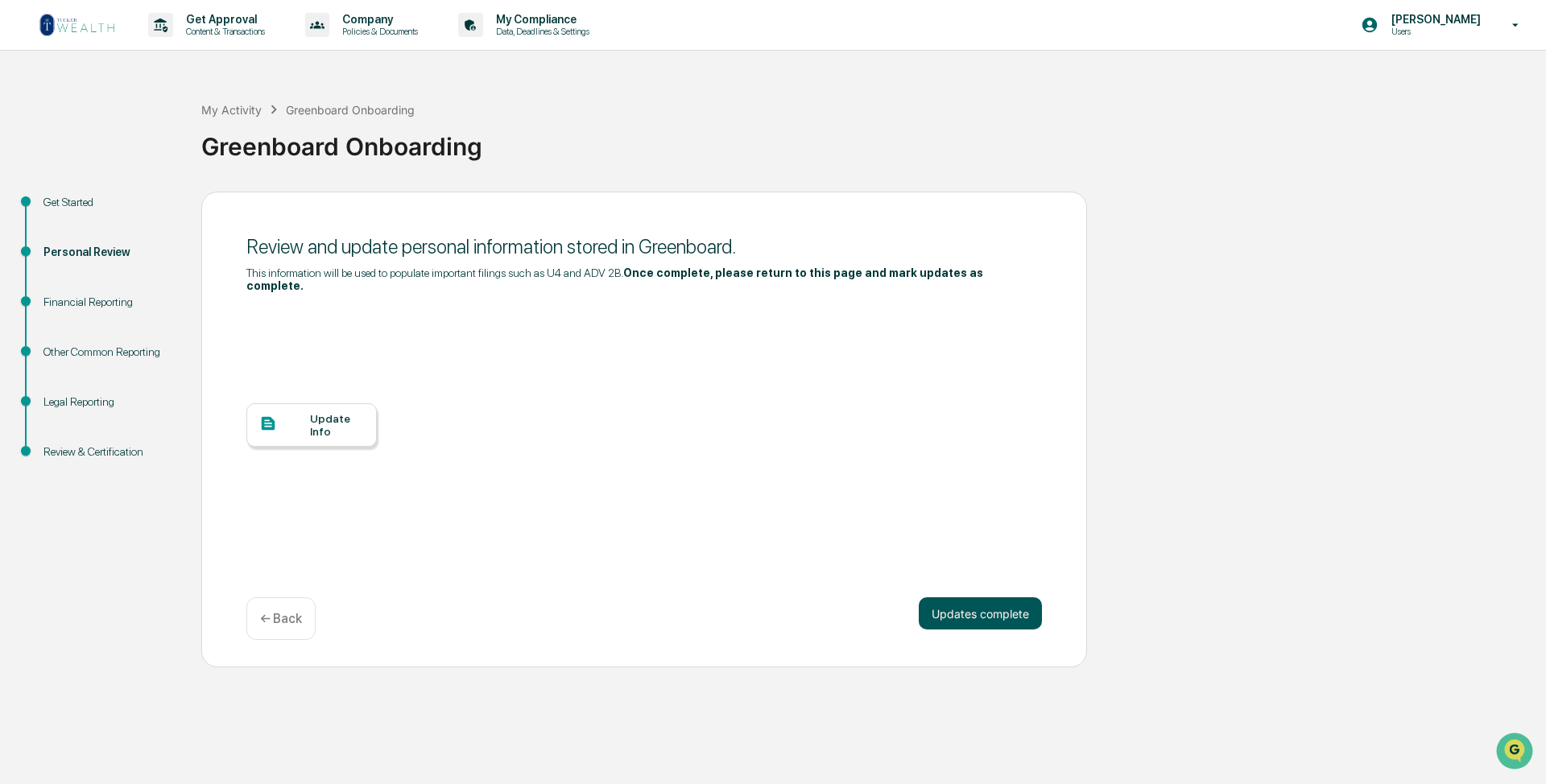
click at [978, 565] on button "Updates complete" at bounding box center [980, 614] width 123 height 32
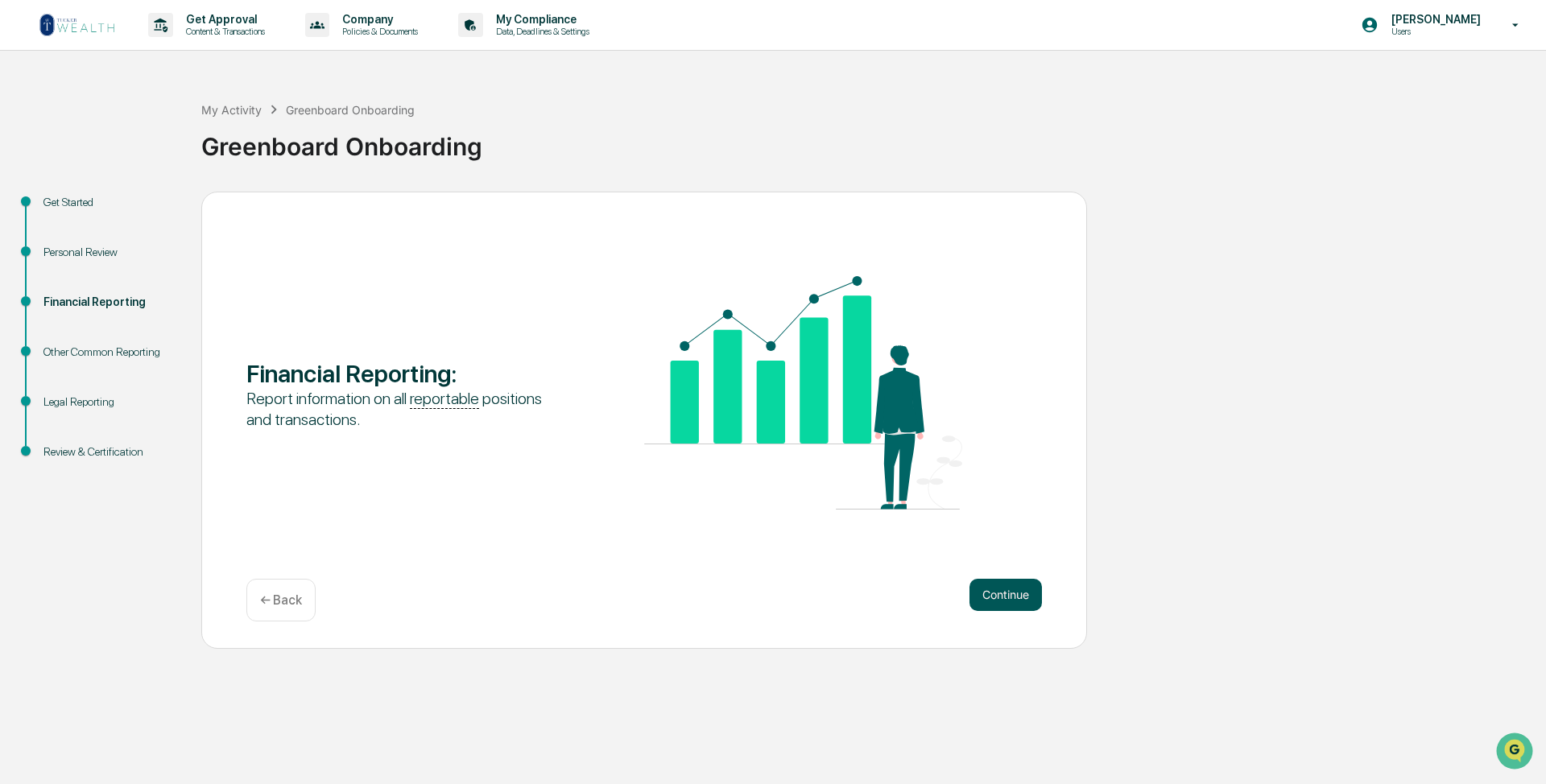
click at [1005, 565] on button "Continue" at bounding box center [1005, 595] width 72 height 32
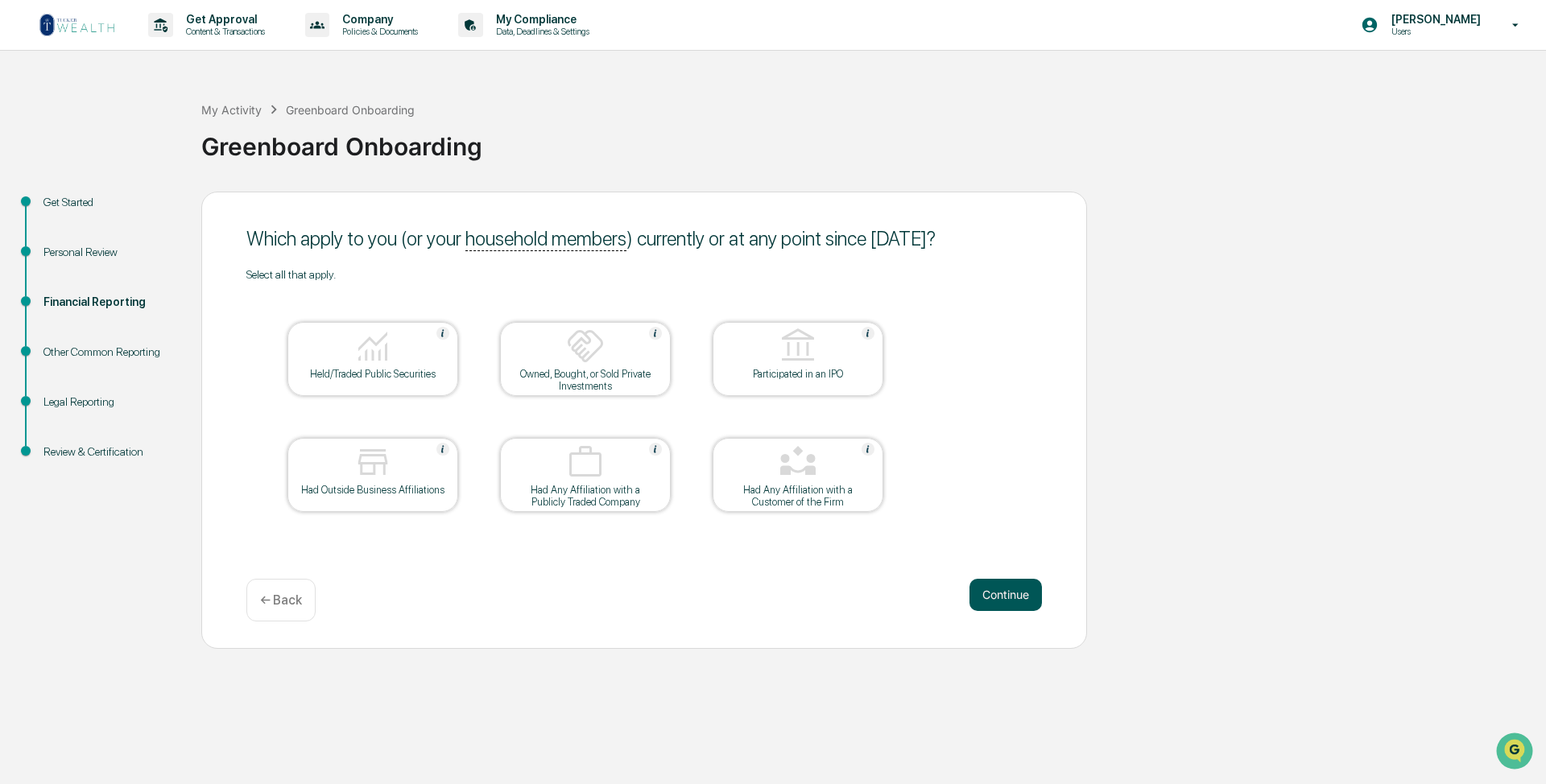
click at [998, 565] on button "Continue" at bounding box center [1005, 595] width 72 height 32
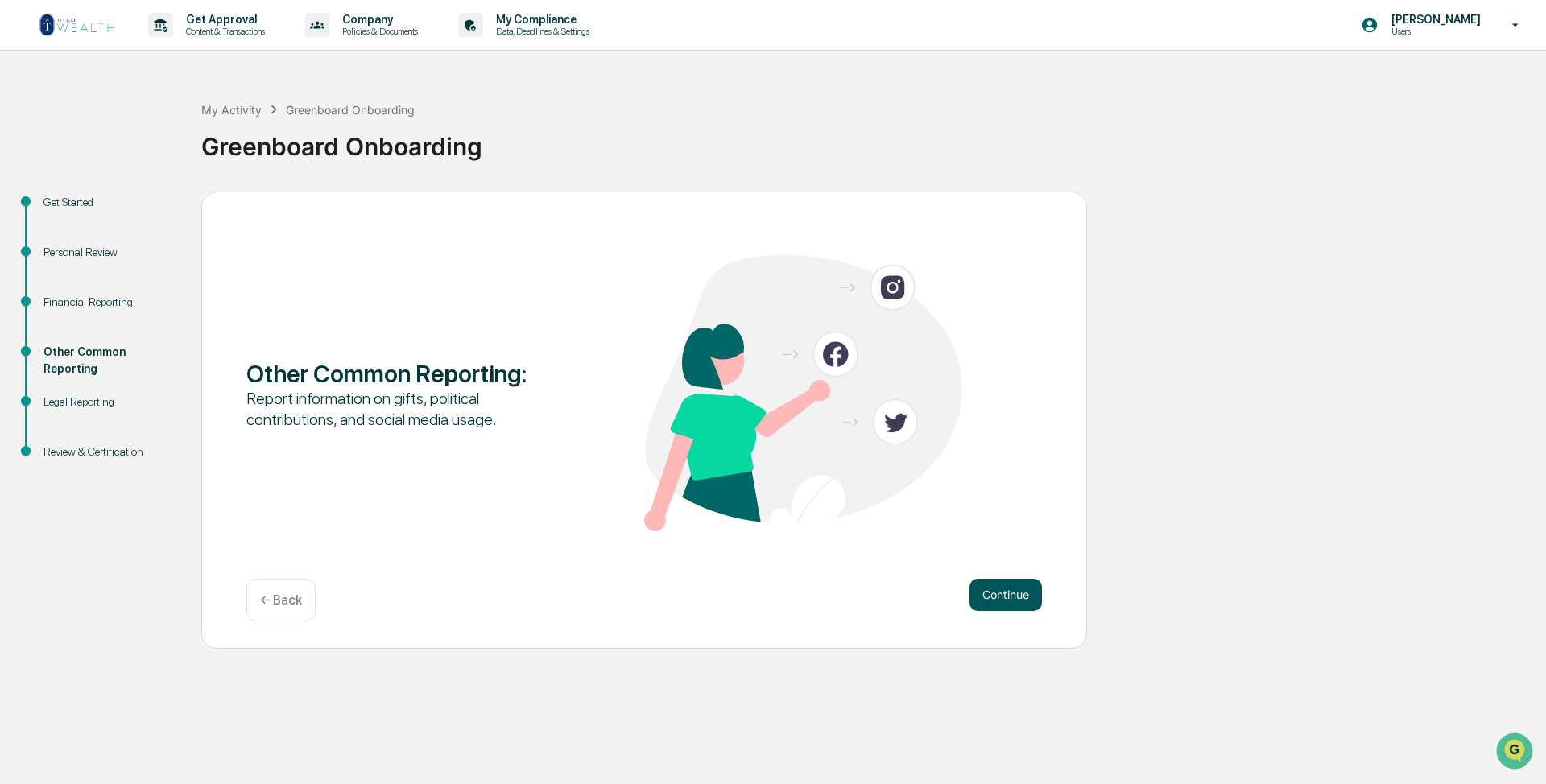
click at [991, 565] on button "Continue" at bounding box center [1005, 595] width 72 height 32
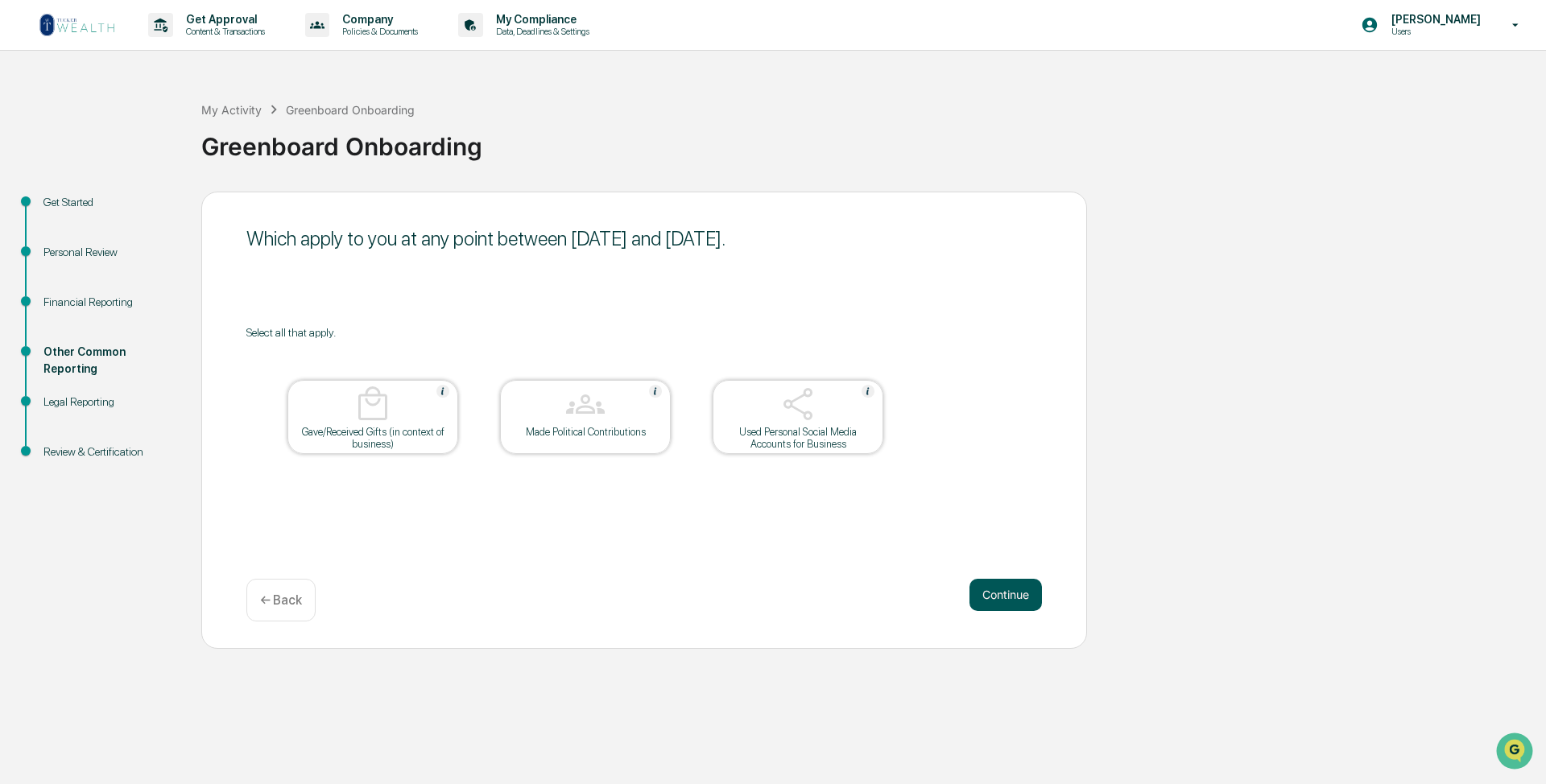
click at [988, 565] on button "Continue" at bounding box center [1005, 595] width 72 height 32
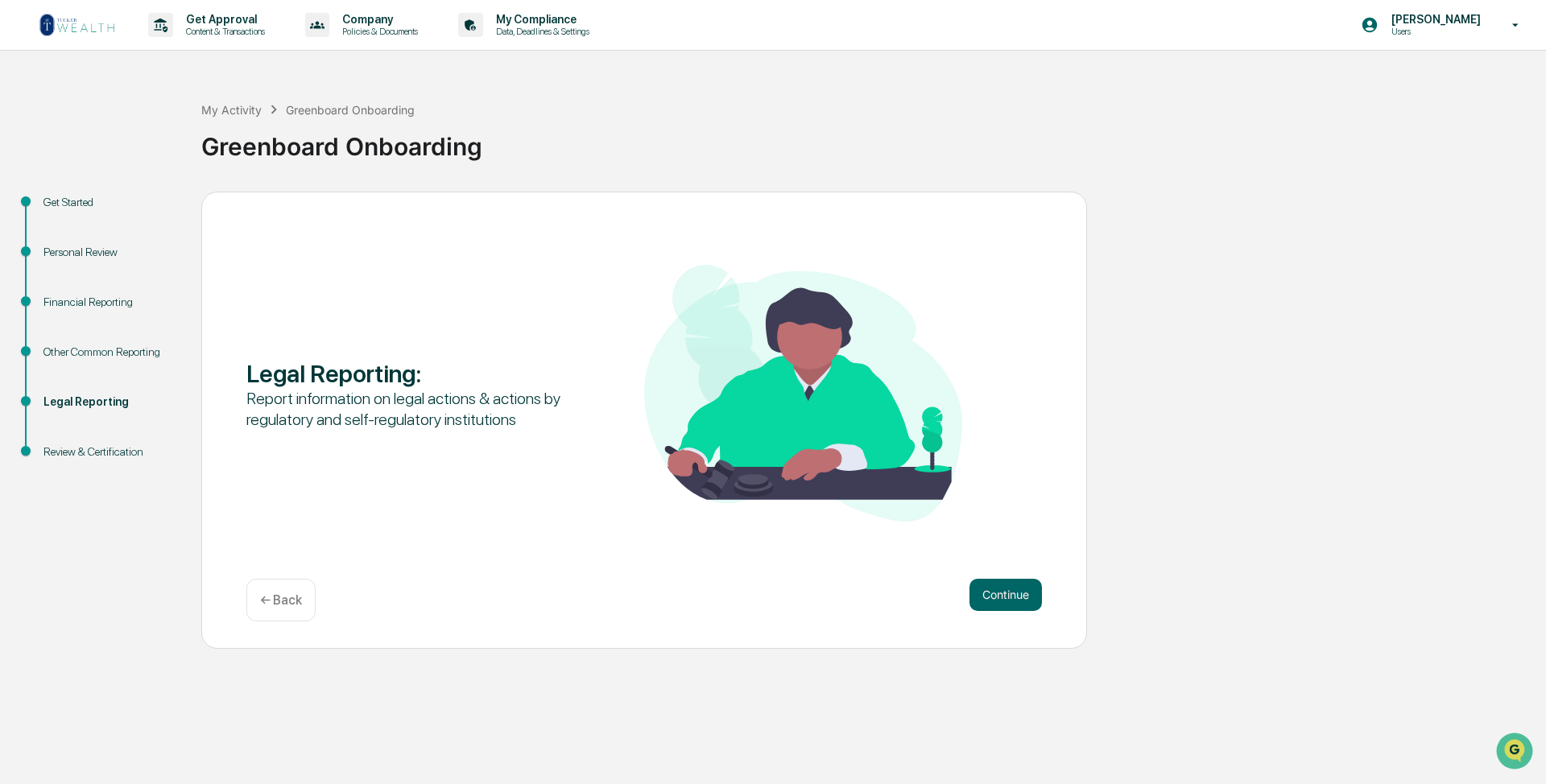
click at [988, 565] on button "Continue" at bounding box center [1005, 595] width 72 height 32
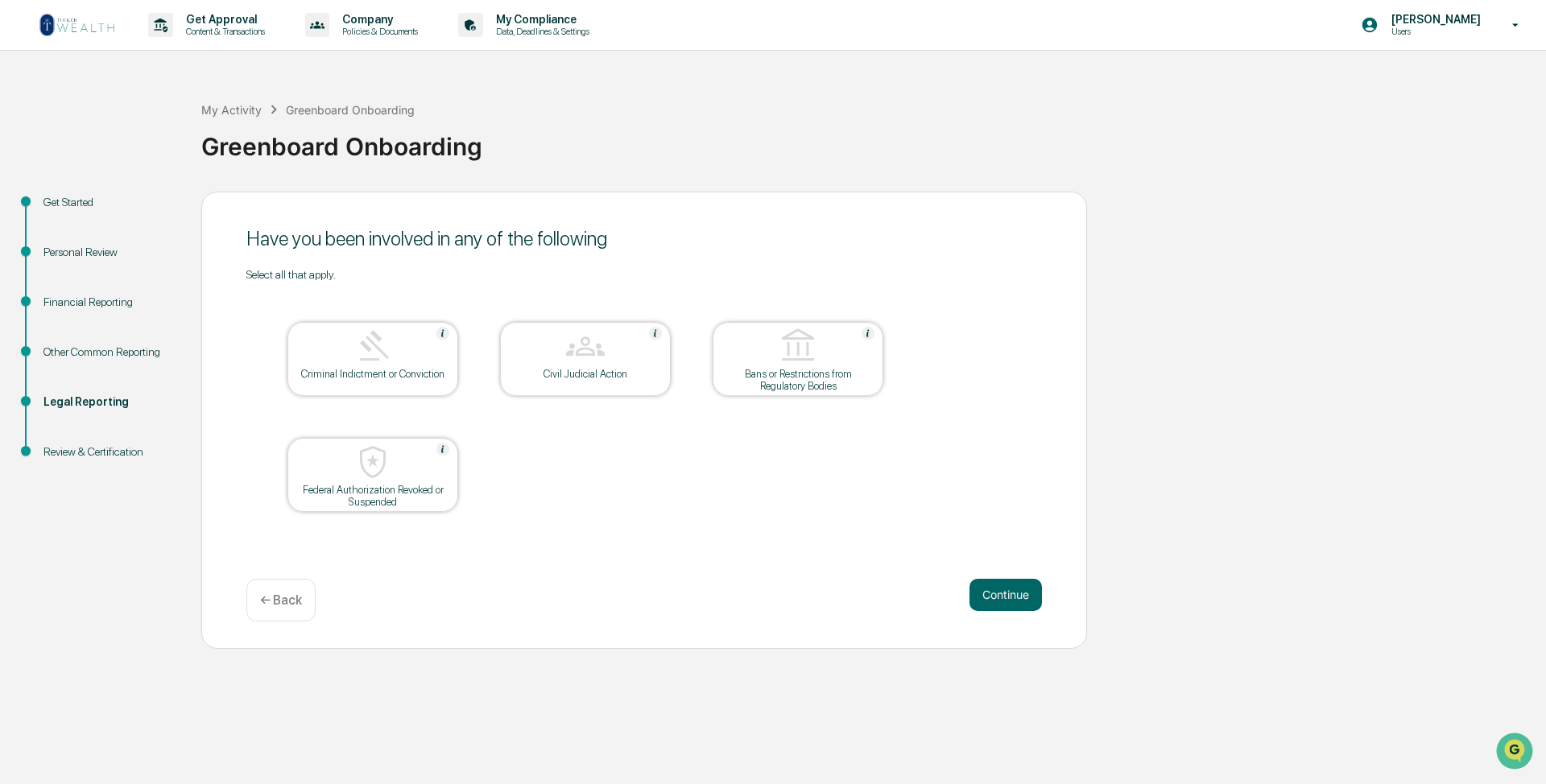
click at [988, 565] on button "Continue" at bounding box center [1005, 595] width 72 height 32
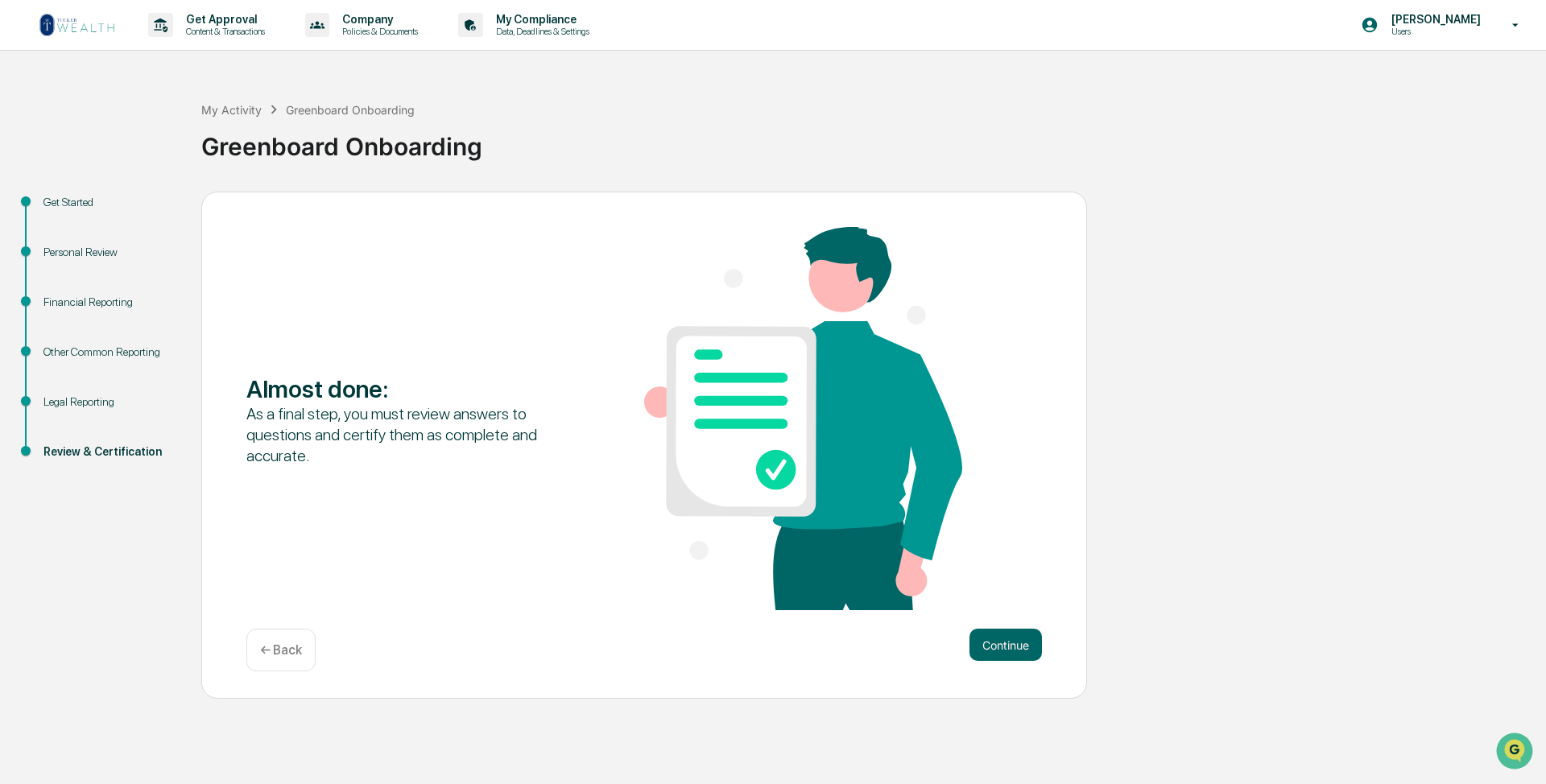
click at [988, 565] on div "Almost done : As a final step, you must review answers to questions and certify…" at bounding box center [644, 420] width 796 height 386
click at [995, 565] on button "Continue" at bounding box center [1005, 644] width 72 height 32
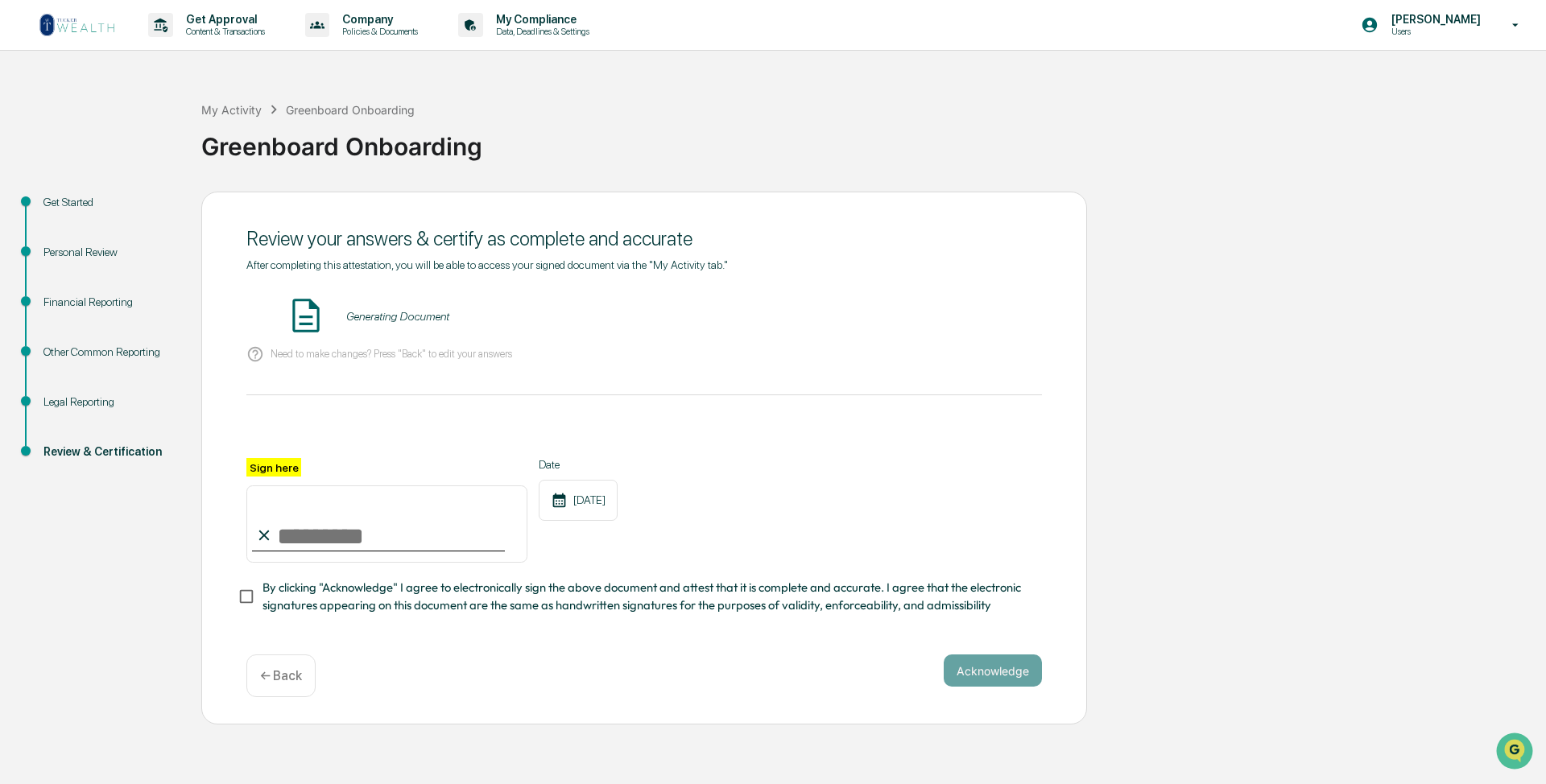
click at [309, 388] on div "After completing this attestation, you will be able to access your signed docum…" at bounding box center [644, 436] width 796 height 356
click at [328, 532] on input "Sign here" at bounding box center [386, 523] width 281 height 77
click at [300, 526] on input "Sign here" at bounding box center [386, 523] width 281 height 77
type input "**********"
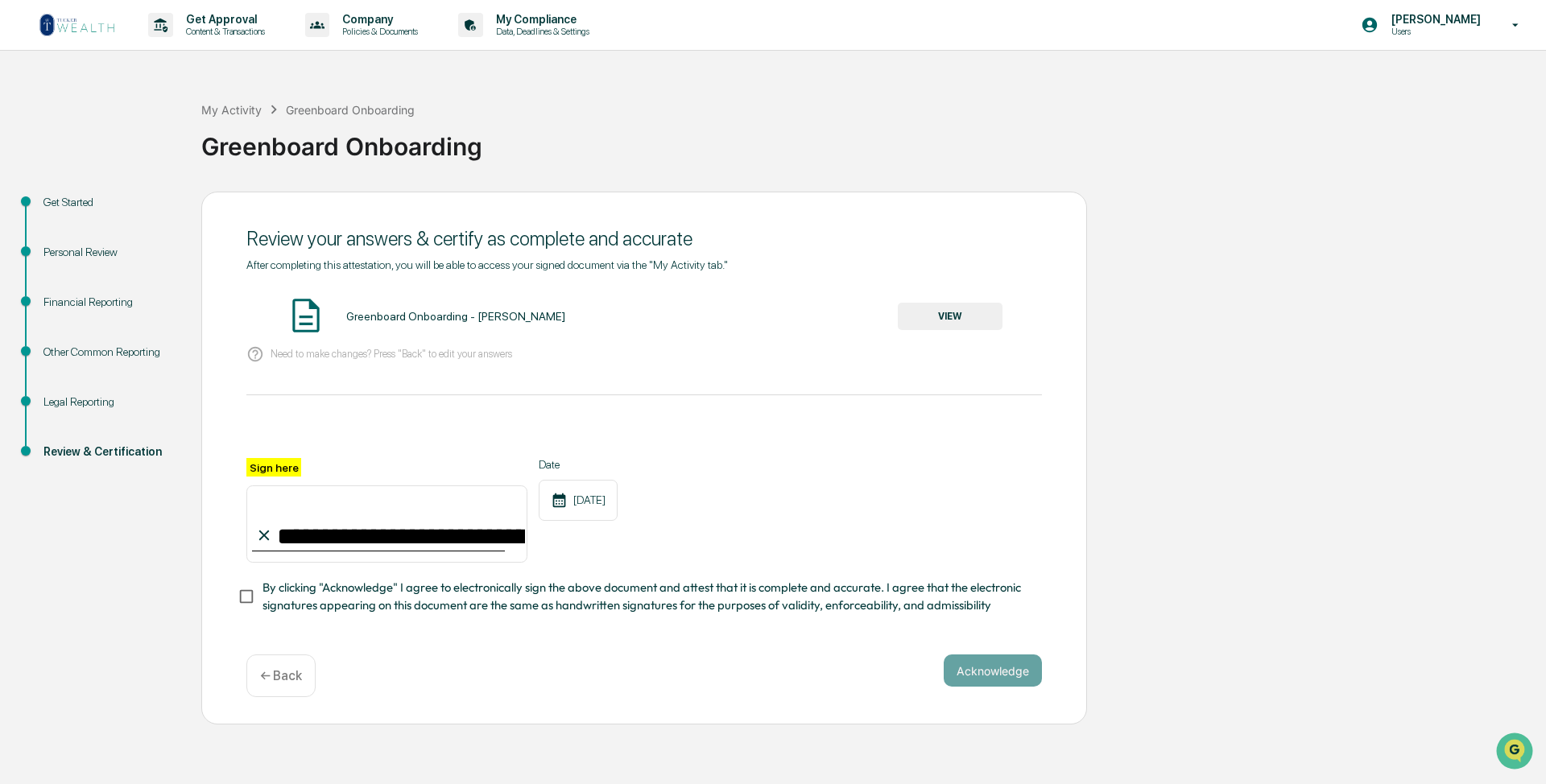
click at [359, 368] on div "Need to make changes? Press "Back" to edit your answers" at bounding box center [644, 354] width 796 height 33
click at [961, 322] on button "VIEW" at bounding box center [950, 317] width 105 height 28
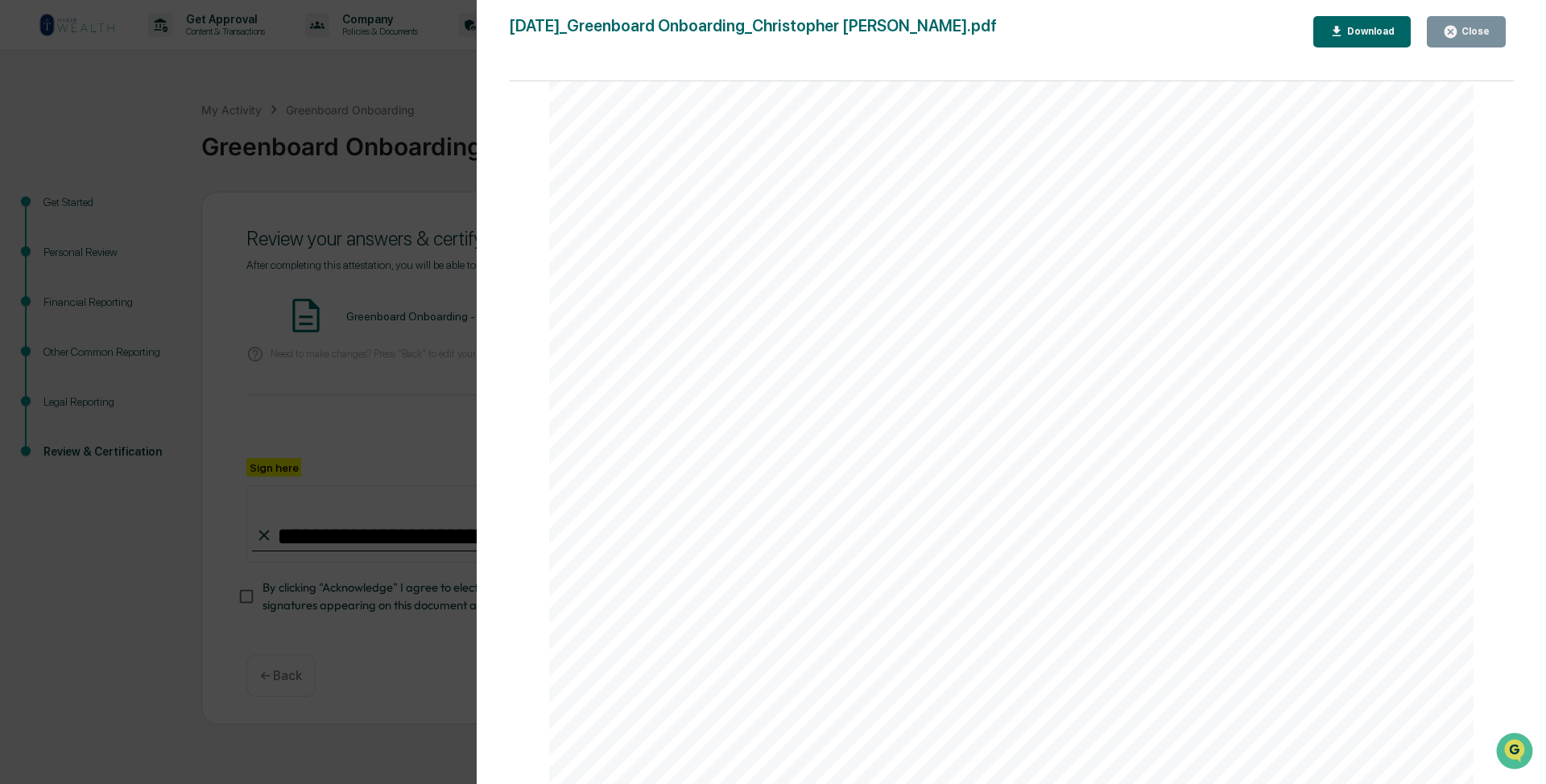
scroll to position [2575, 0]
click at [1028, 25] on div "Close" at bounding box center [1466, 32] width 47 height 15
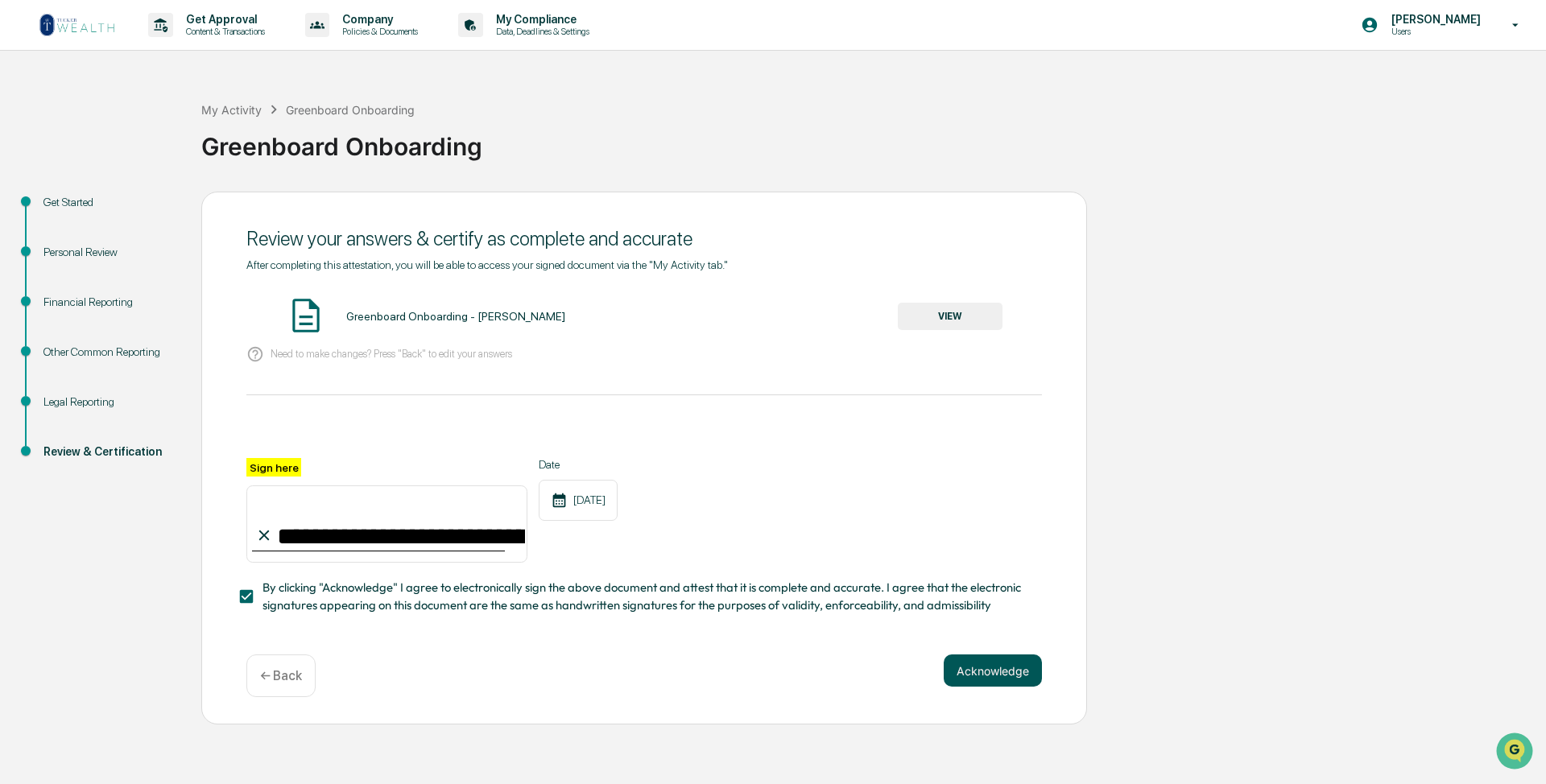
click at [1008, 565] on button "Acknowledge" at bounding box center [992, 670] width 98 height 32
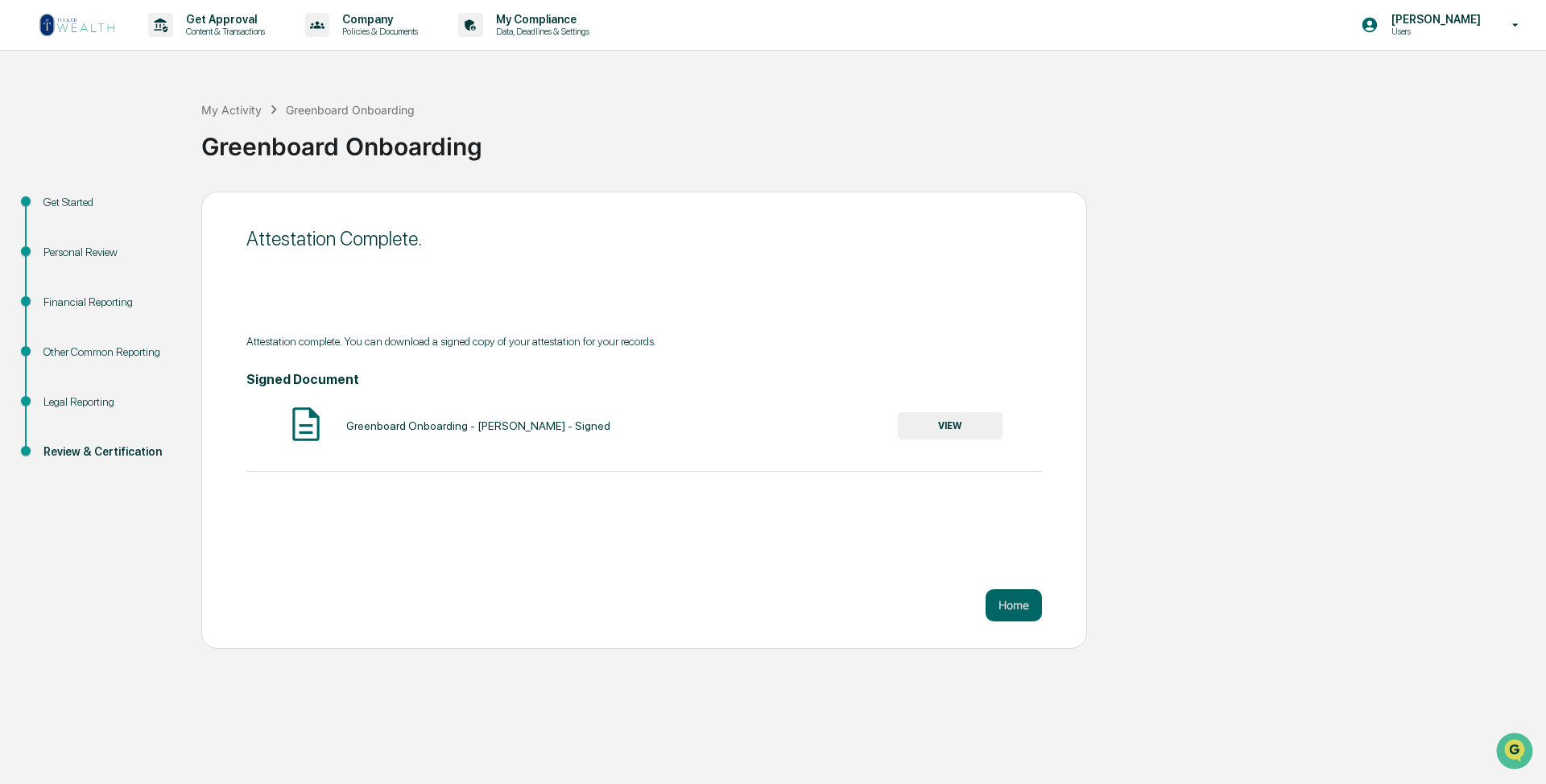
click at [957, 420] on button "VIEW" at bounding box center [950, 426] width 105 height 28
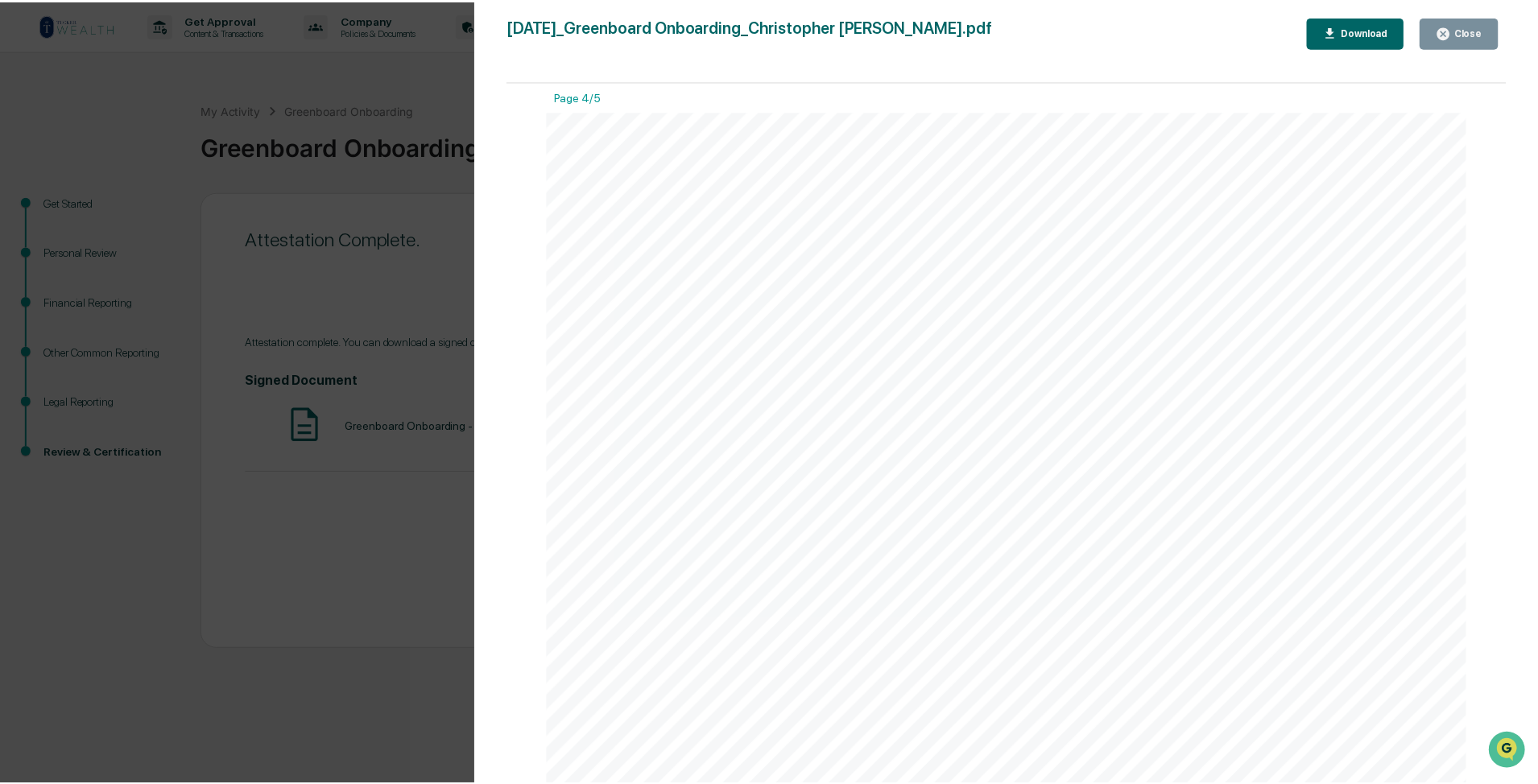
scroll to position [4185, 0]
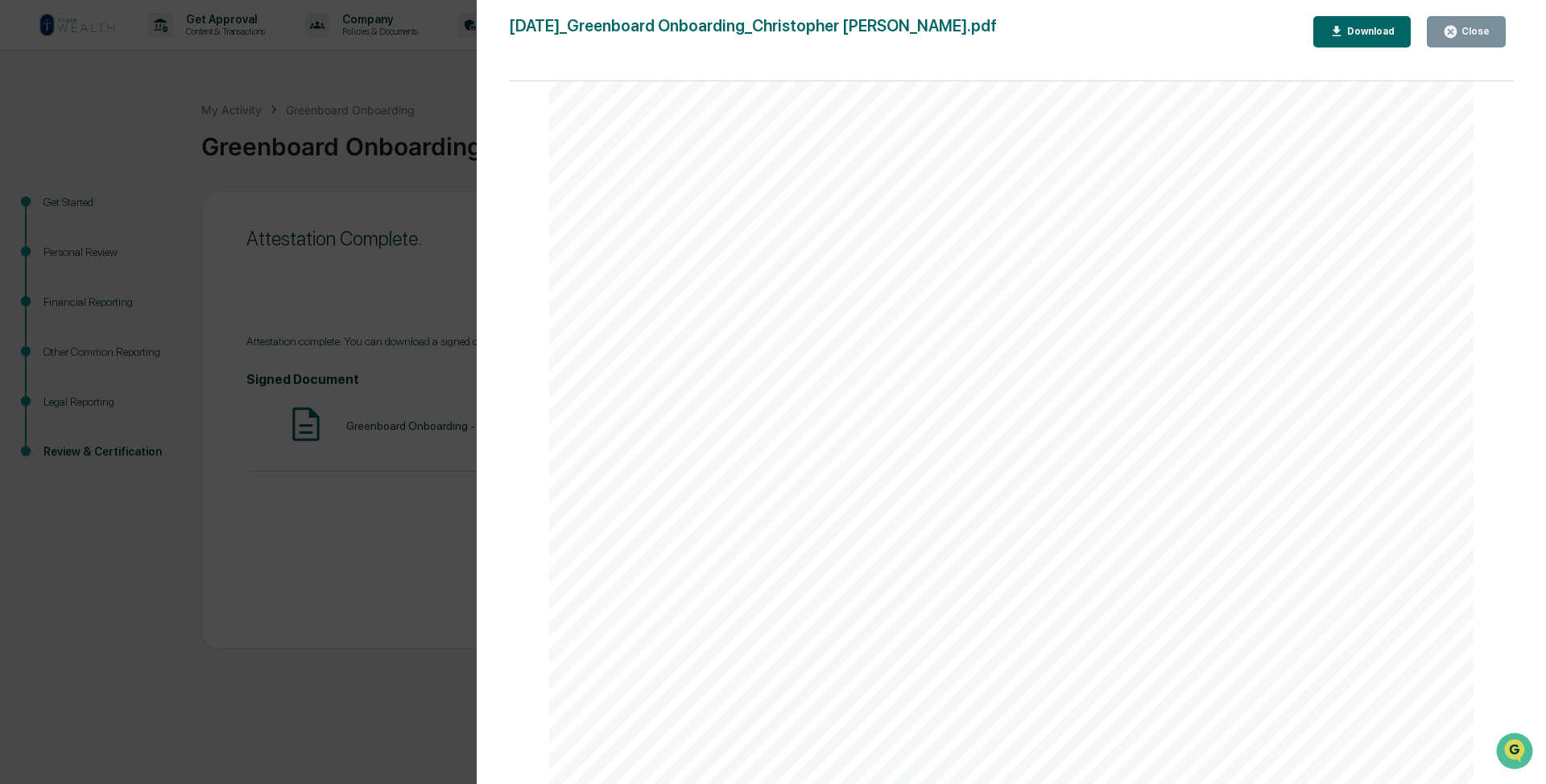
click at [1028, 28] on icon "button" at bounding box center [1450, 32] width 15 height 15
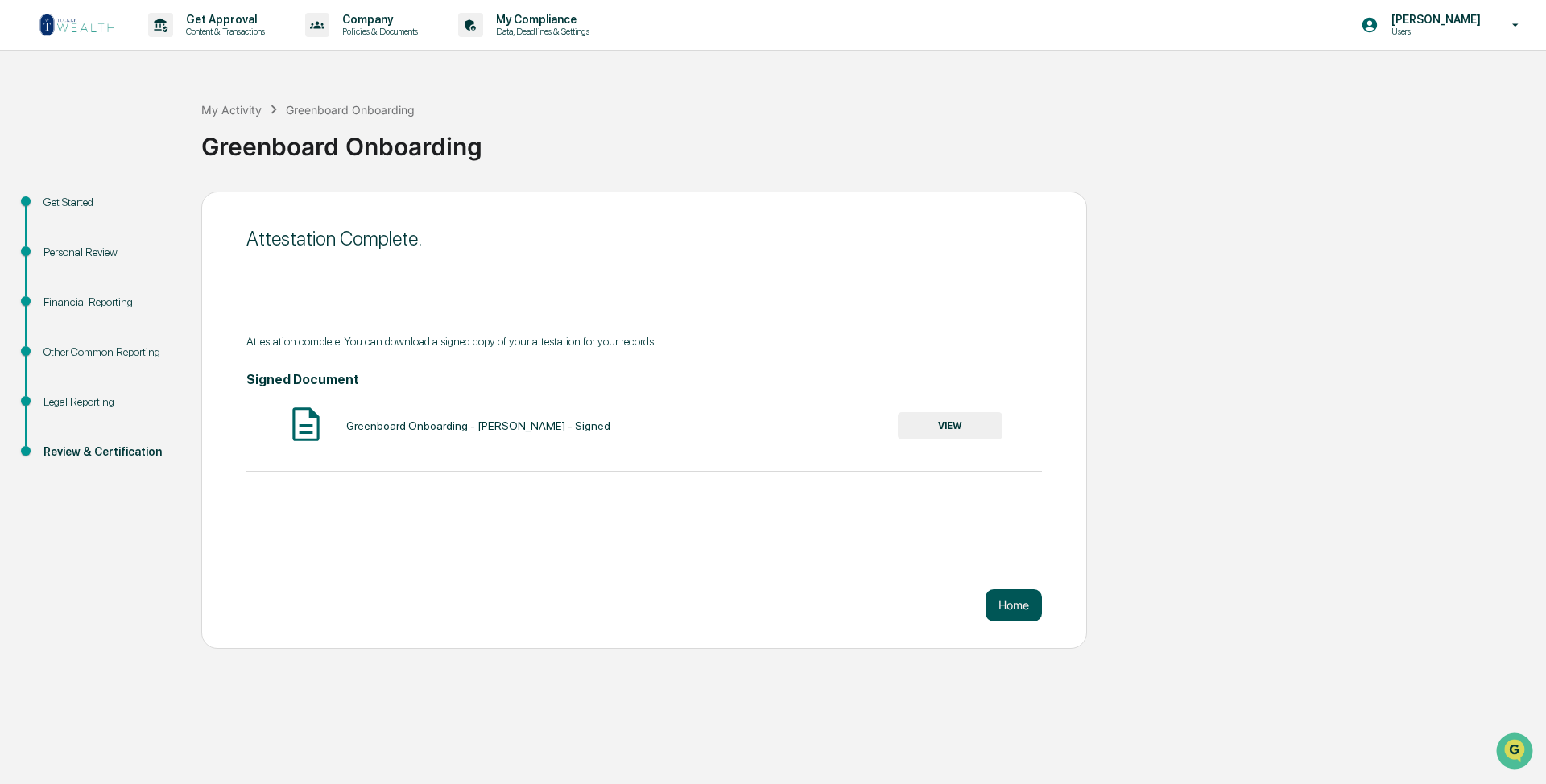
click at [1015, 565] on button "Home" at bounding box center [1013, 605] width 56 height 32
